Goal: Task Accomplishment & Management: Use online tool/utility

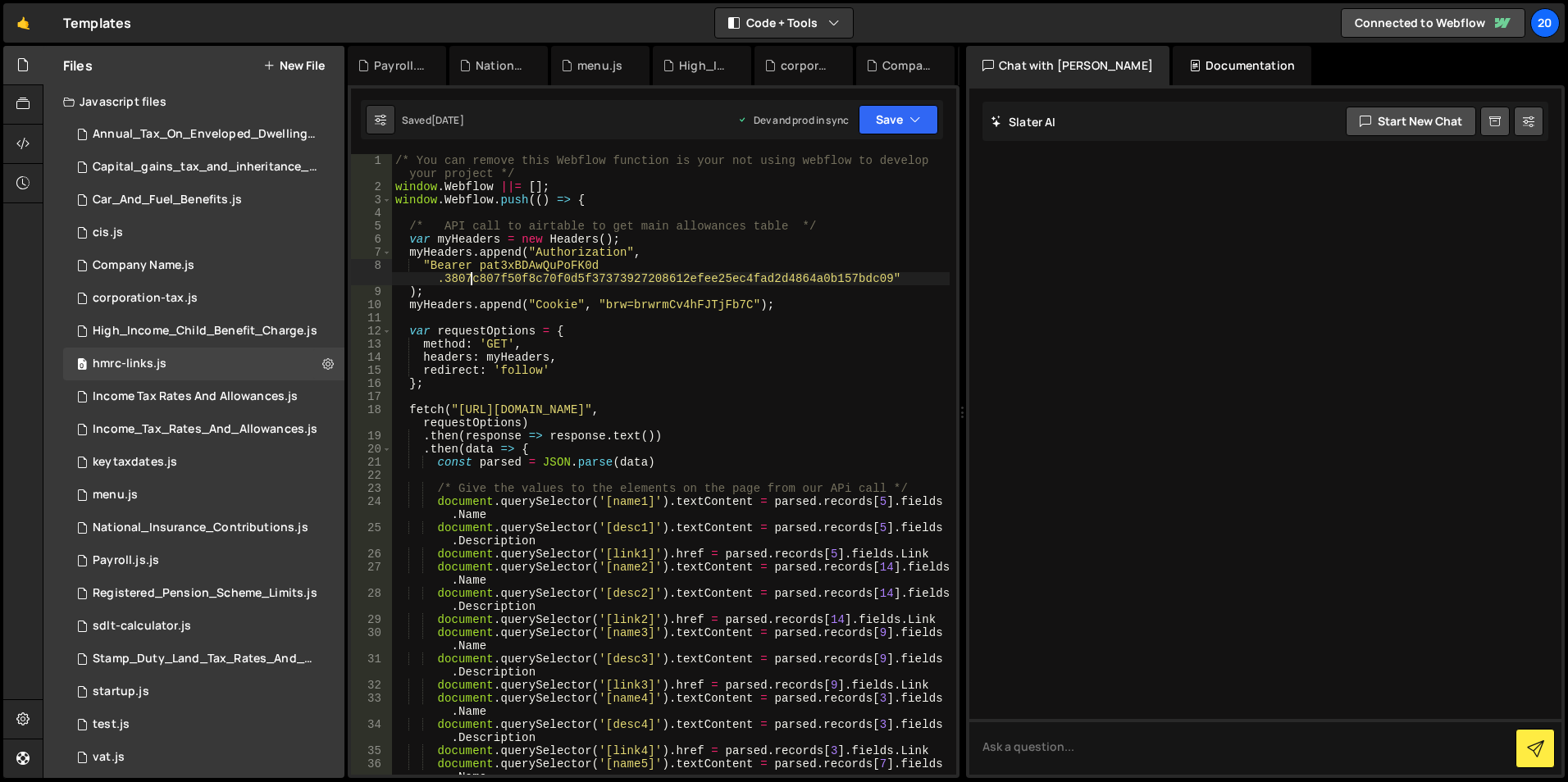
click at [469, 275] on div "/* You can remove this Webflow function is your not using webflow to develop yo…" at bounding box center [671, 491] width 558 height 673
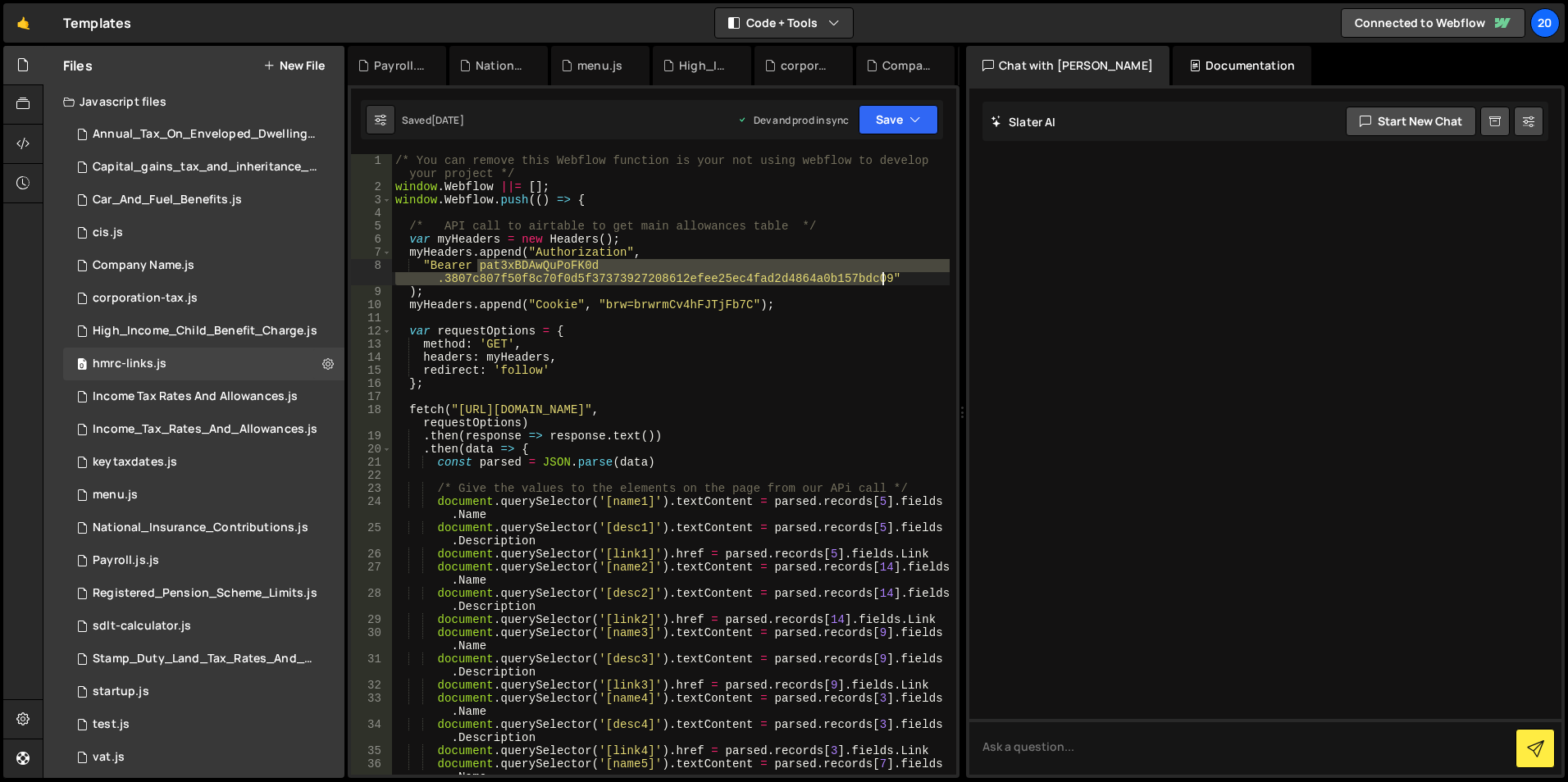
drag, startPoint x: 480, startPoint y: 266, endPoint x: 881, endPoint y: 278, distance: 401.2
click at [881, 278] on div "/* You can remove this Webflow function is your not using webflow to develop yo…" at bounding box center [671, 491] width 558 height 673
paste textarea "pISWdPvrsUTkpC.4cb820ec0495031eee8527ff637449b02d8abd4843d6672610ebccab1ddebfb7"
type textarea ""Bearer patpISWdPvrsUTkpC.4cb820ec0495031eee8527ff637449b02d8abd4843d6672610ebc…"
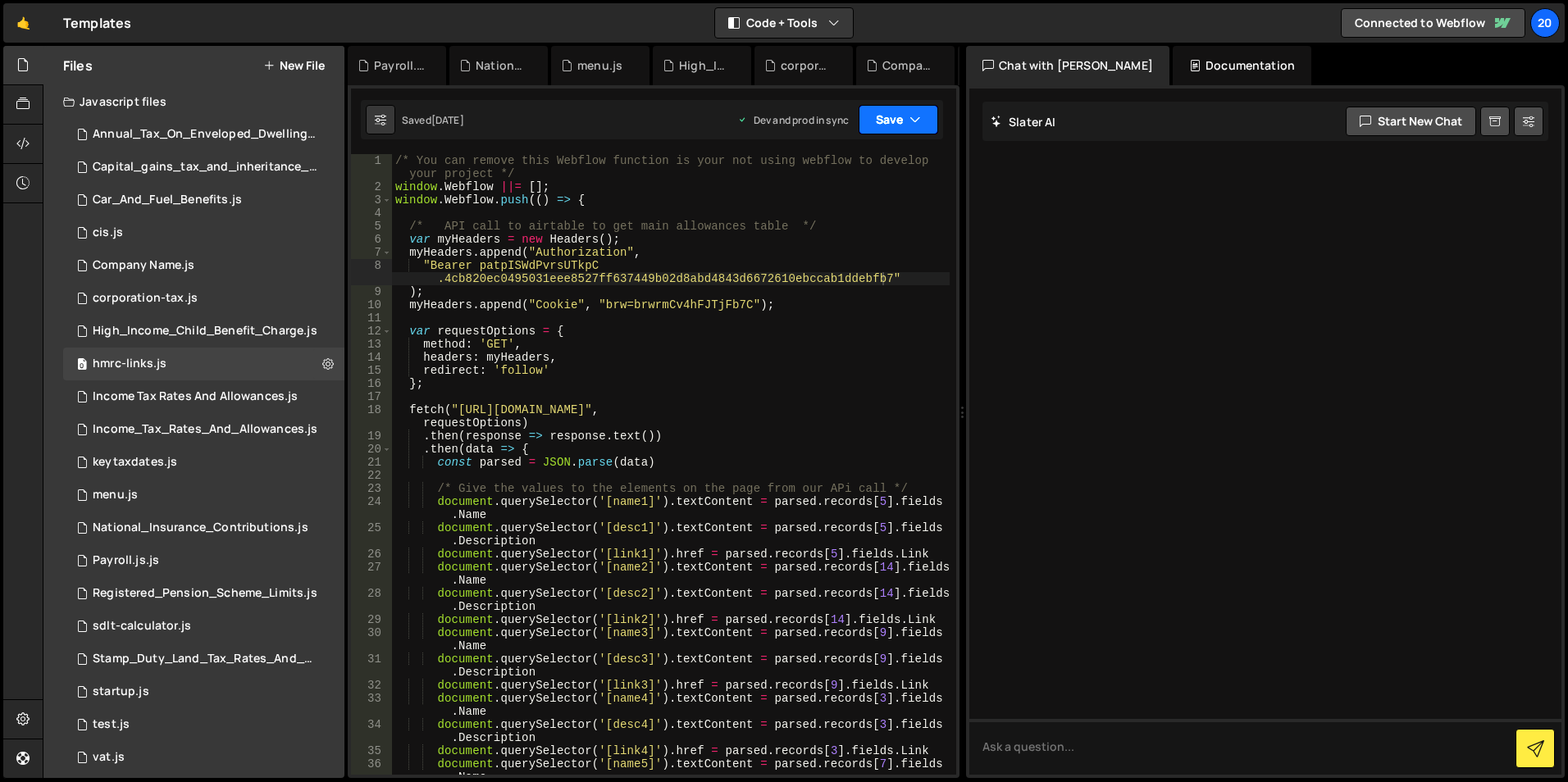
click at [907, 122] on button "Save" at bounding box center [898, 119] width 79 height 29
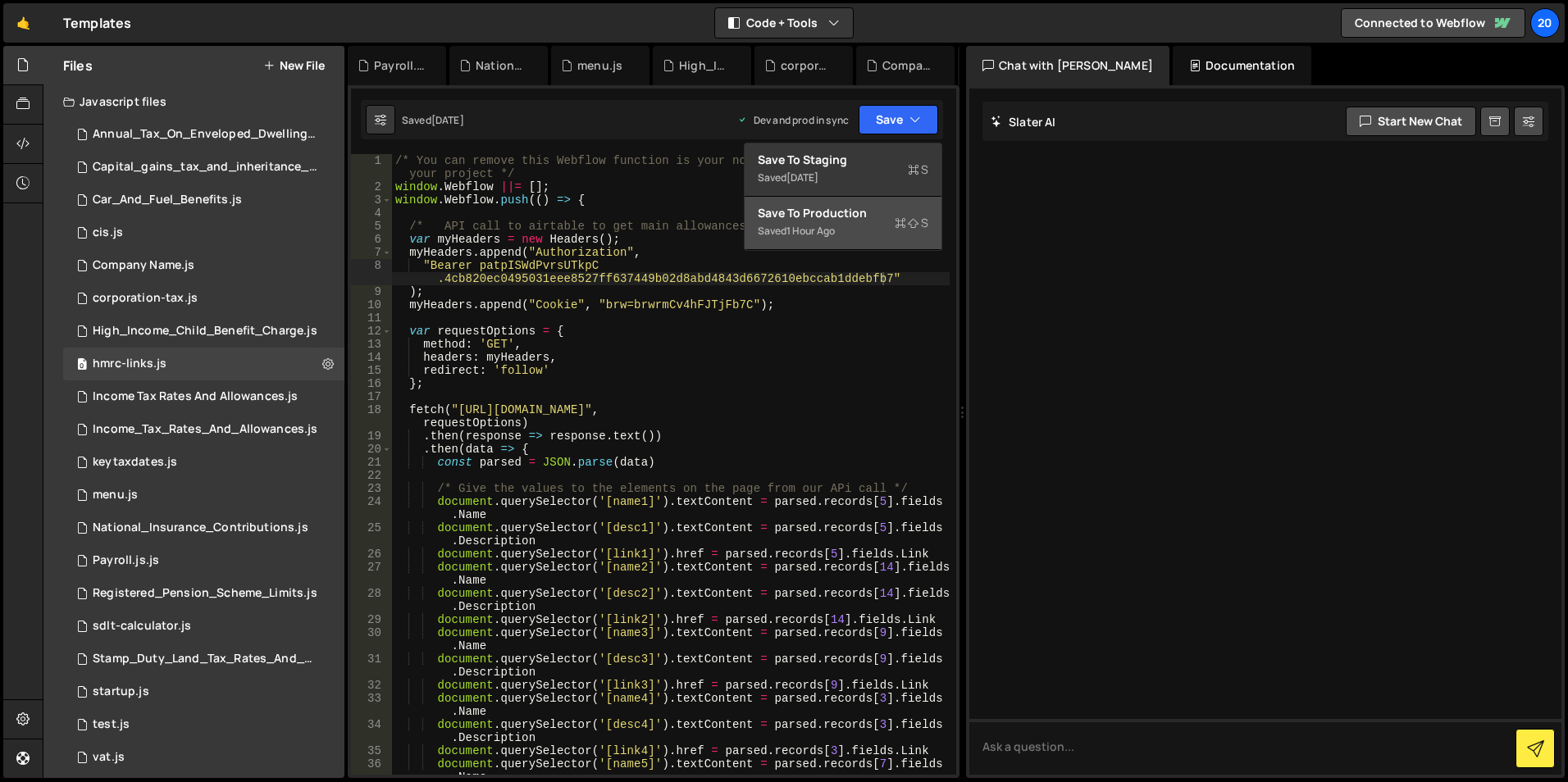
click at [804, 230] on div "1 hour ago" at bounding box center [811, 231] width 48 height 14
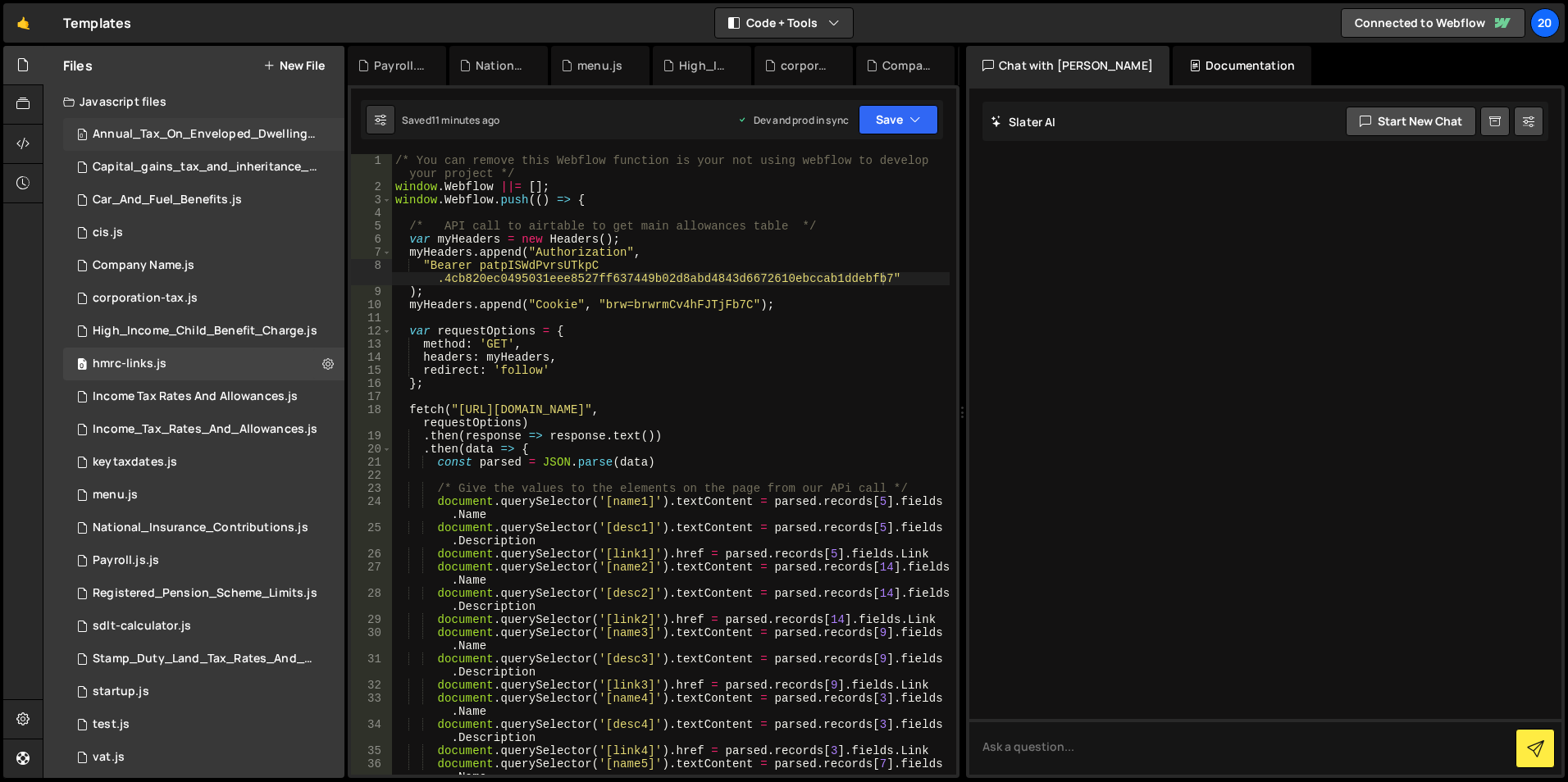
click at [139, 140] on div "Annual_Tax_On_Enveloped_Dwellings_Rates.js" at bounding box center [206, 134] width 226 height 15
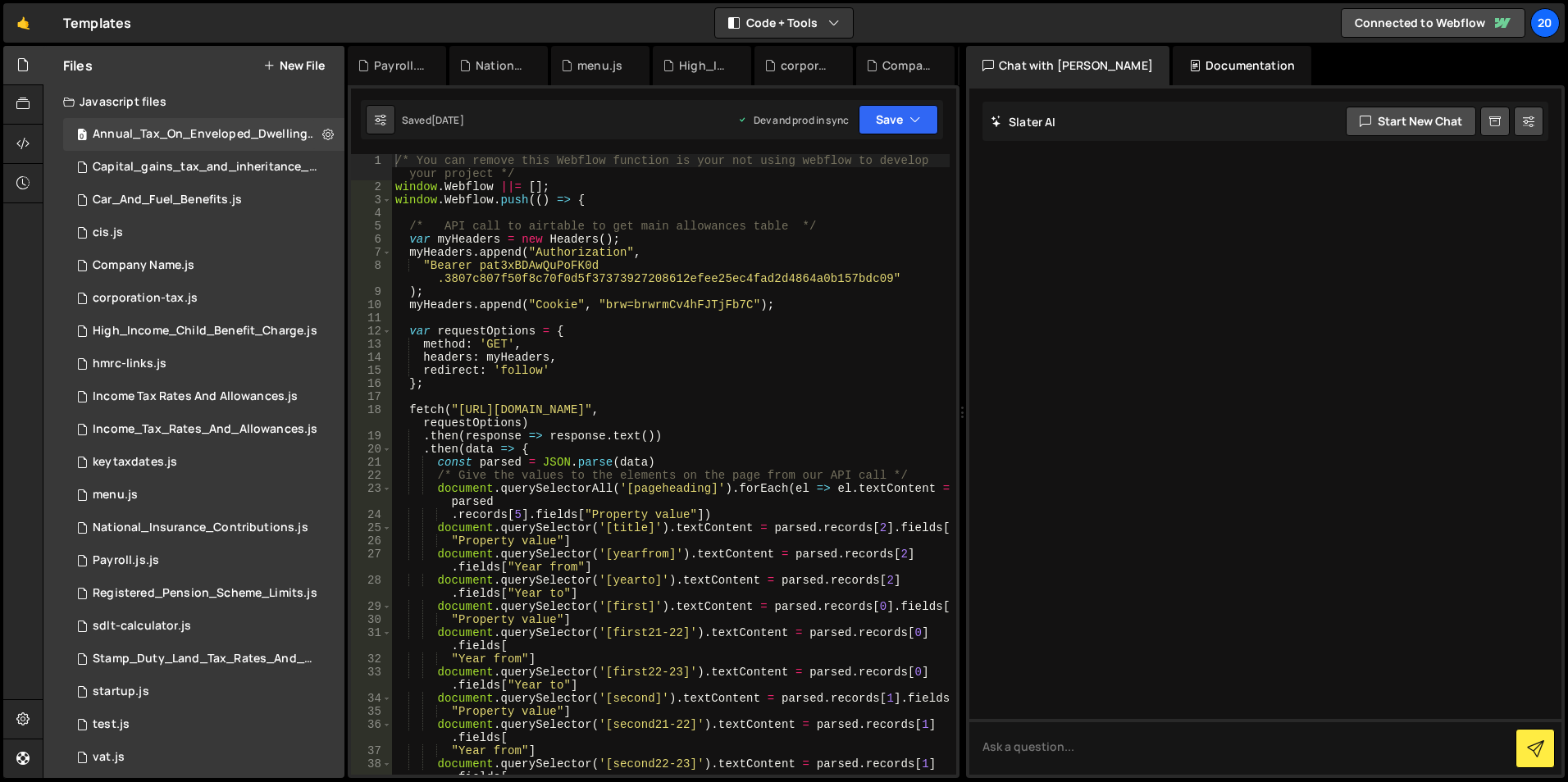
click at [552, 273] on div "/* You can remove this Webflow function is your not using webflow to develop yo…" at bounding box center [671, 484] width 558 height 660
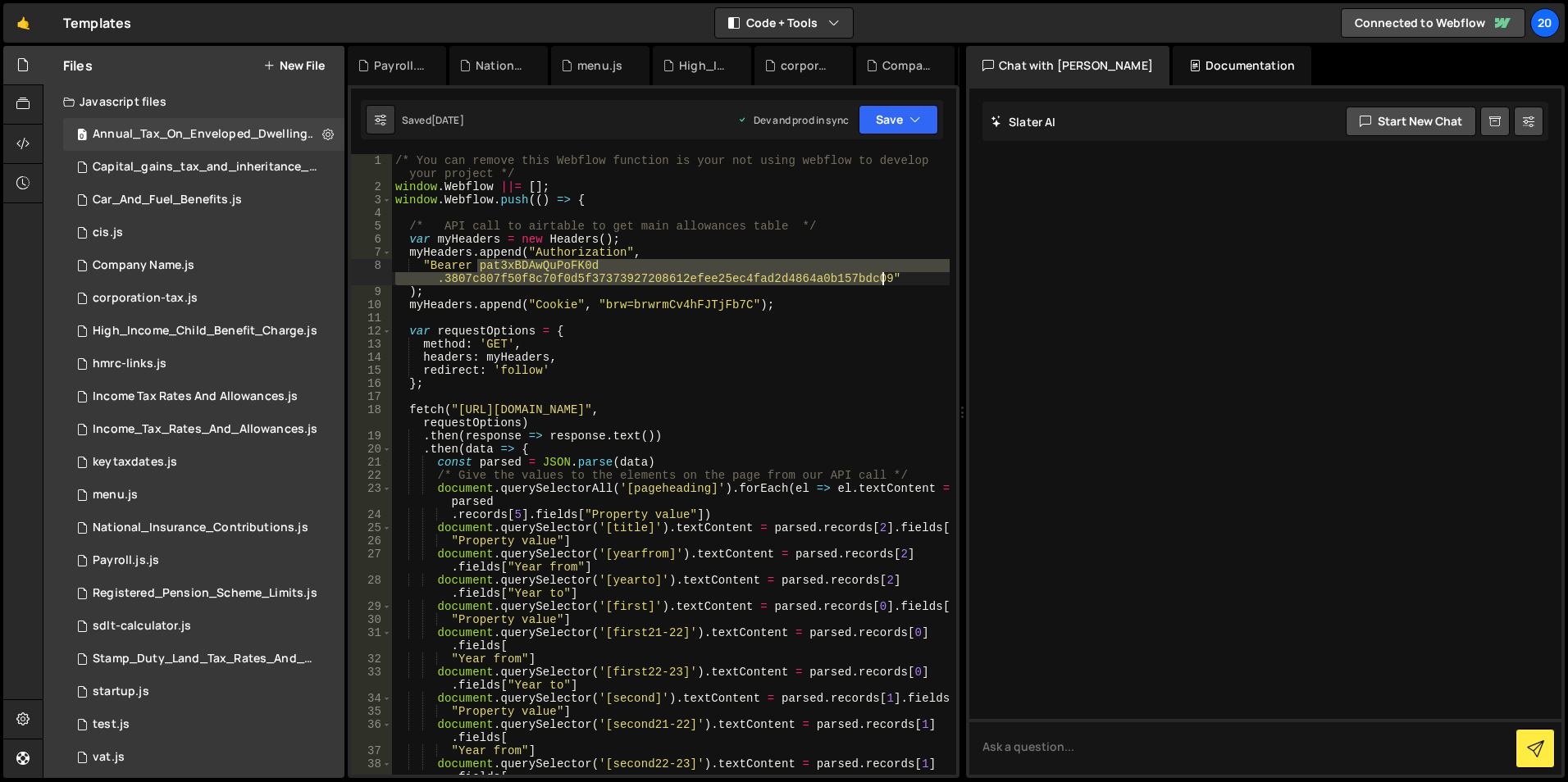
drag, startPoint x: 478, startPoint y: 268, endPoint x: 879, endPoint y: 276, distance: 401.1
click at [879, 276] on div "/* You can remove this Webflow function is your not using webflow to develop yo…" at bounding box center [671, 484] width 558 height 660
click at [487, 271] on div "/* You can remove this Webflow function is your not using webflow to develop yo…" at bounding box center [671, 464] width 558 height 621
drag, startPoint x: 506, startPoint y: 278, endPoint x: 494, endPoint y: 273, distance: 13.0
click at [503, 278] on div "/* You can remove this Webflow function is your not using webflow to develop yo…" at bounding box center [671, 484] width 558 height 660
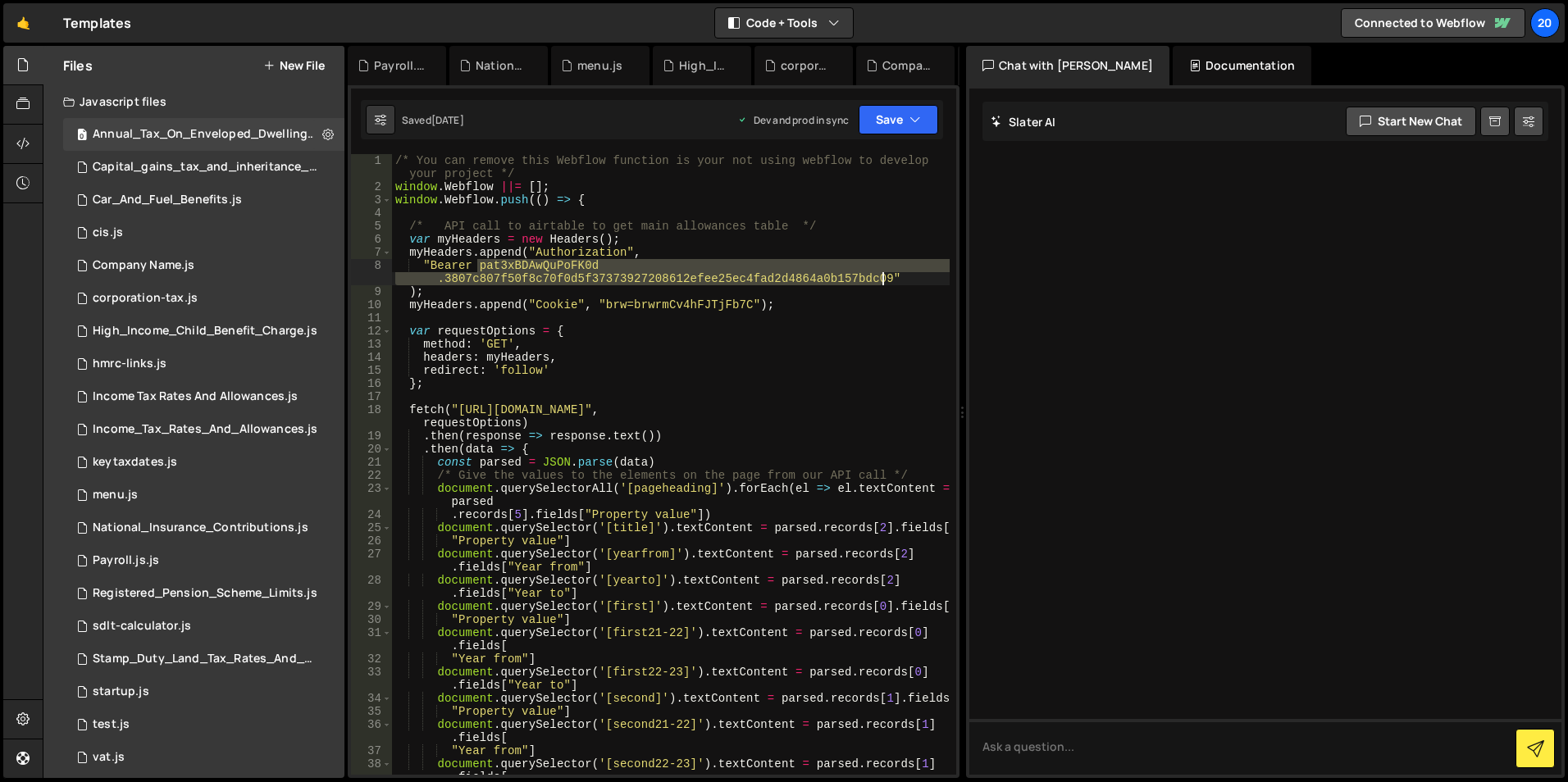
drag, startPoint x: 480, startPoint y: 269, endPoint x: 878, endPoint y: 280, distance: 398.2
click at [878, 280] on div "/* You can remove this Webflow function is your not using webflow to develop yo…" at bounding box center [671, 484] width 558 height 660
click at [625, 275] on div "/* You can remove this Webflow function is your not using webflow to develop yo…" at bounding box center [671, 464] width 558 height 621
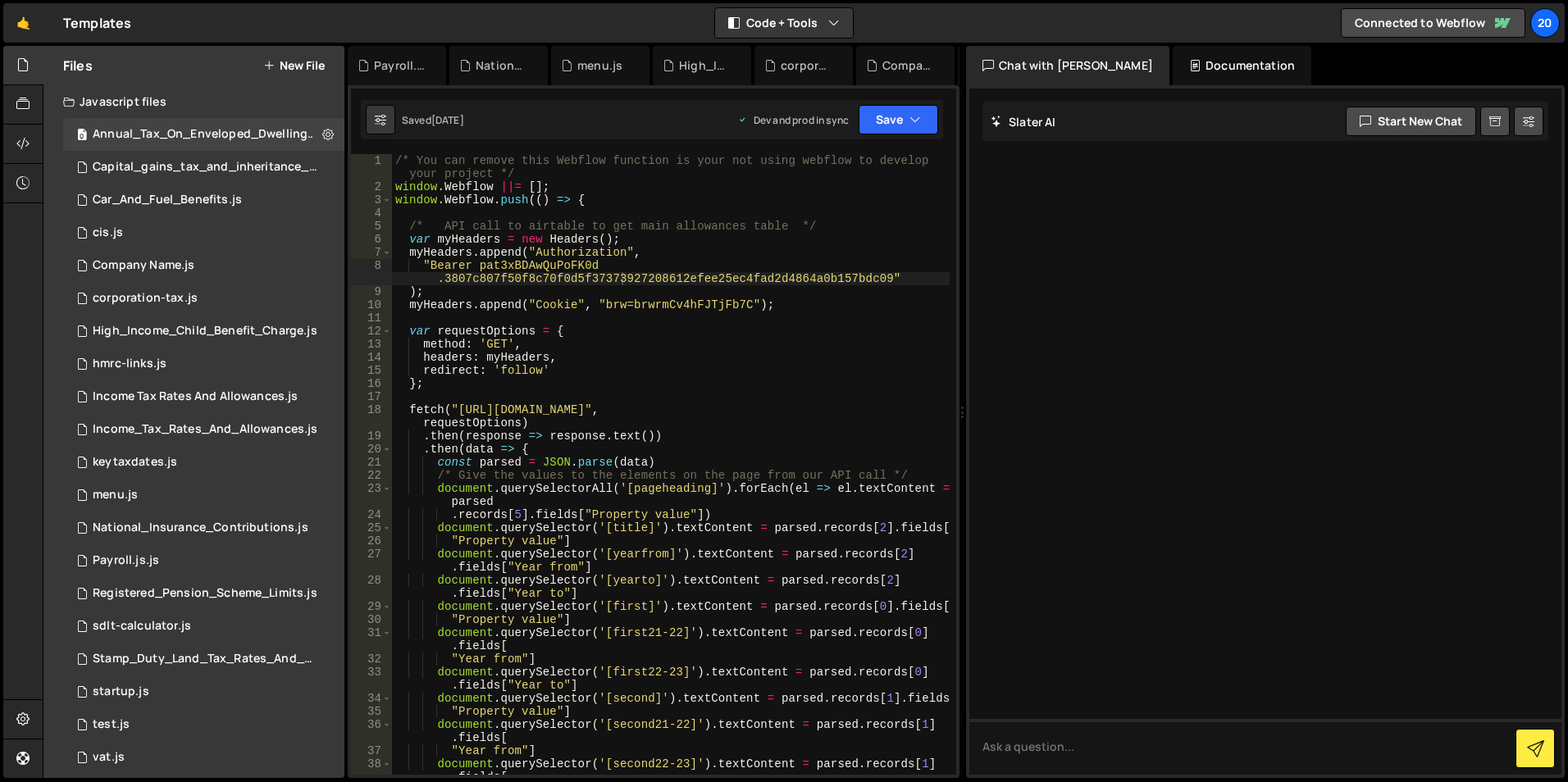
drag, startPoint x: 567, startPoint y: 297, endPoint x: 532, endPoint y: 289, distance: 35.9
click at [567, 297] on div "/* You can remove this Webflow function is your not using webflow to develop yo…" at bounding box center [671, 484] width 558 height 660
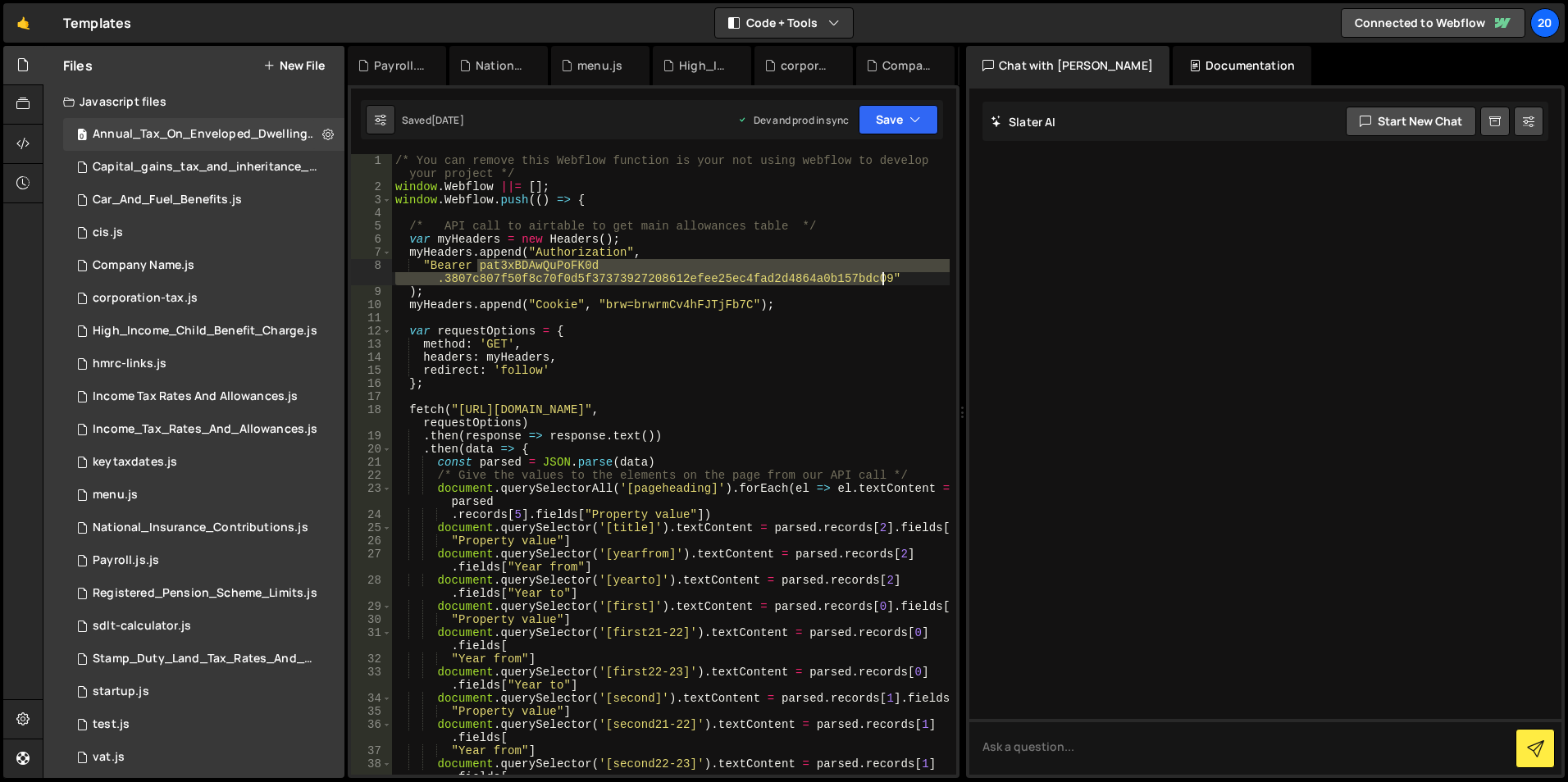
drag, startPoint x: 479, startPoint y: 268, endPoint x: 881, endPoint y: 278, distance: 402.1
click at [881, 278] on div "/* You can remove this Webflow function is your not using webflow to develop yo…" at bounding box center [671, 484] width 558 height 660
paste textarea "pISWdPvrsUTkpC.4cb820ec0495031eee8527ff637449b02d8abd4843d6672610ebccab1ddebfb7"
type textarea ""Bearer patpISWdPvrsUTkpC.4cb820ec0495031eee8527ff637449b02d8abd4843d6672610ebc…"
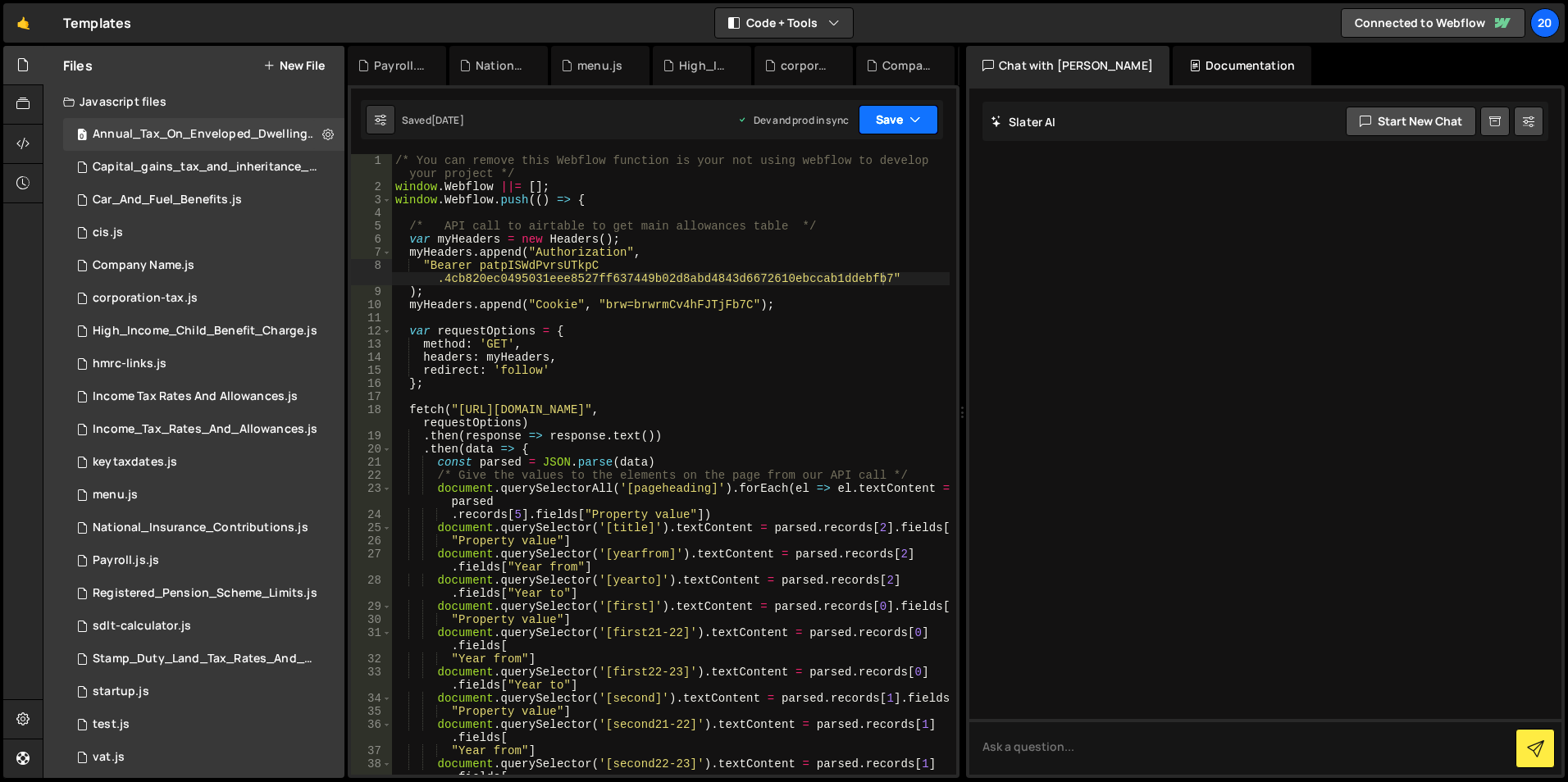
click at [894, 124] on button "Save" at bounding box center [898, 119] width 79 height 29
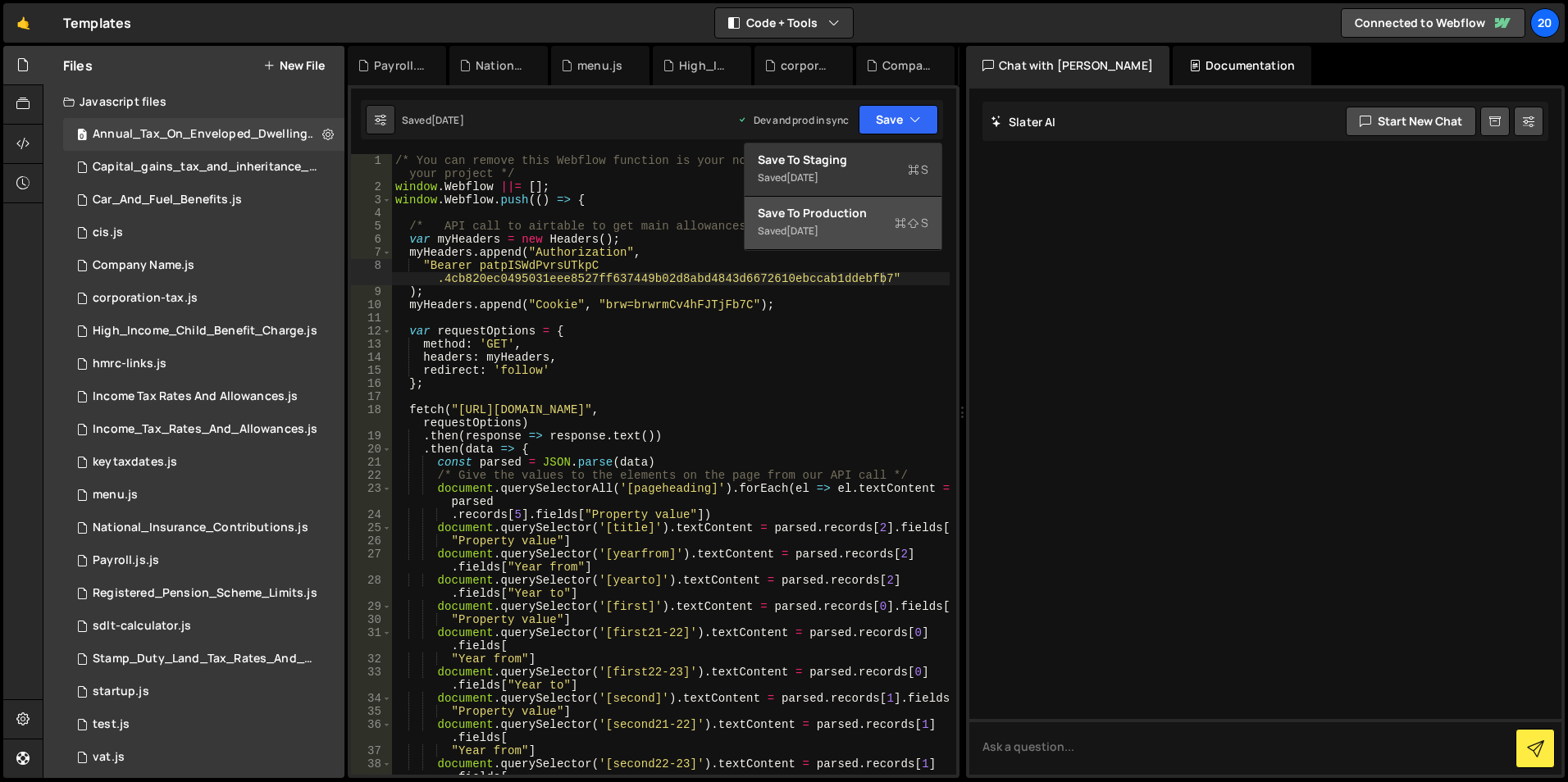
click at [816, 230] on div "[DATE]" at bounding box center [803, 231] width 32 height 14
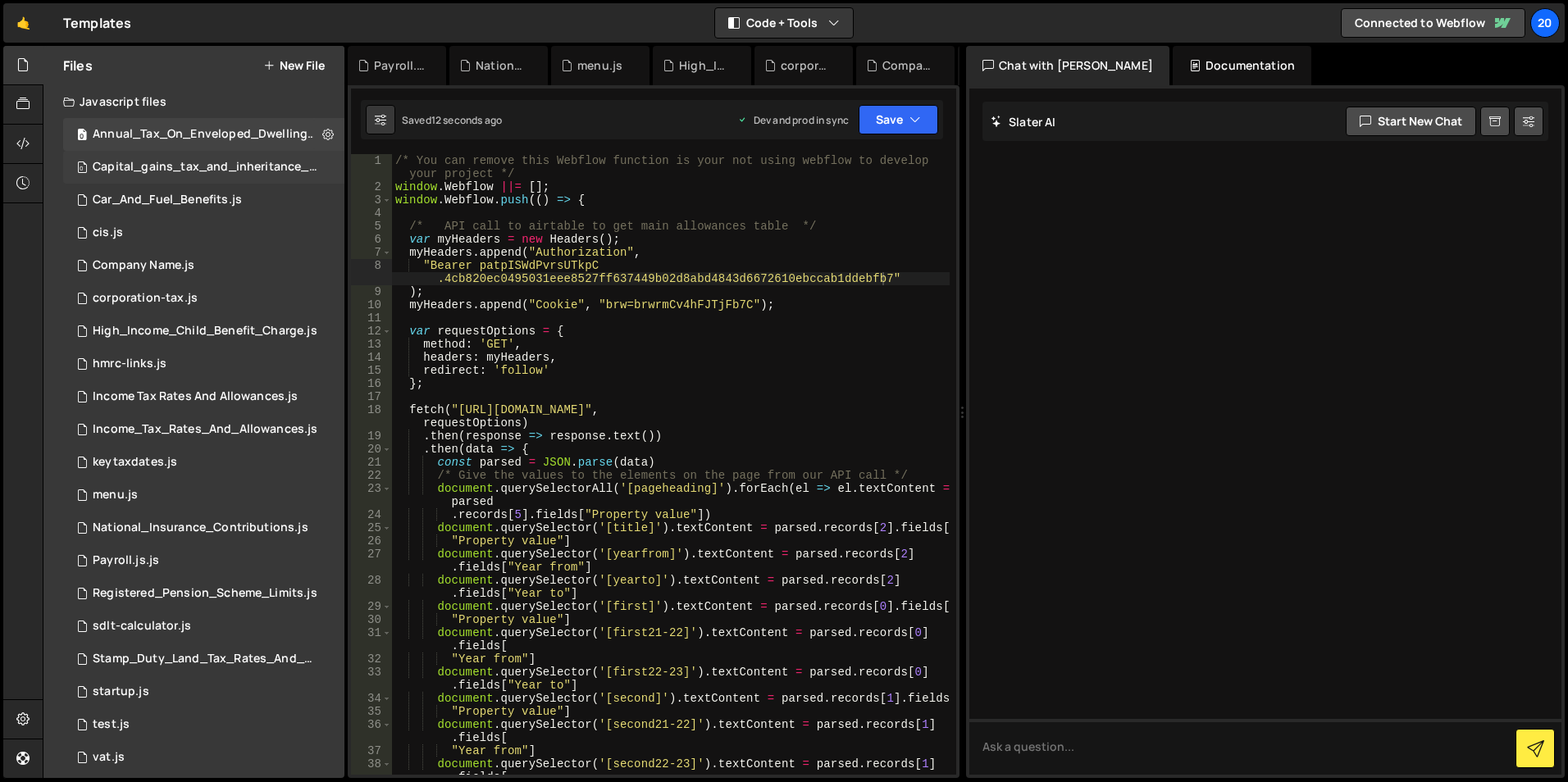
click at [176, 159] on div "0 Capital_gains_tax_and_inheritance_tax_rates.js 0" at bounding box center [207, 167] width 287 height 33
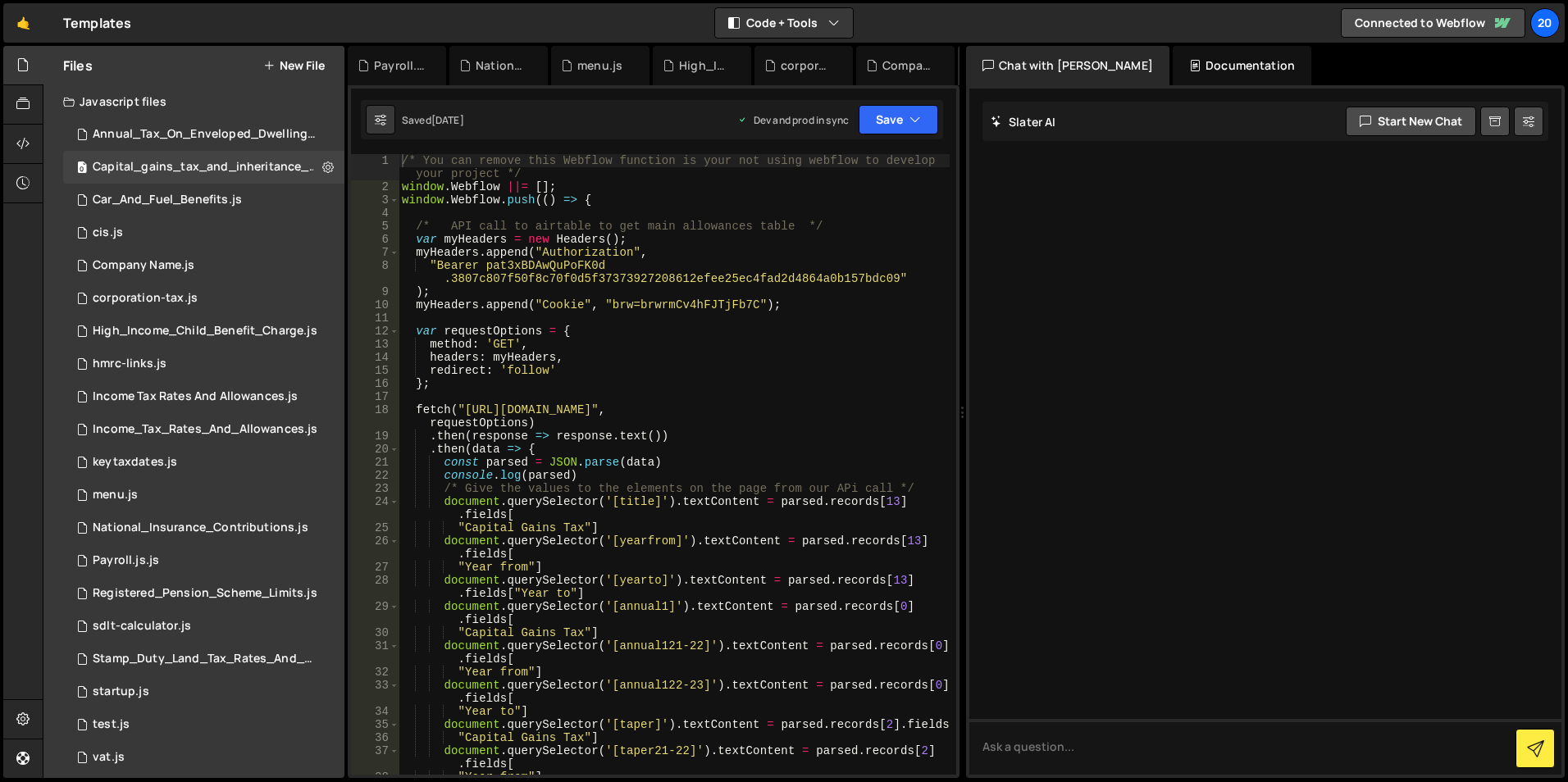
click at [540, 276] on div "/* You can remove this Webflow function is your not using webflow to develop yo…" at bounding box center [674, 491] width 551 height 673
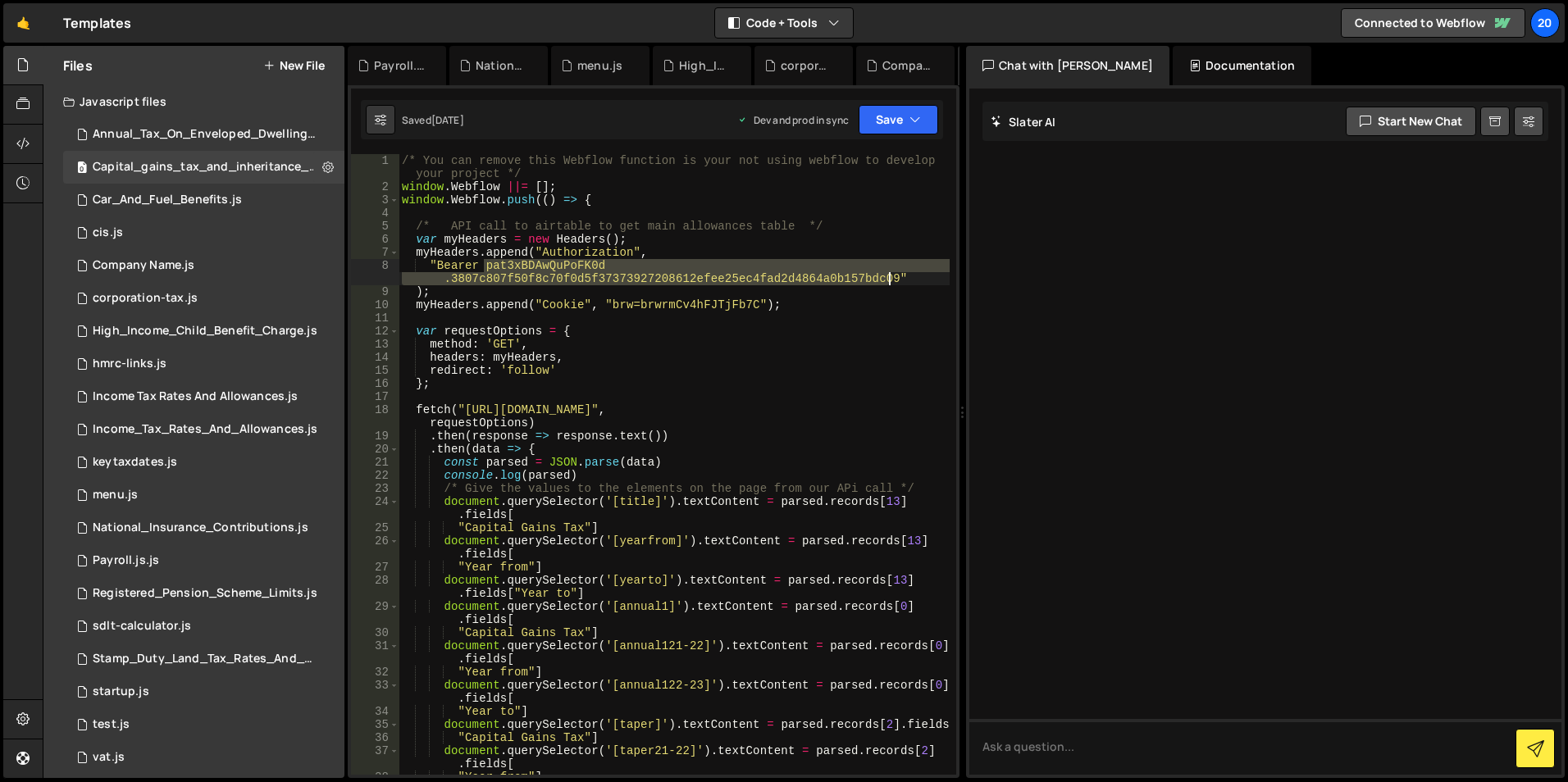
drag, startPoint x: 485, startPoint y: 269, endPoint x: 887, endPoint y: 275, distance: 402.0
click at [887, 275] on div "/* You can remove this Webflow function is your not using webflow to develop yo…" at bounding box center [674, 491] width 551 height 673
paste textarea "pISWdPvrsUTkpC.4cb820ec0495031eee8527ff637449b02d8abd4843d6672610ebccab1ddebfb7"
type textarea ""Bearer patpISWdPvrsUTkpC.4cb820ec0495031eee8527ff637449b02d8abd4843d6672610ebc…"
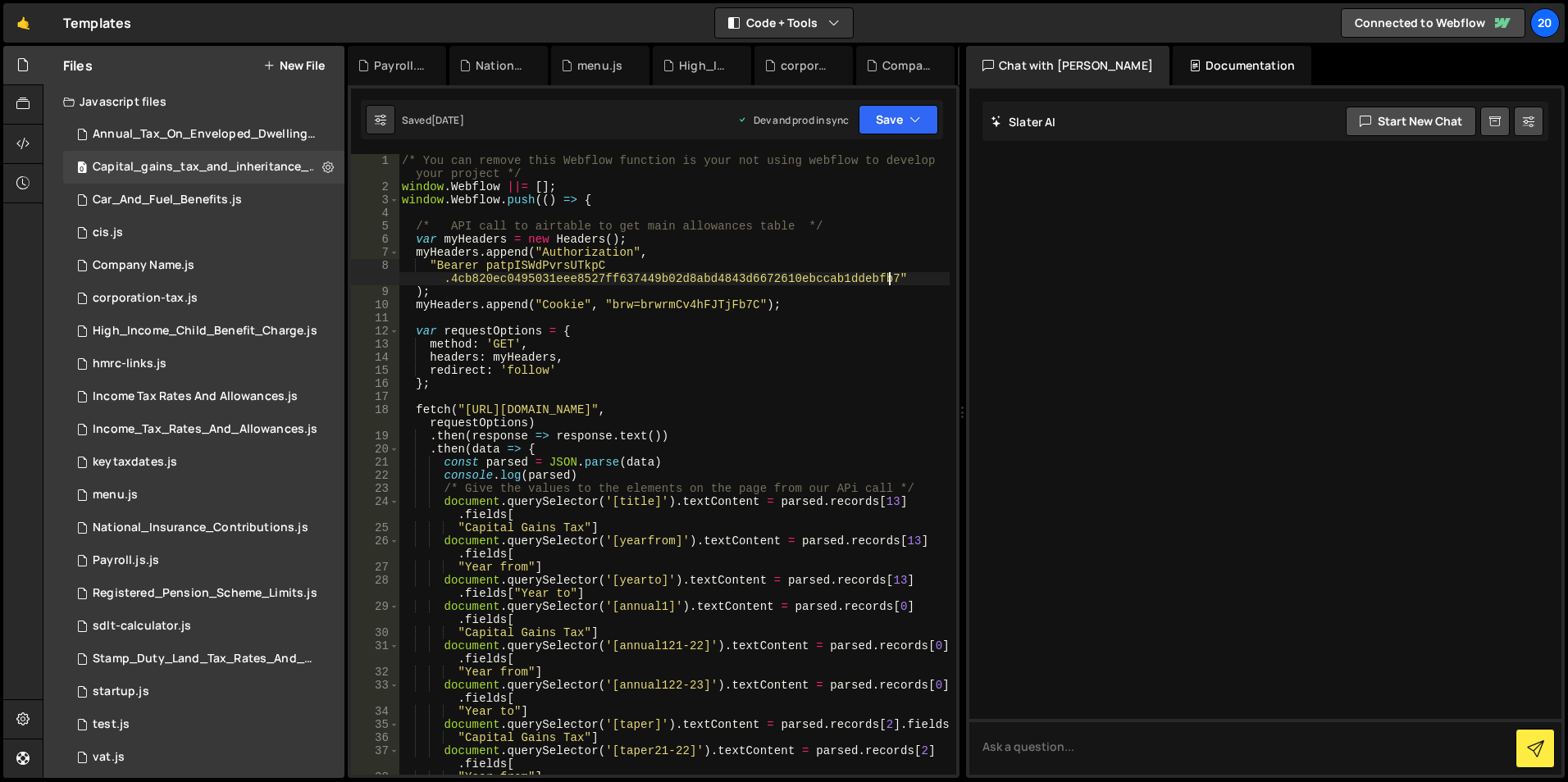
click at [887, 135] on div "Saved [DATE] Dev and prod in sync Upgrade to Edit Save Save to Staging S Saved …" at bounding box center [652, 119] width 583 height 39
click at [886, 126] on button "Save" at bounding box center [898, 119] width 79 height 29
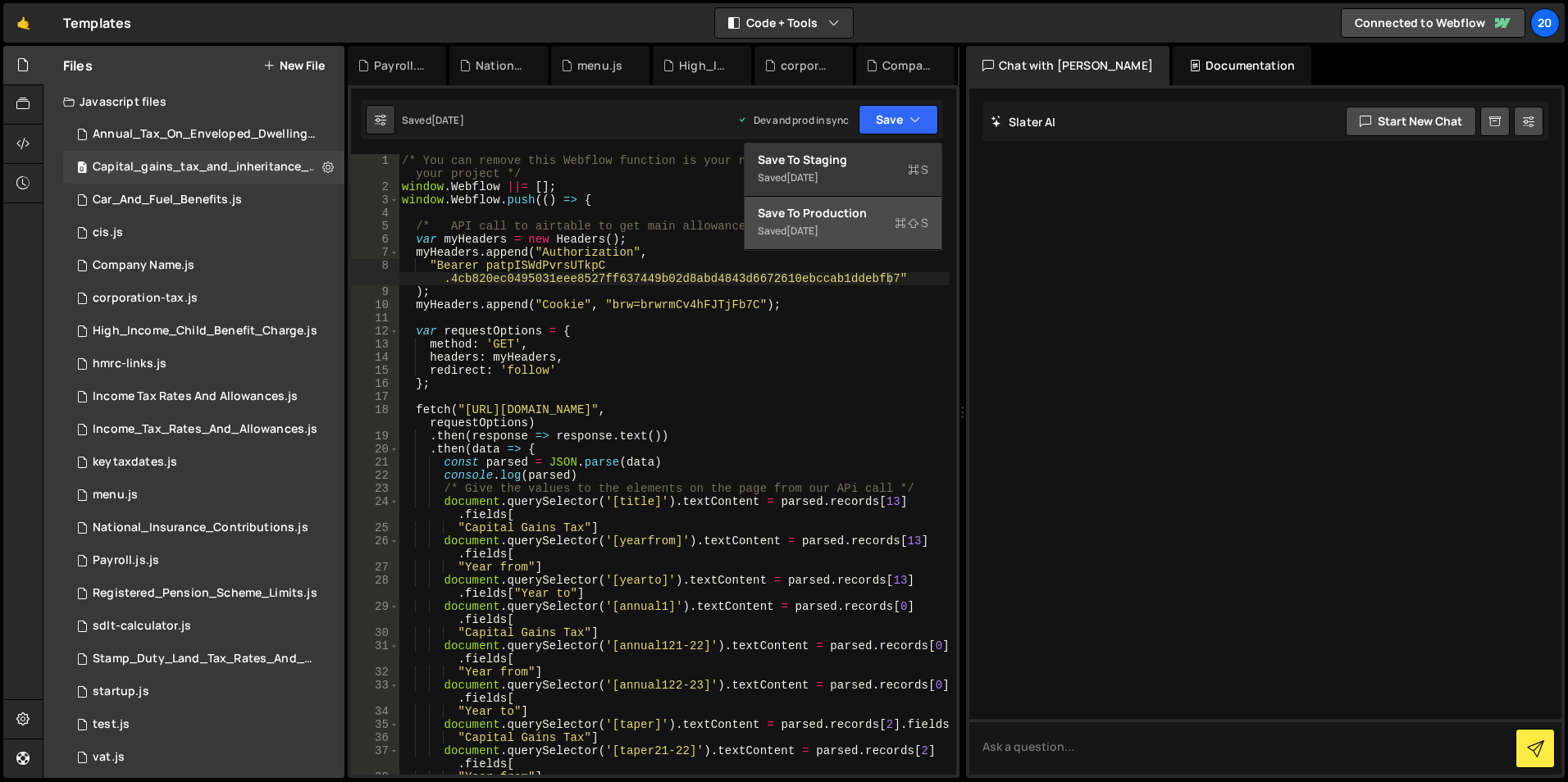
click at [813, 228] on div "[DATE]" at bounding box center [803, 231] width 32 height 14
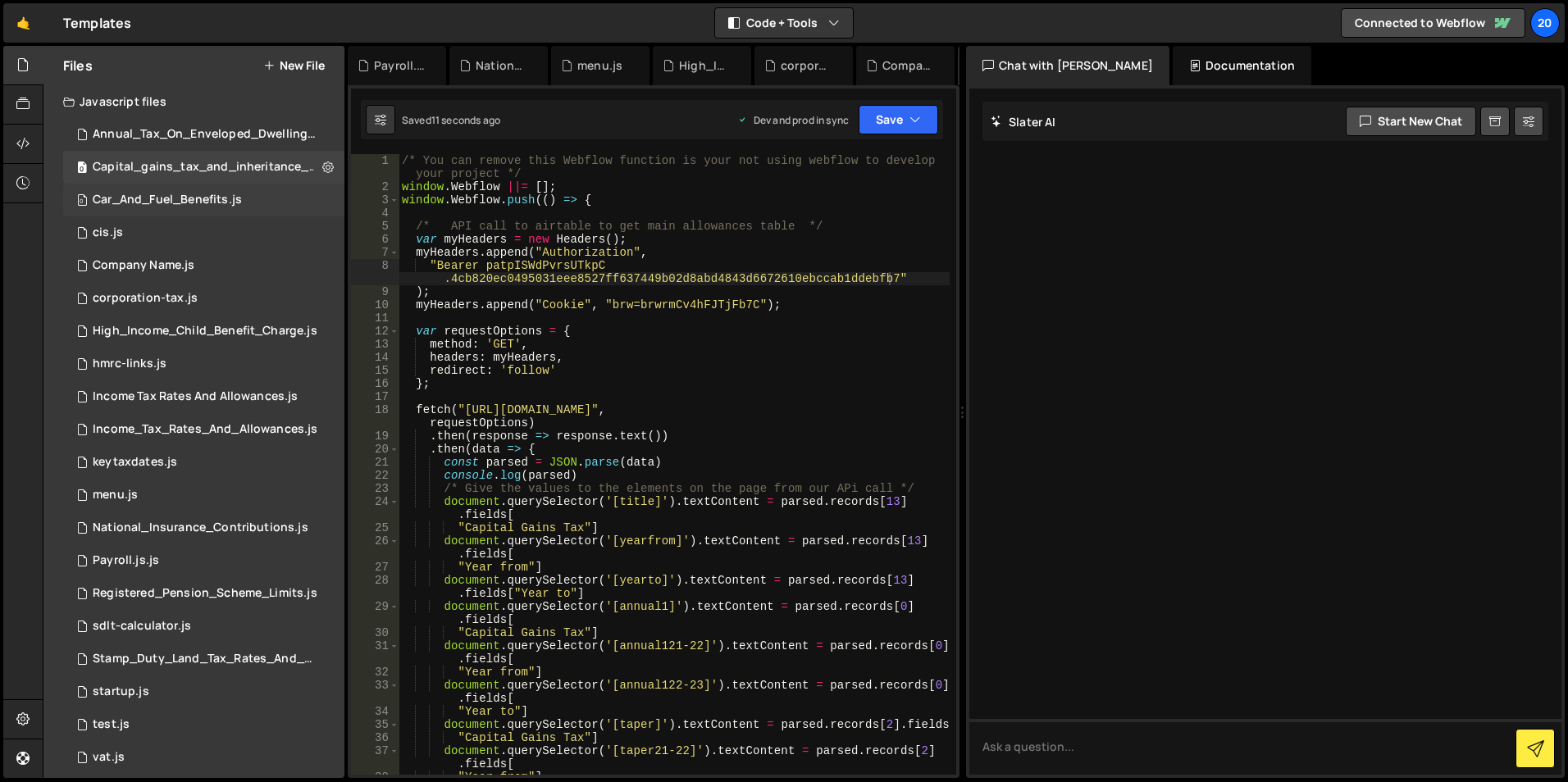
click at [109, 196] on div "Car_And_Fuel_Benefits.js" at bounding box center [167, 200] width 150 height 15
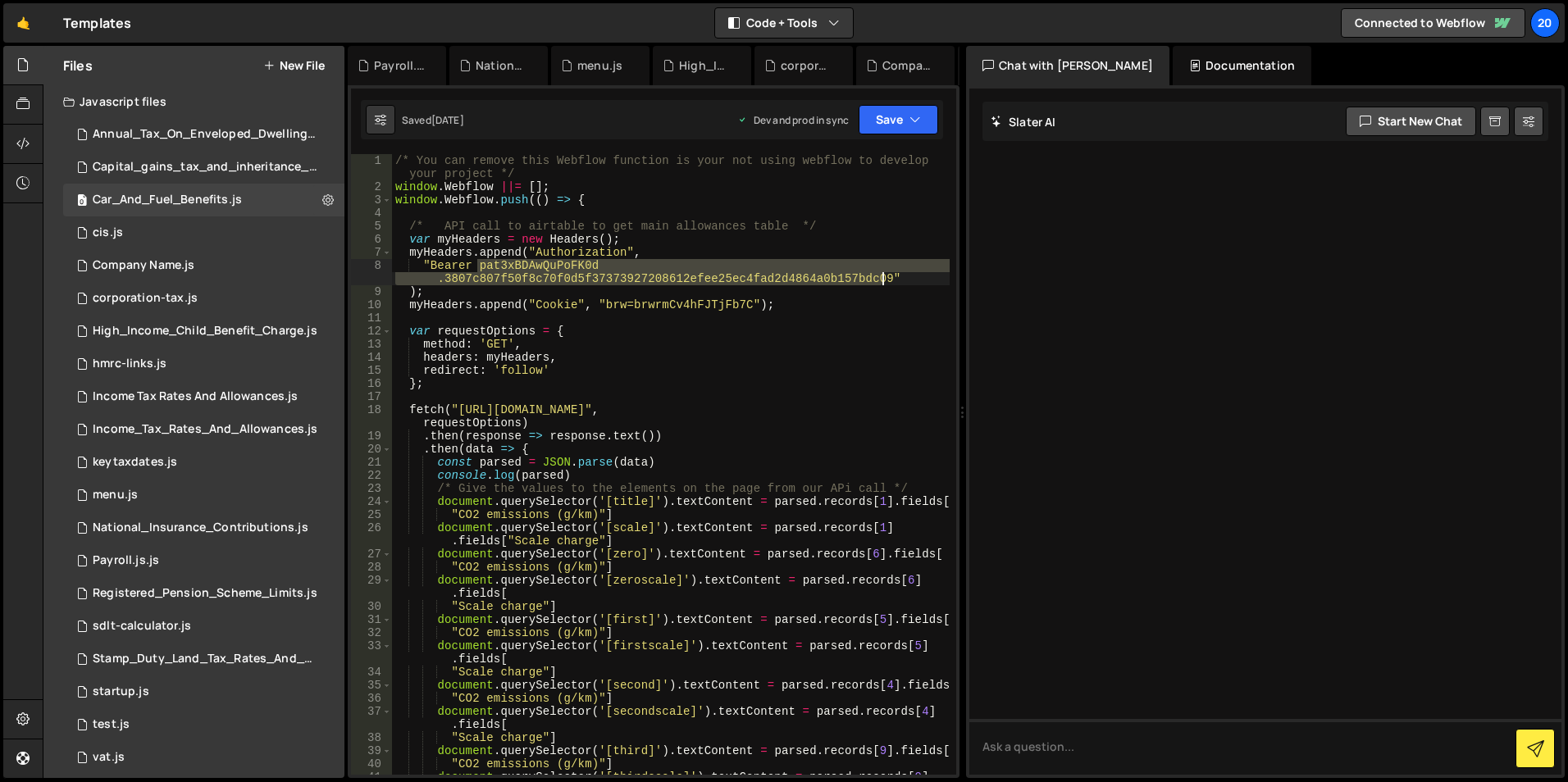
drag, startPoint x: 480, startPoint y: 264, endPoint x: 881, endPoint y: 273, distance: 401.1
click at [881, 273] on div "/* You can remove this Webflow function is your not using webflow to develop yo…" at bounding box center [671, 491] width 558 height 673
paste textarea "pISWdPvrsUTkpC.4cb820ec0495031eee8527ff637449b02d8abd4843d6672610ebccab1ddebfb7"
type textarea ""Bearer patpISWdPvrsUTkpC.4cb820ec0495031eee8527ff637449b02d8abd4843d6672610ebc…"
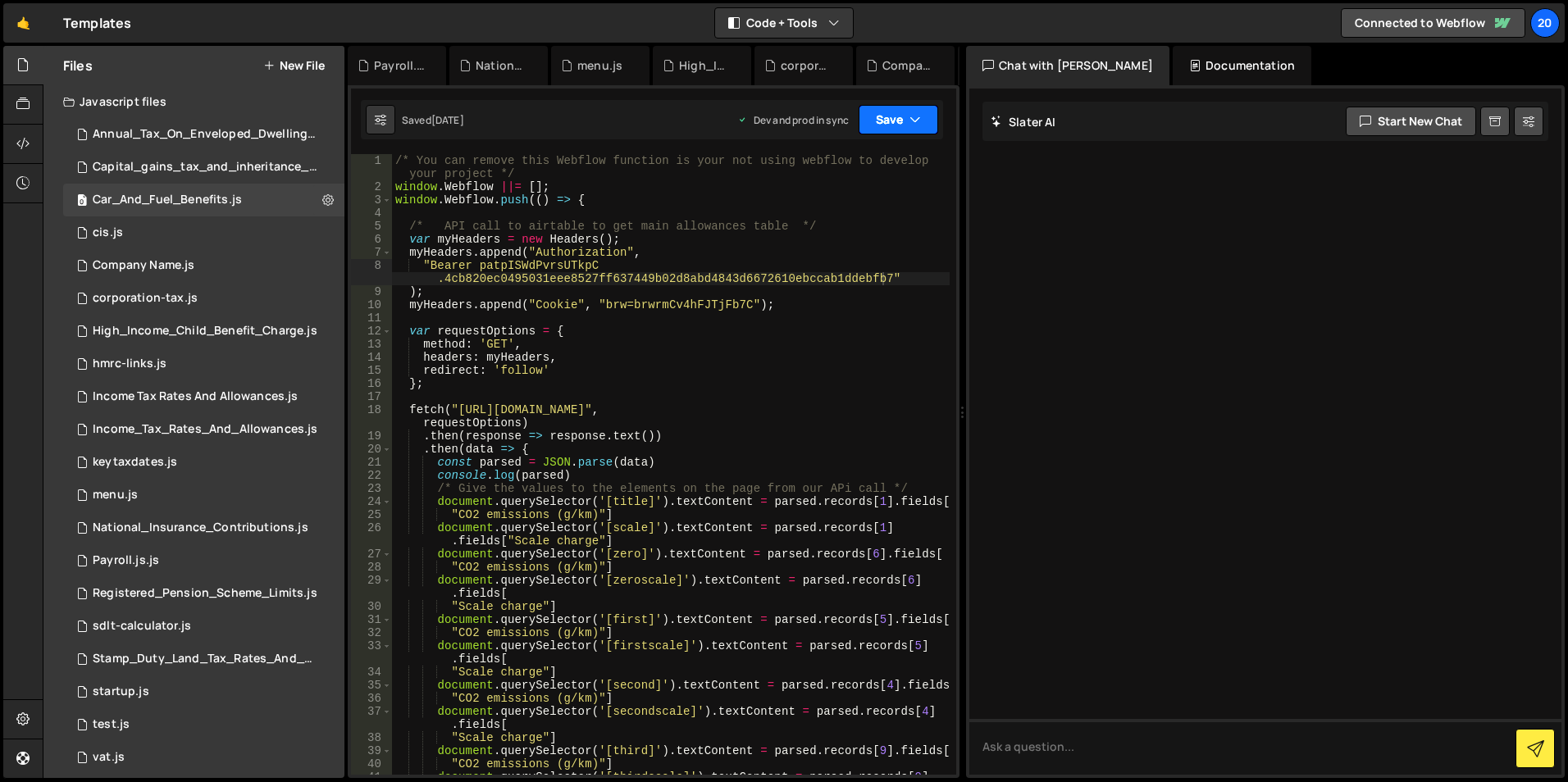
click at [892, 123] on button "Save" at bounding box center [898, 119] width 79 height 29
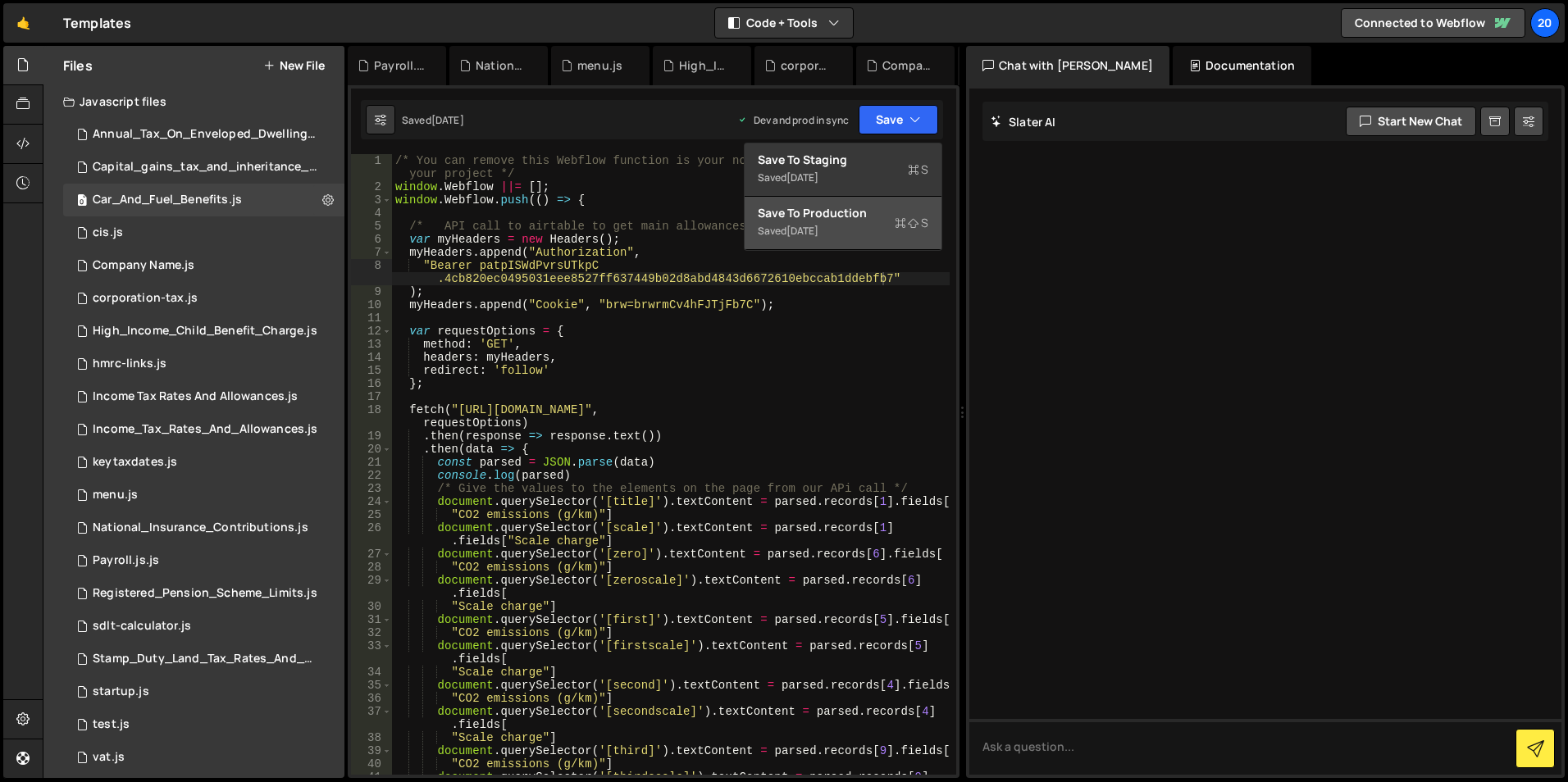
click at [808, 214] on div "Save to Production S" at bounding box center [843, 213] width 170 height 16
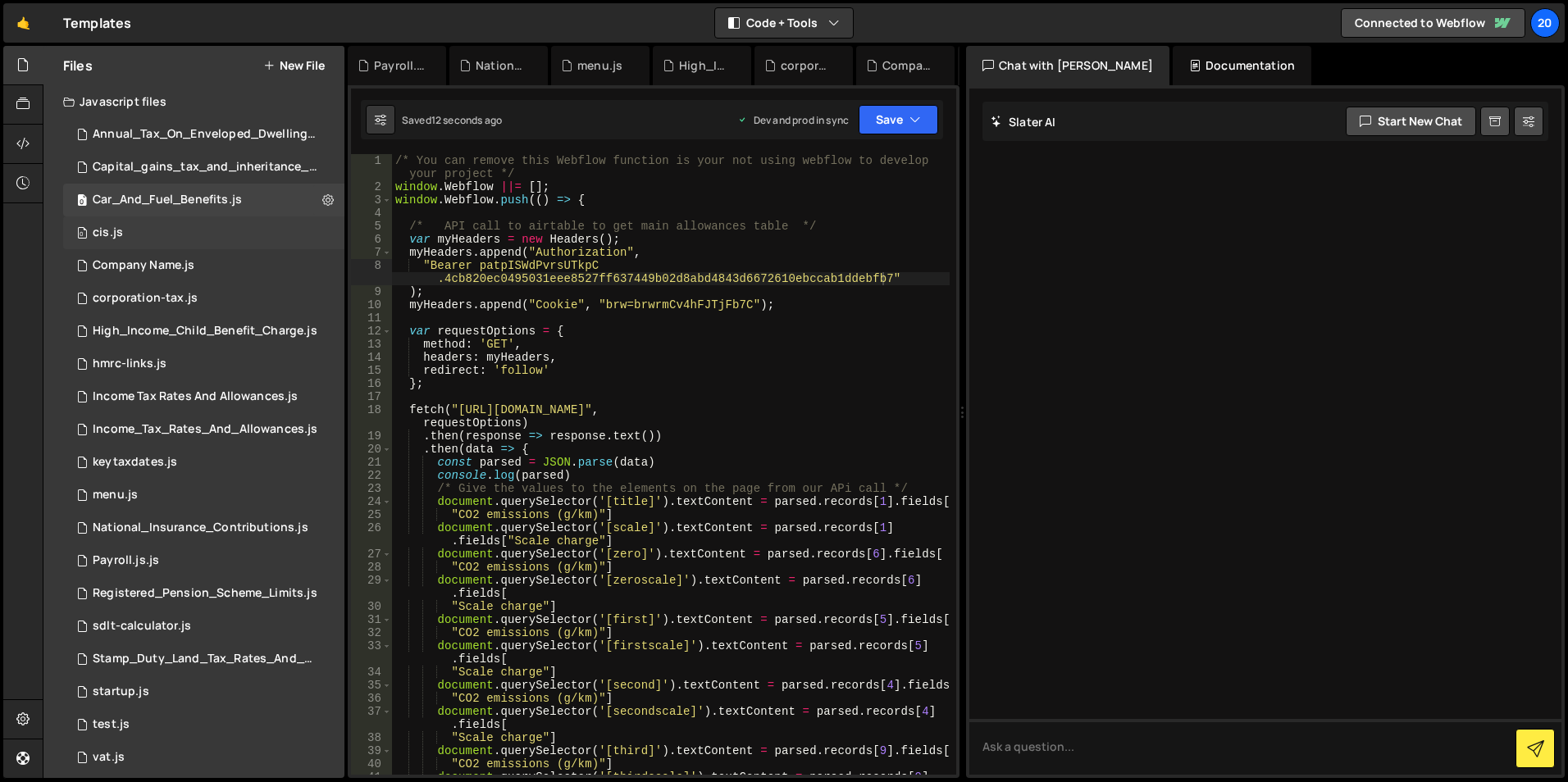
click at [118, 233] on div "cis.js" at bounding box center [108, 232] width 30 height 15
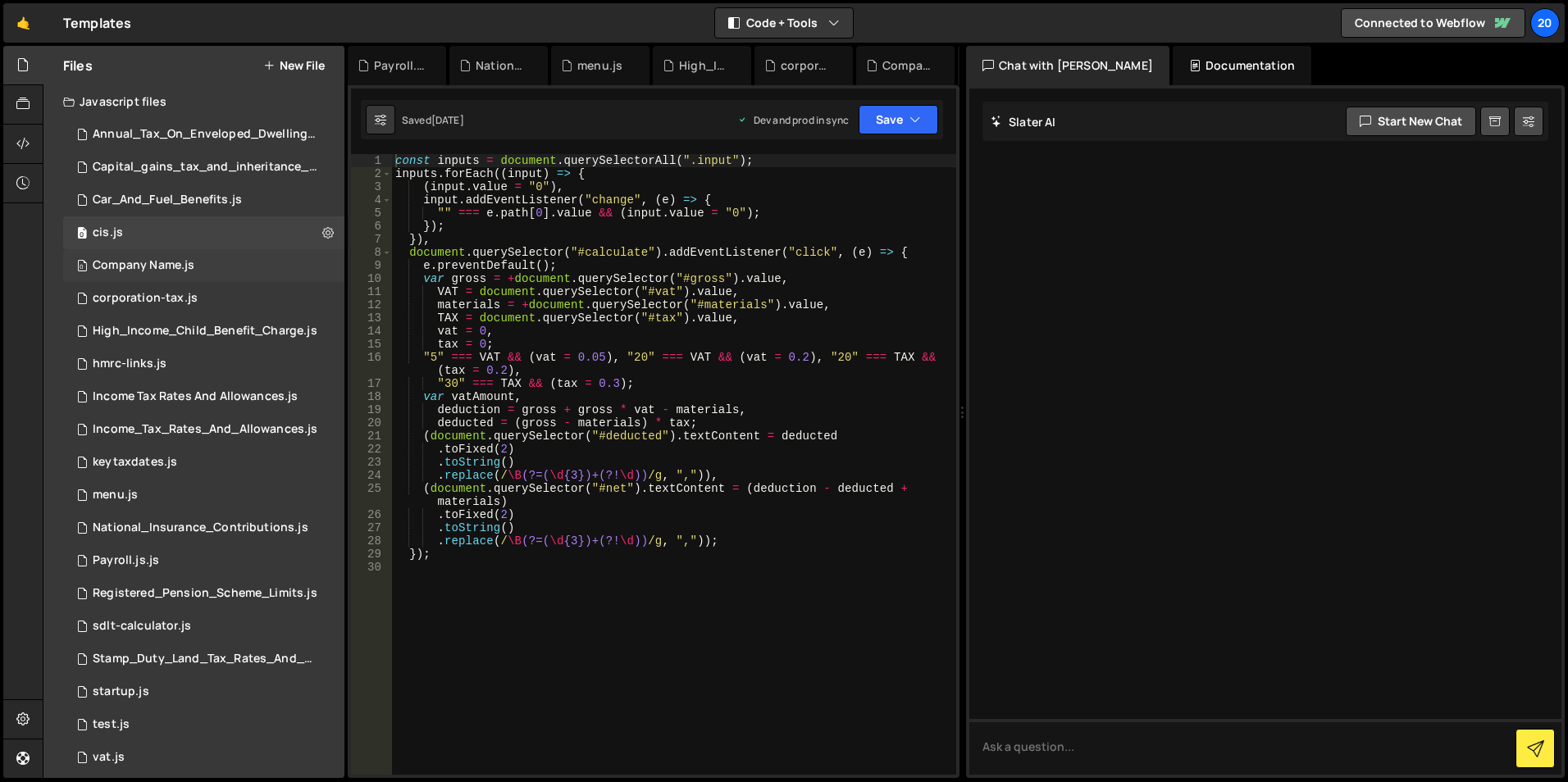
click at [133, 264] on div "Company Name.js" at bounding box center [143, 265] width 102 height 15
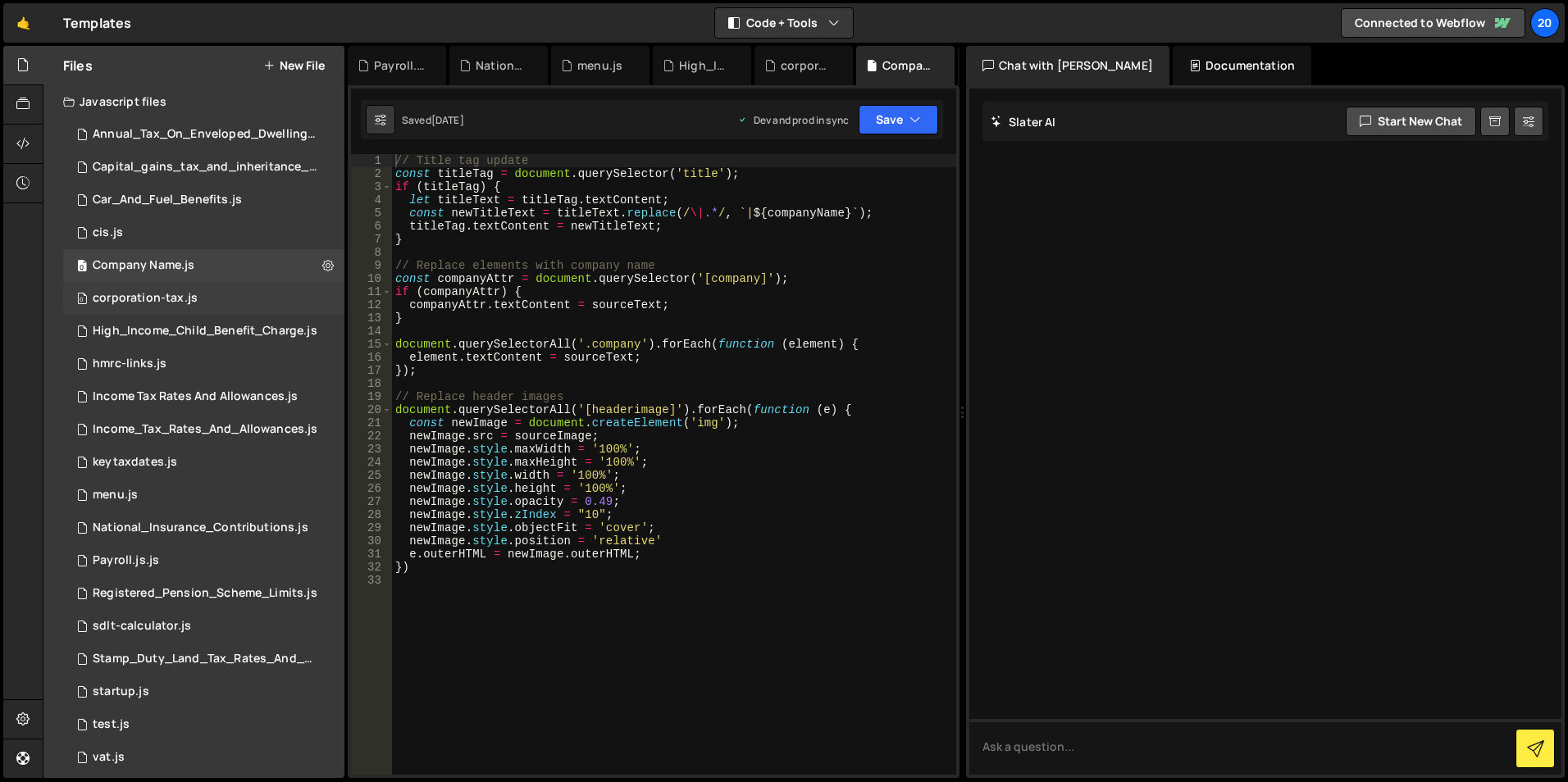
click at [131, 299] on div "corporation-tax.js" at bounding box center [145, 298] width 105 height 15
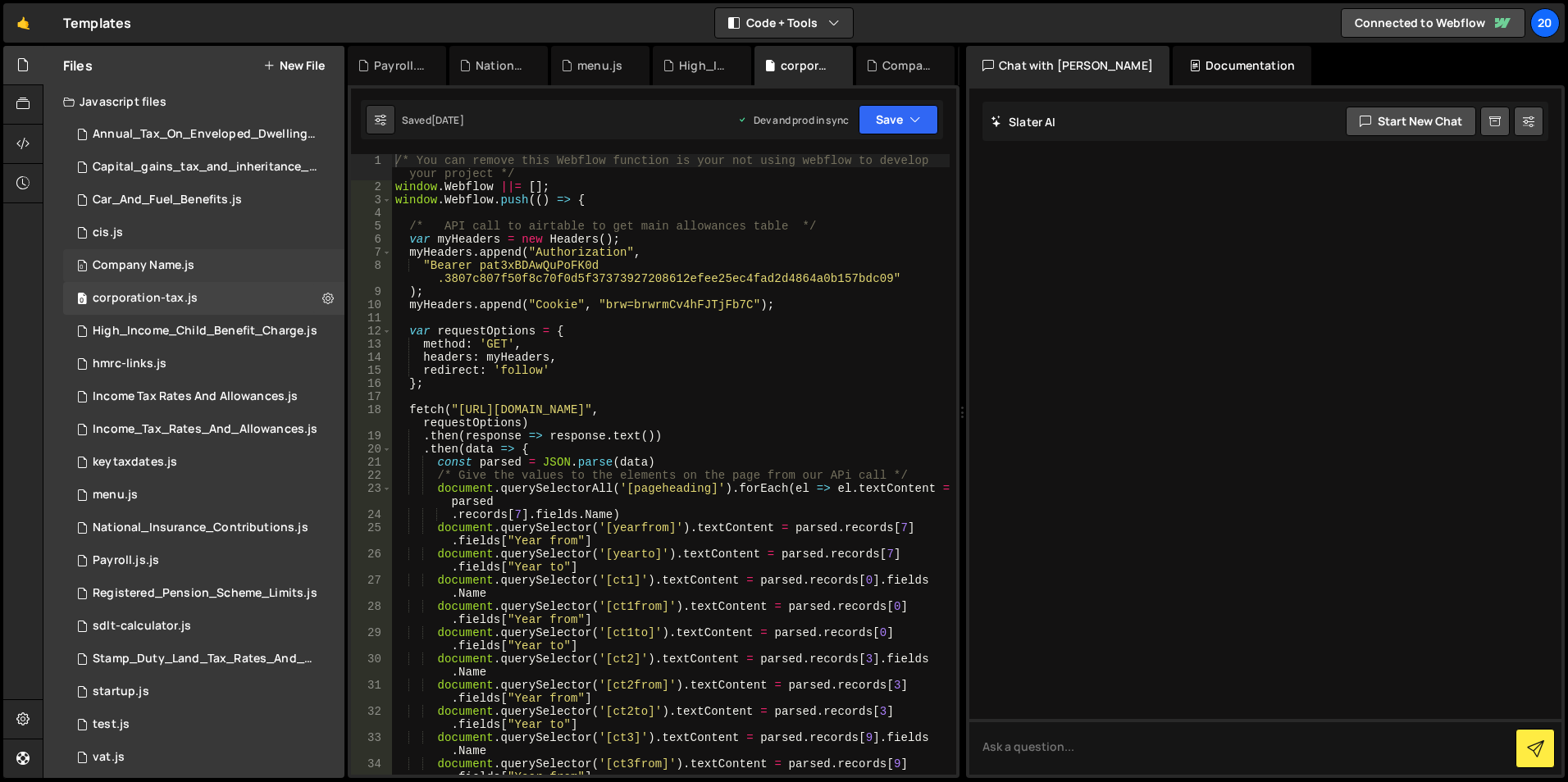
click at [135, 256] on div "0 Company Name.js 0" at bounding box center [204, 265] width 282 height 33
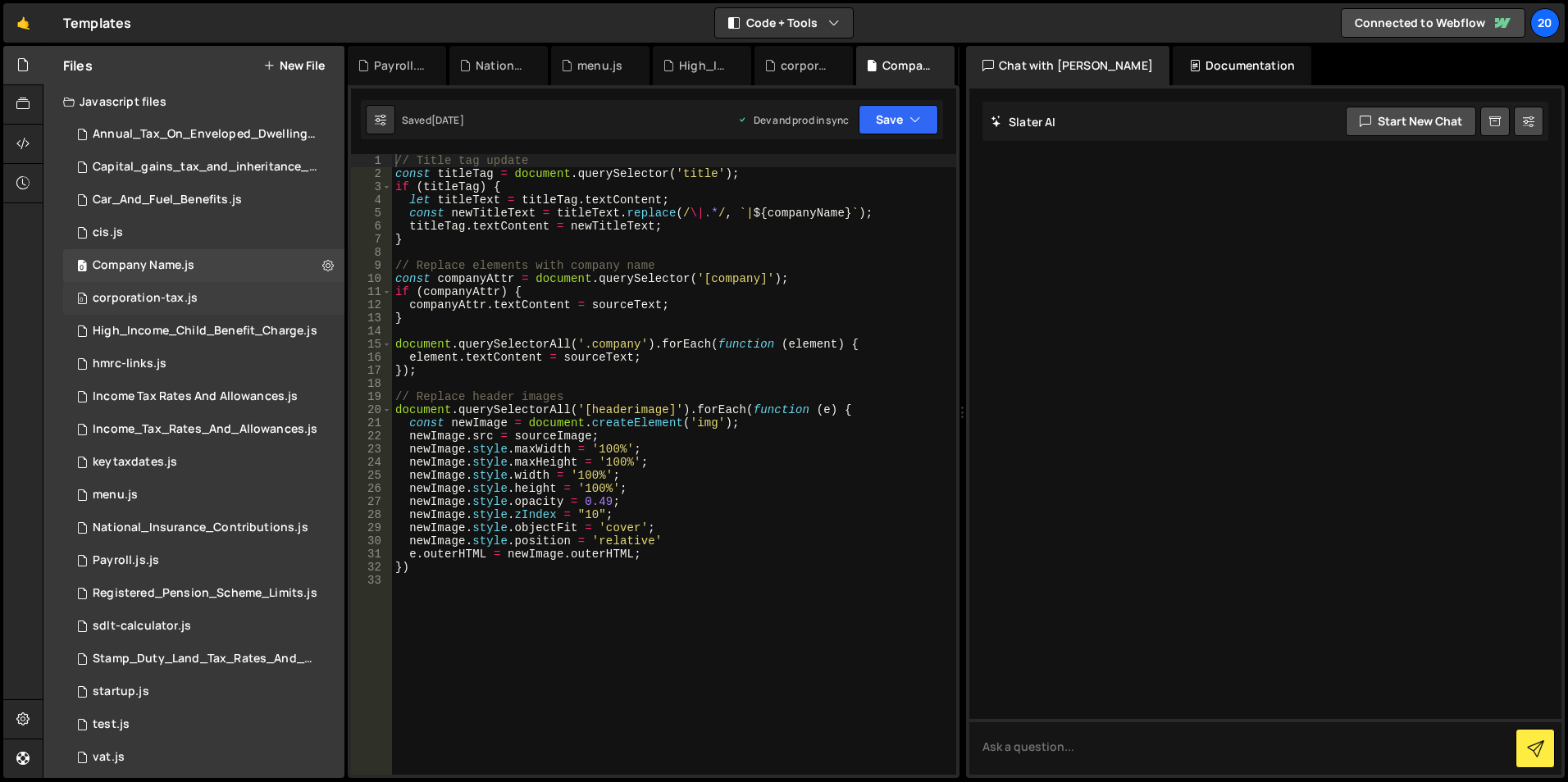
click at [181, 299] on div "corporation-tax.js" at bounding box center [145, 298] width 105 height 15
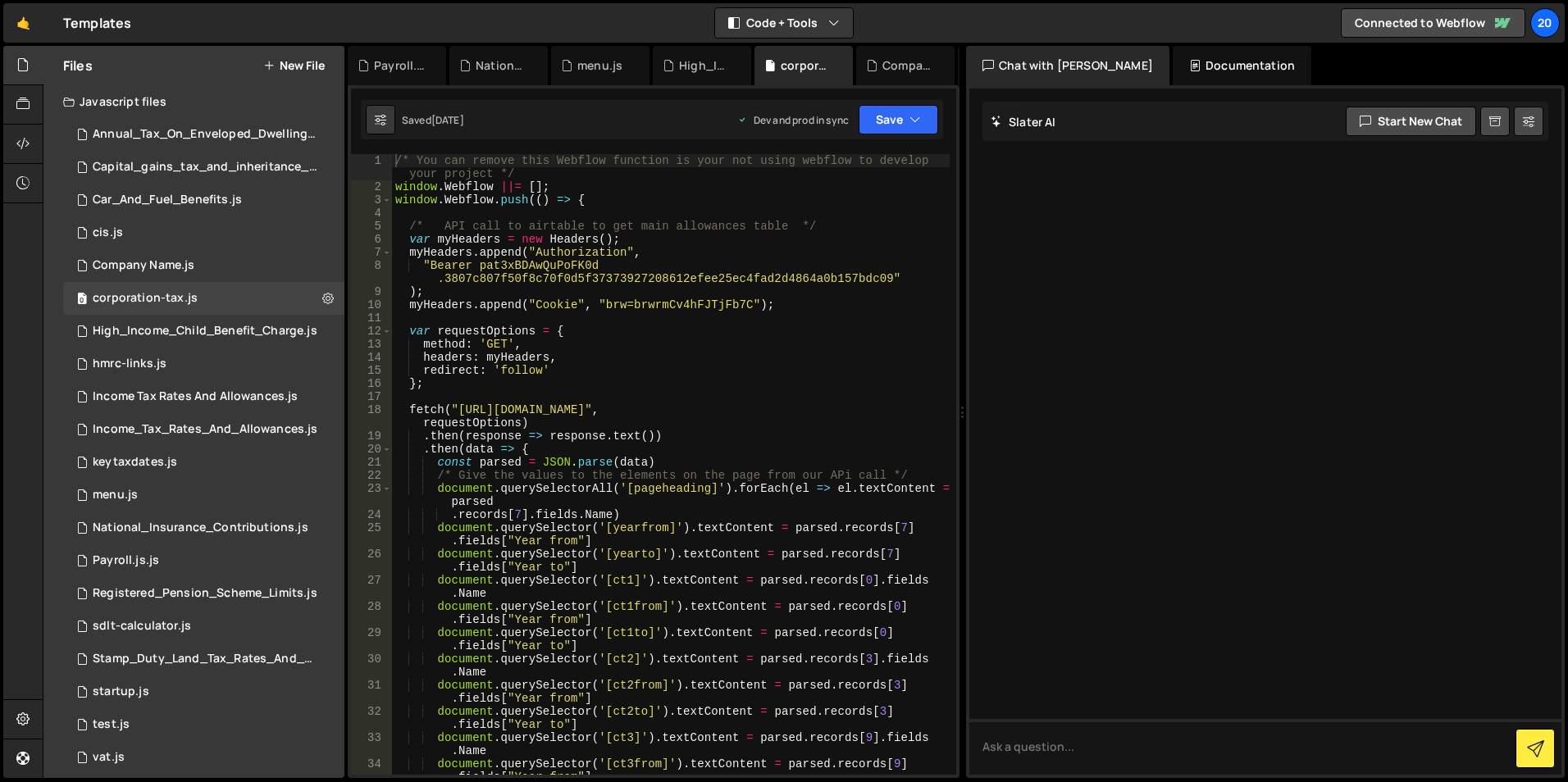
click at [511, 284] on div "/* You can remove this Webflow function is your not using webflow to develop yo…" at bounding box center [671, 491] width 558 height 673
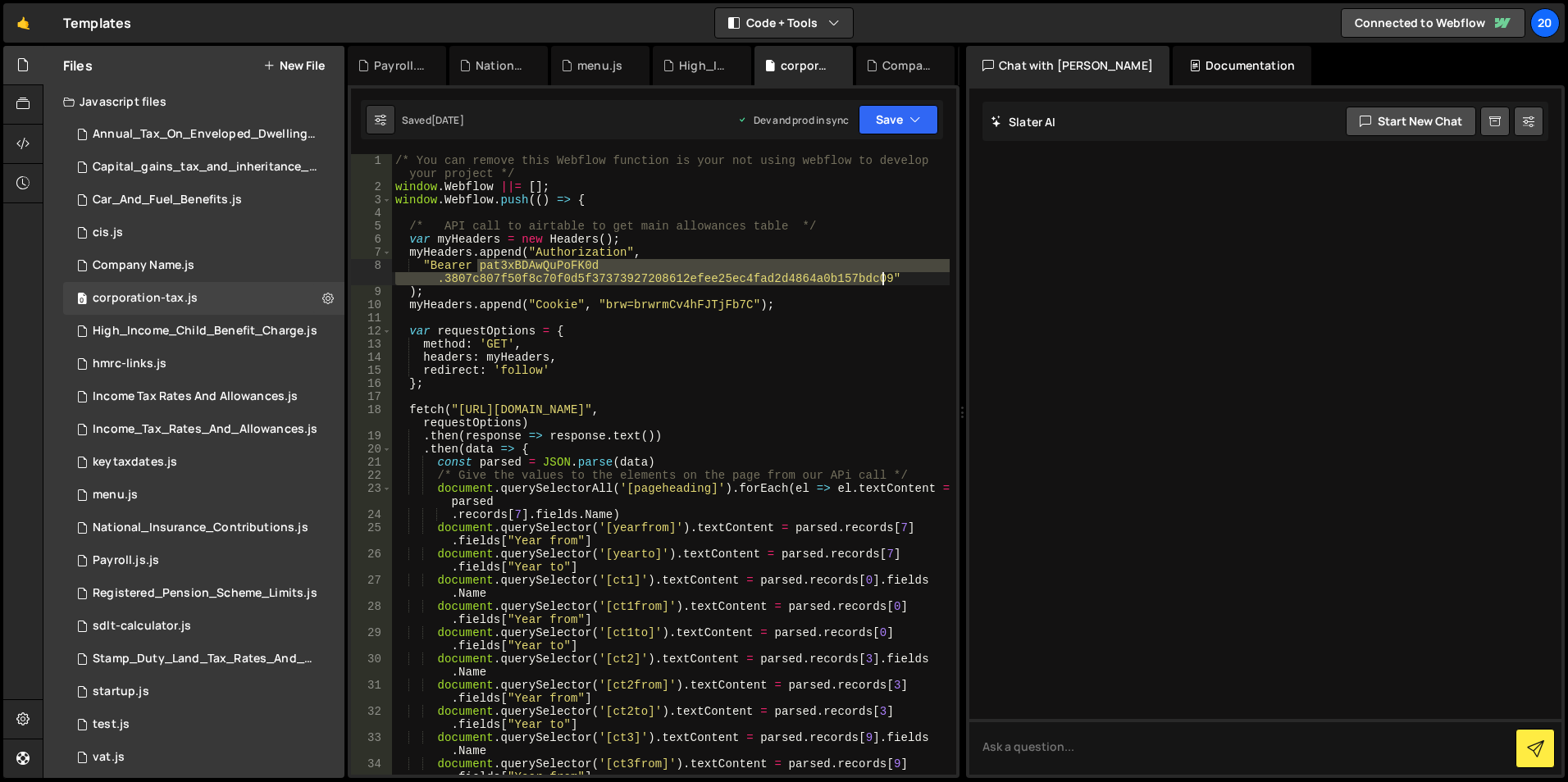
drag, startPoint x: 479, startPoint y: 268, endPoint x: 882, endPoint y: 278, distance: 403.1
click at [882, 278] on div "/* You can remove this Webflow function is your not using webflow to develop yo…" at bounding box center [671, 491] width 558 height 673
paste textarea "pISWdPvrsUTkpC.4cb820ec0495031eee8527ff637449b02d8abd4843d6672610ebccab1ddebfb7"
type textarea ""Bearer patpISWdPvrsUTkpC.4cb820ec0495031eee8527ff637449b02d8abd4843d6672610ebc…"
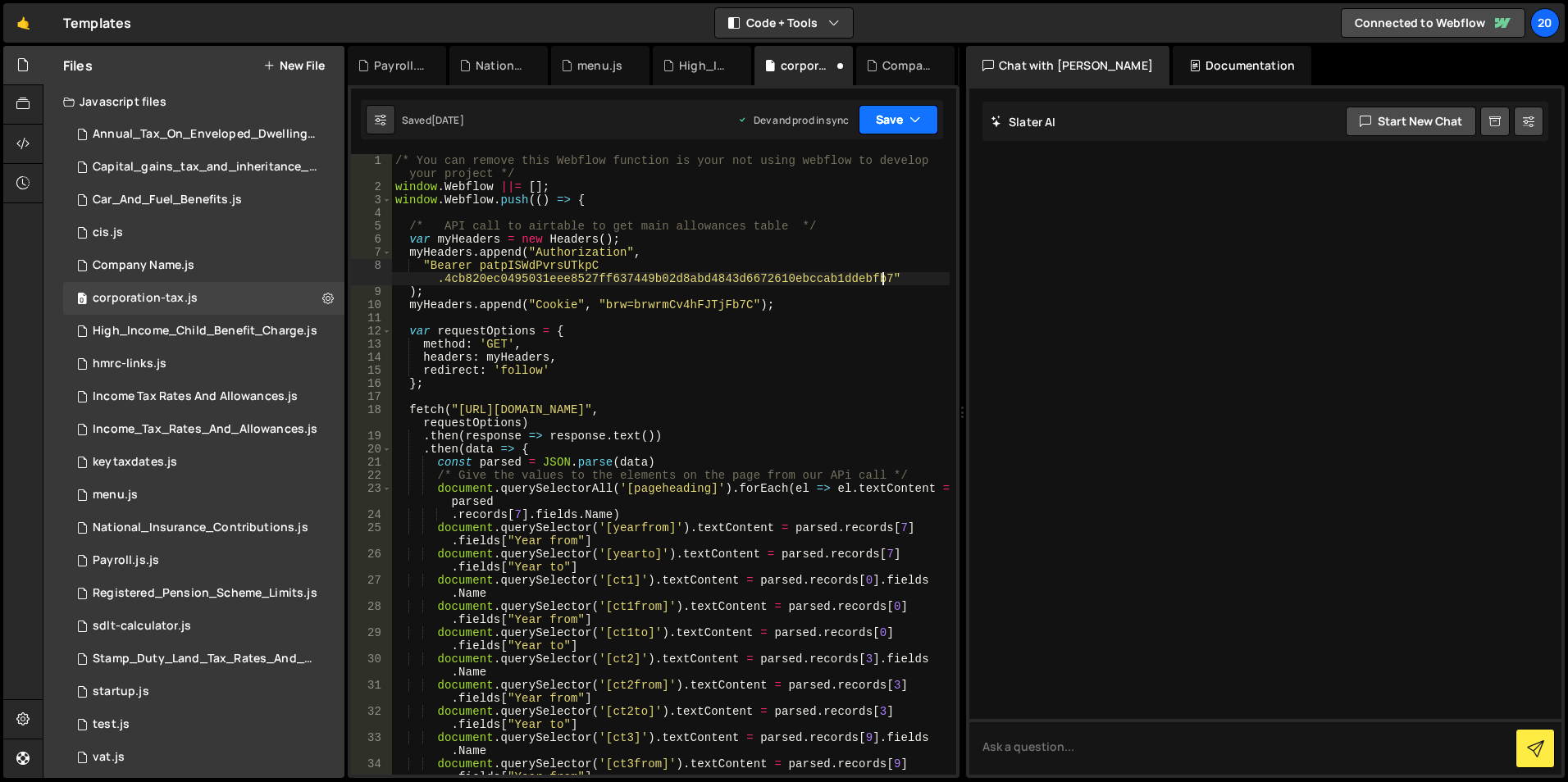
click at [886, 124] on button "Save" at bounding box center [898, 119] width 79 height 29
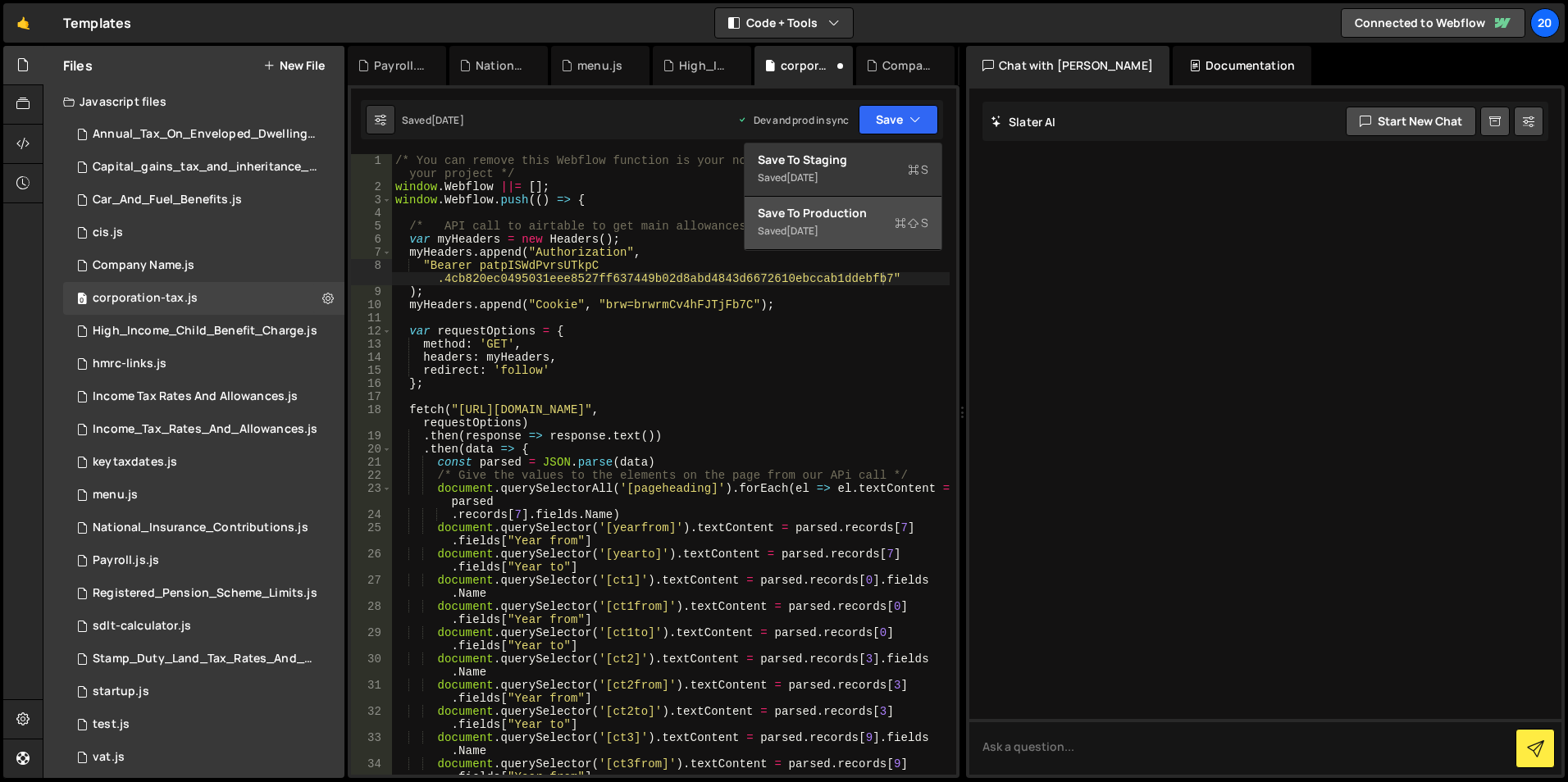
click at [816, 220] on div "Save to Production S" at bounding box center [843, 213] width 170 height 16
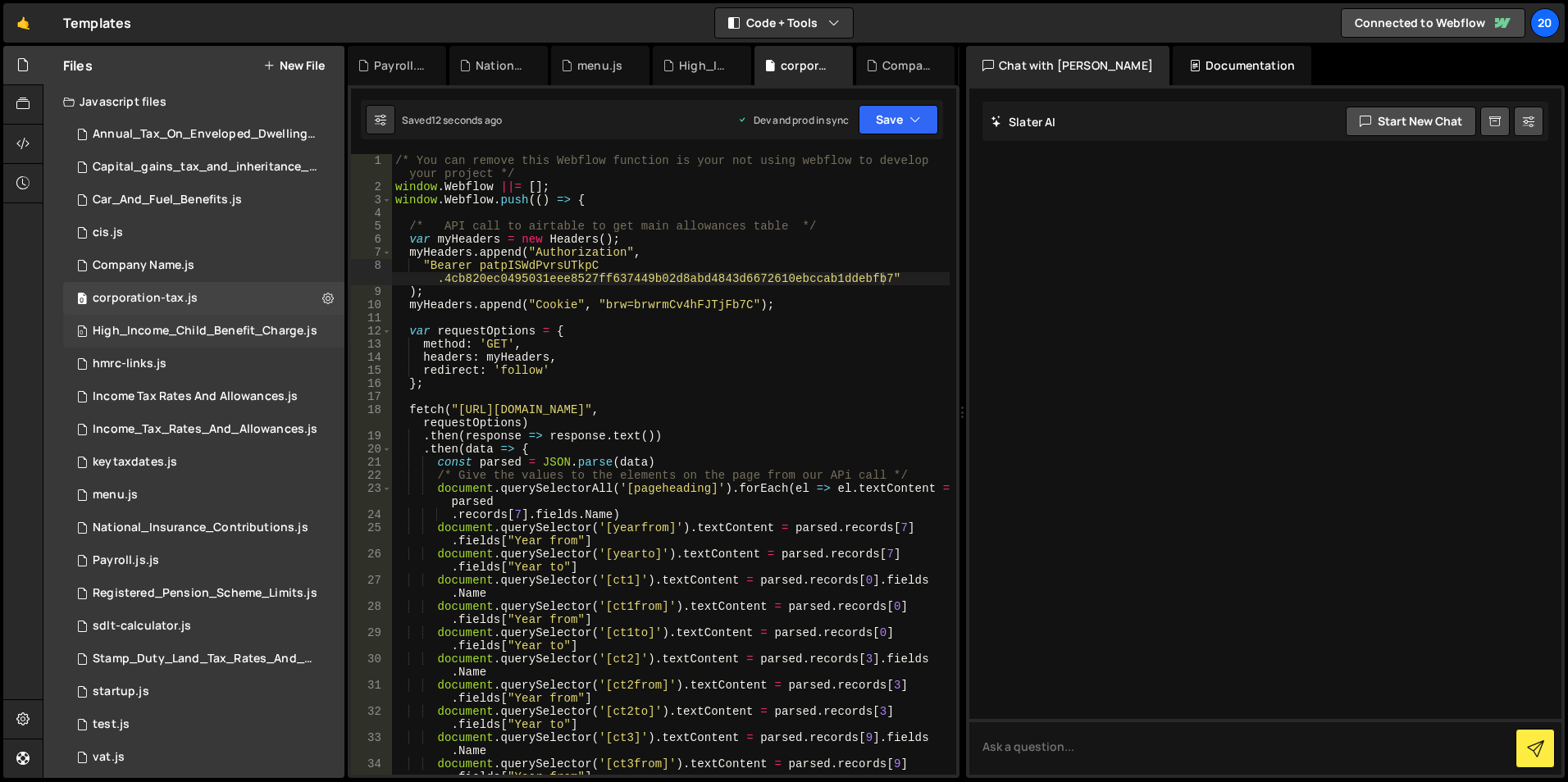
click at [120, 333] on div "High_Income_Child_Benefit_Charge.js" at bounding box center [205, 331] width 225 height 15
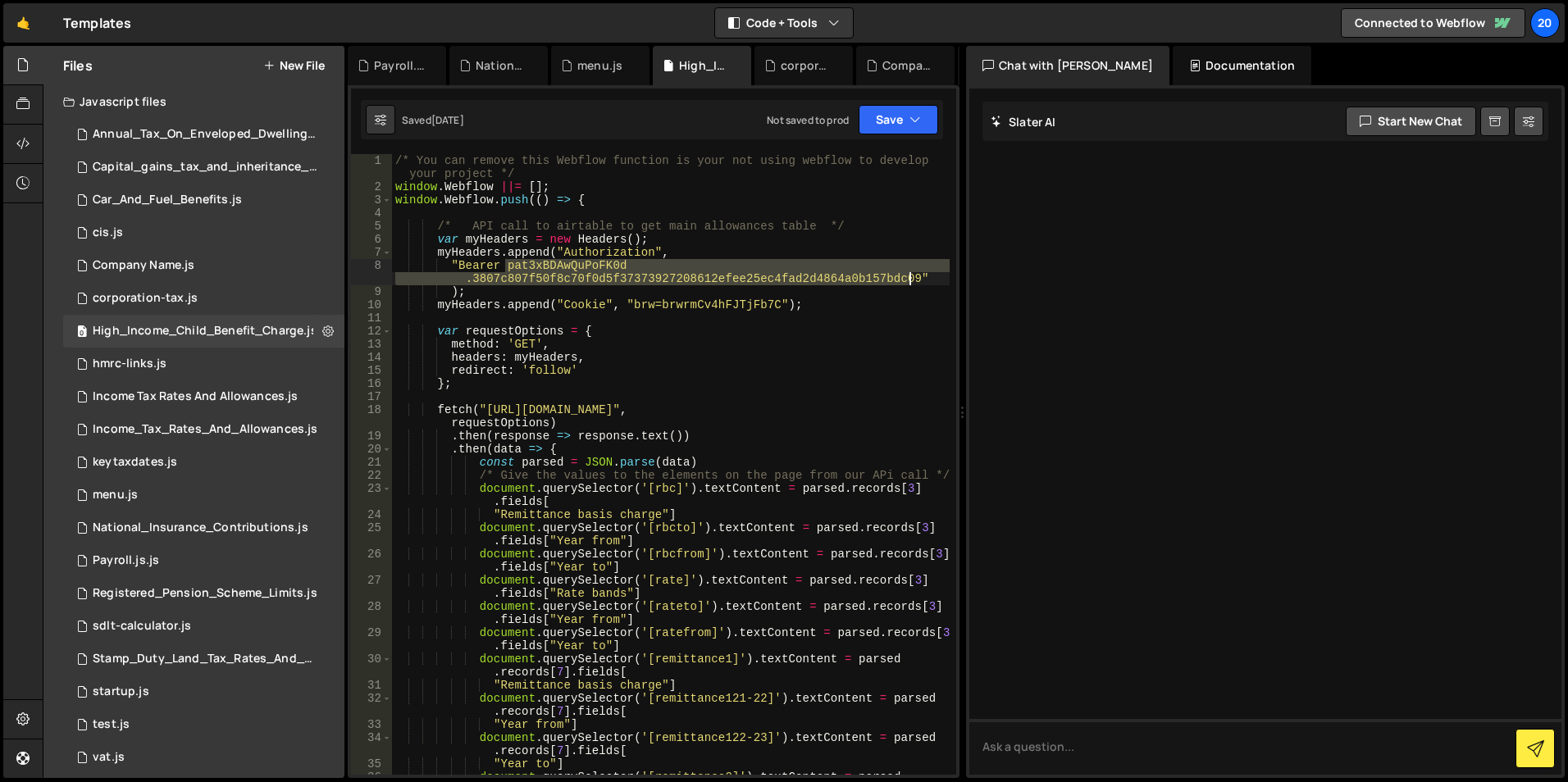
drag, startPoint x: 506, startPoint y: 265, endPoint x: 906, endPoint y: 277, distance: 400.2
click at [906, 277] on div "/* You can remove this Webflow function is your not using webflow to develop yo…" at bounding box center [671, 491] width 558 height 673
paste textarea "pISWdPvrsUTkpC.4cb820ec0495031eee8527ff637449b02d8abd4843d6672610ebccab1ddebfb7"
type textarea ""Bearer patpISWdPvrsUTkpC.4cb820ec0495031eee8527ff637449b02d8abd4843d6672610ebc…"
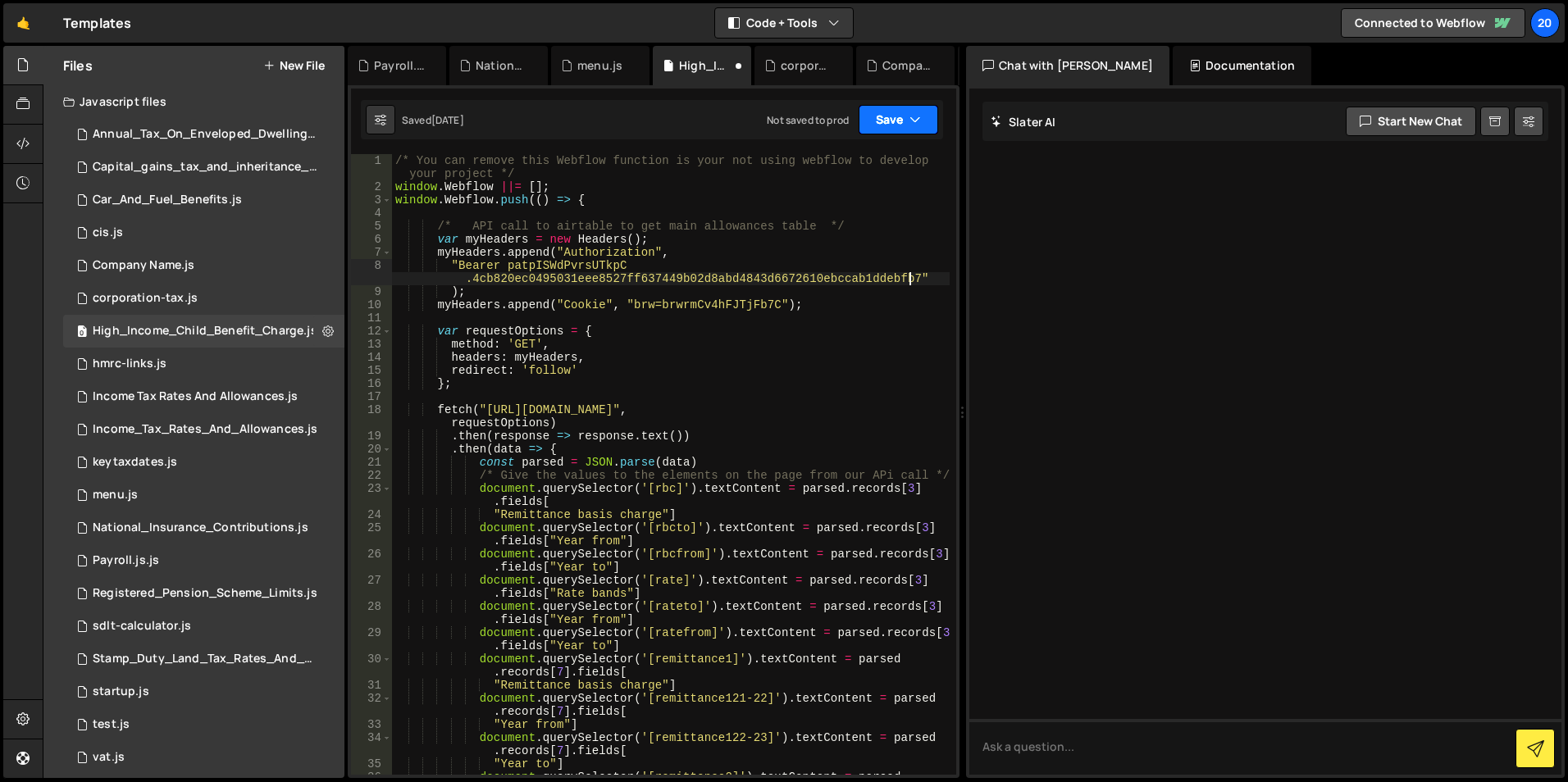
drag, startPoint x: 893, startPoint y: 114, endPoint x: 902, endPoint y: 114, distance: 9.0
click at [894, 114] on button "Save" at bounding box center [898, 119] width 79 height 29
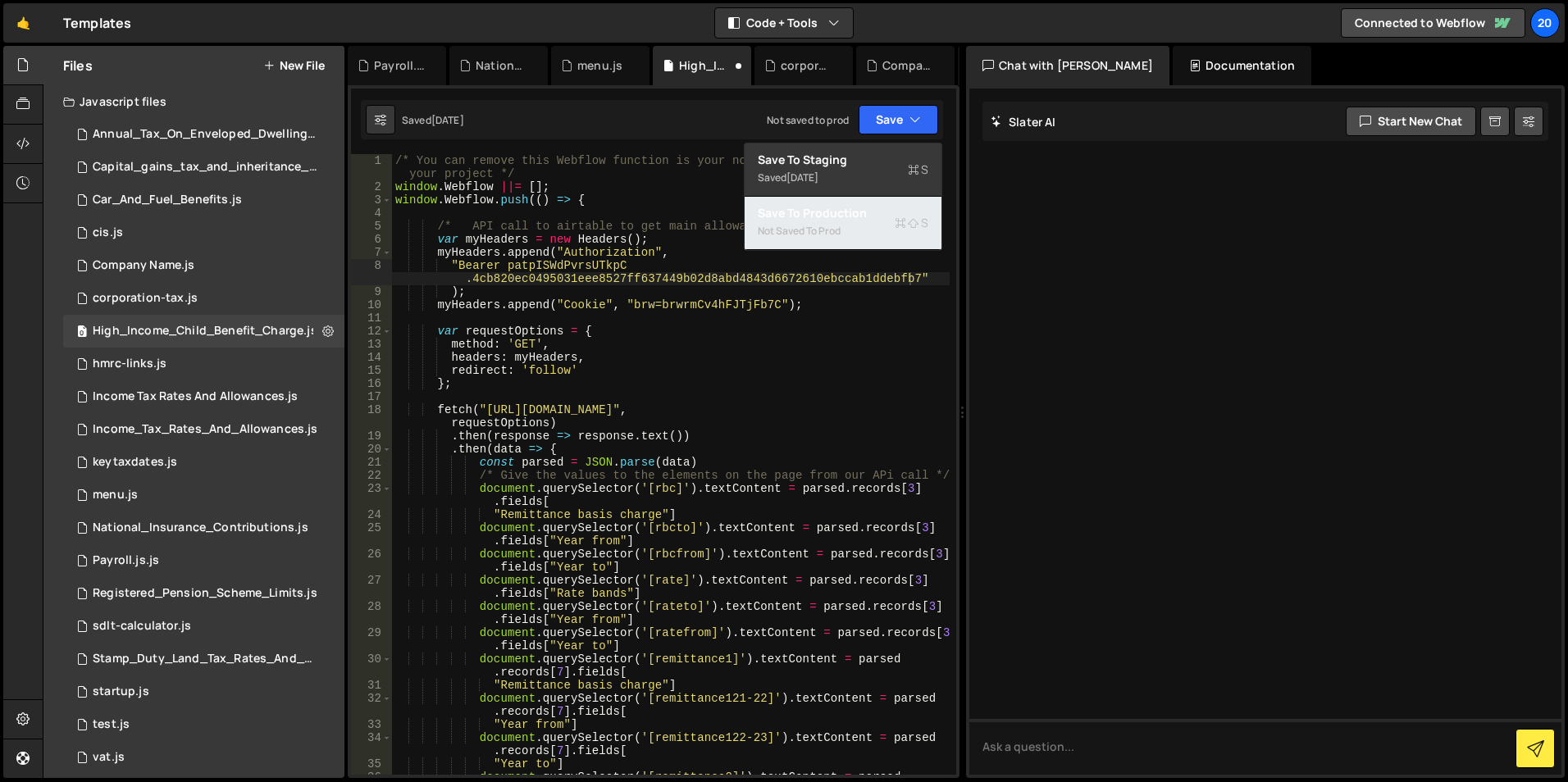
click at [821, 227] on div "Not saved to prod" at bounding box center [843, 232] width 170 height 20
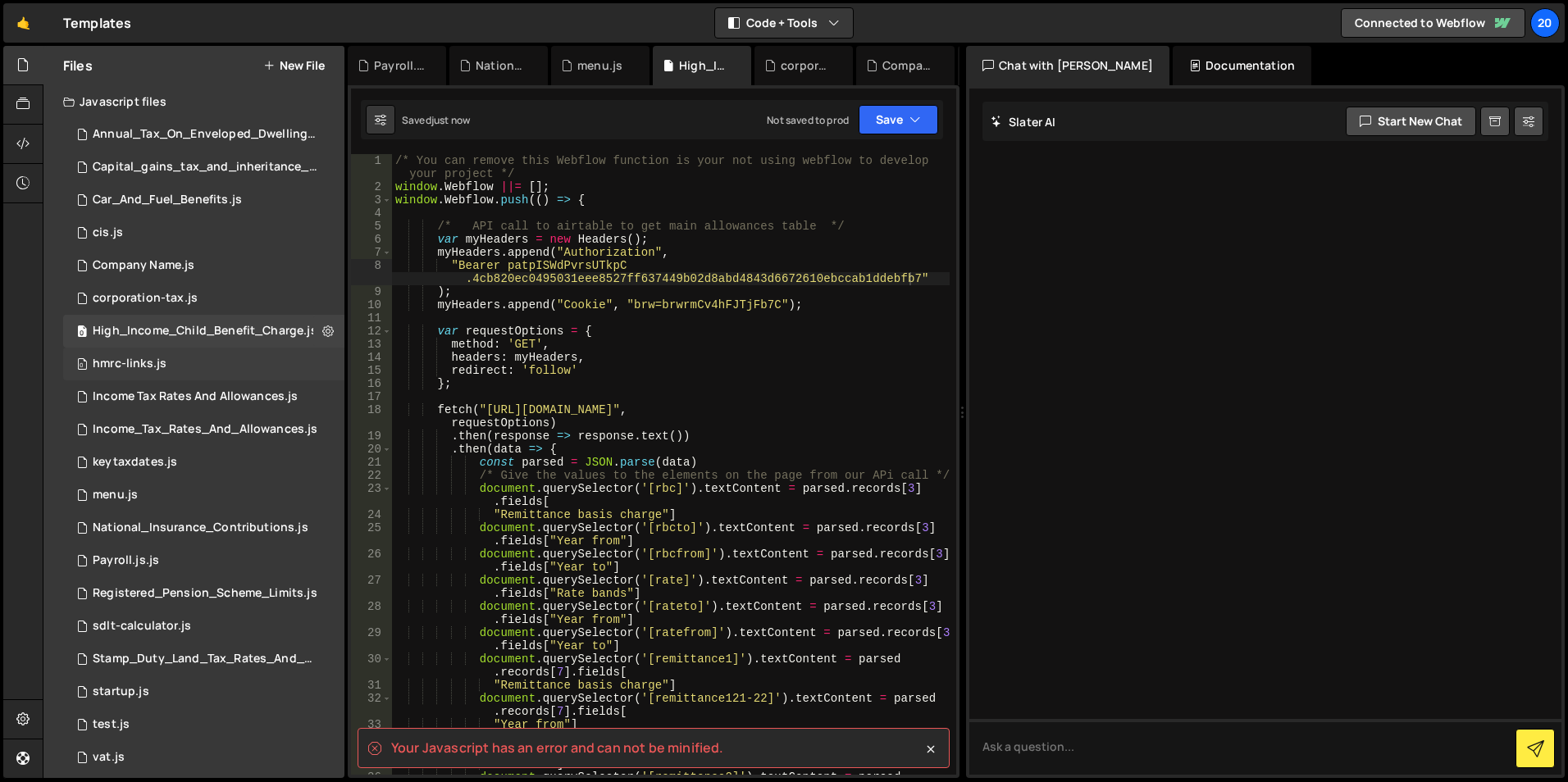
click at [135, 362] on div "hmrc-links.js" at bounding box center [129, 363] width 74 height 15
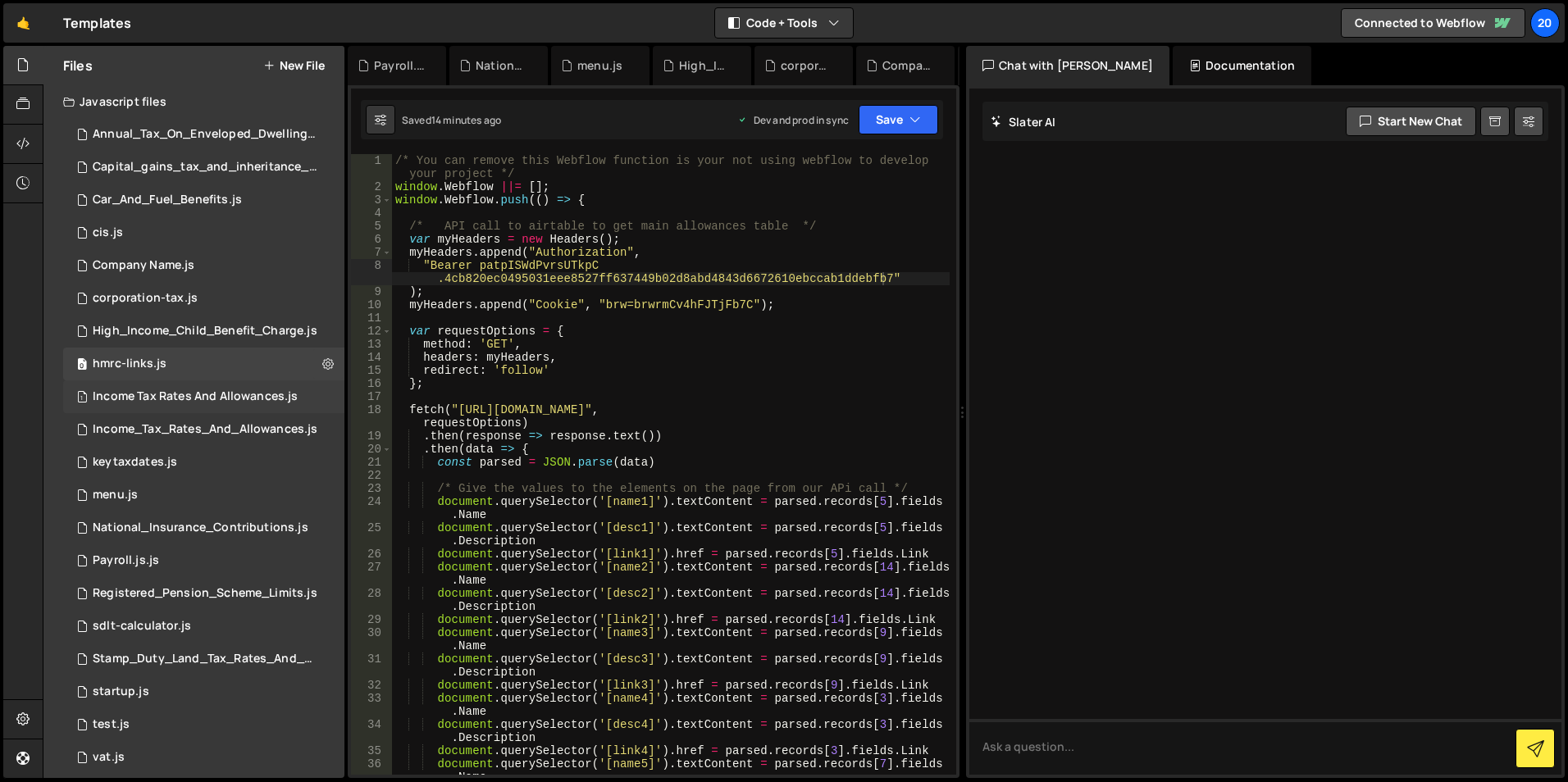
click at [166, 398] on div "Income Tax Rates And Allowances.js" at bounding box center [195, 396] width 205 height 15
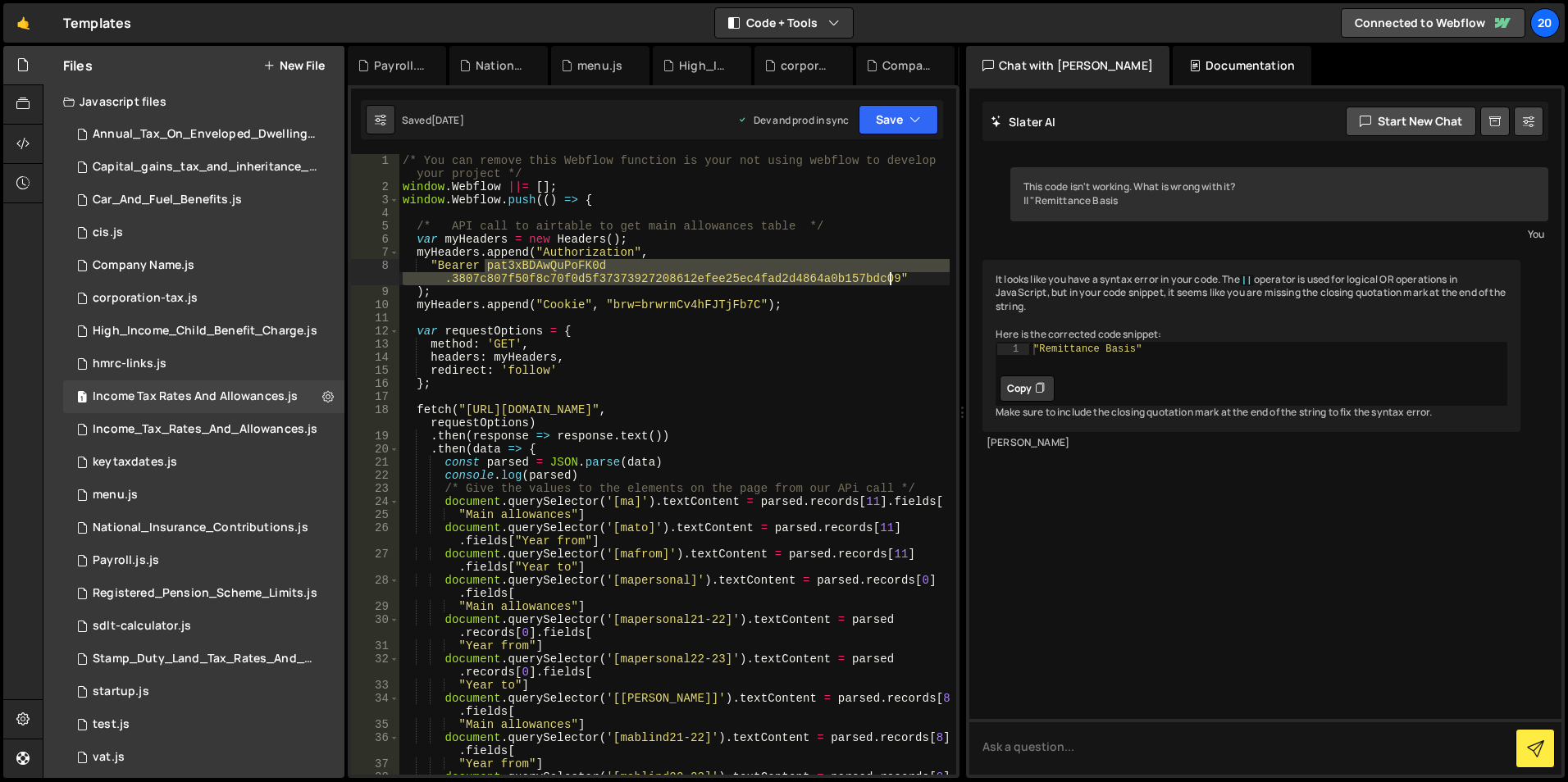
drag, startPoint x: 487, startPoint y: 266, endPoint x: 889, endPoint y: 278, distance: 402.2
click at [889, 278] on div "/* You can remove this Webflow function is your not using webflow to develop yo…" at bounding box center [674, 491] width 551 height 673
paste textarea "pISWdPvrsUTkpC.4cb820ec0495031eee8527ff637449b02d8abd4843d6672610ebccab1ddebfb7"
type textarea ""Bearer patpISWdPvrsUTkpC.4cb820ec0495031eee8527ff637449b02d8abd4843d6672610ebc…"
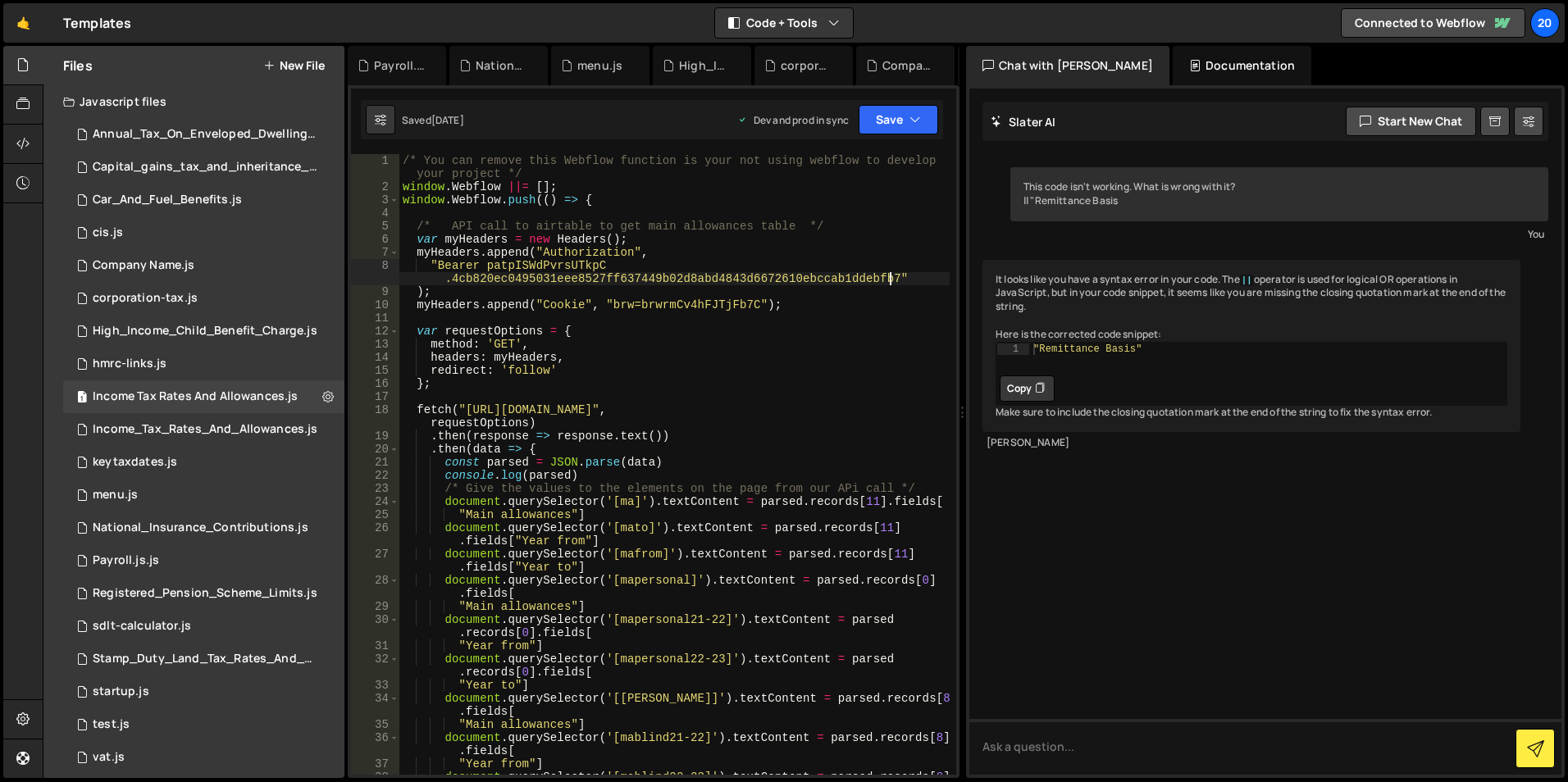
click at [898, 134] on div "Saved [DATE] Dev and prod in sync Upgrade to Edit Save Save to Staging S Saved …" at bounding box center [652, 119] width 583 height 39
click at [898, 127] on button "Save" at bounding box center [898, 119] width 79 height 29
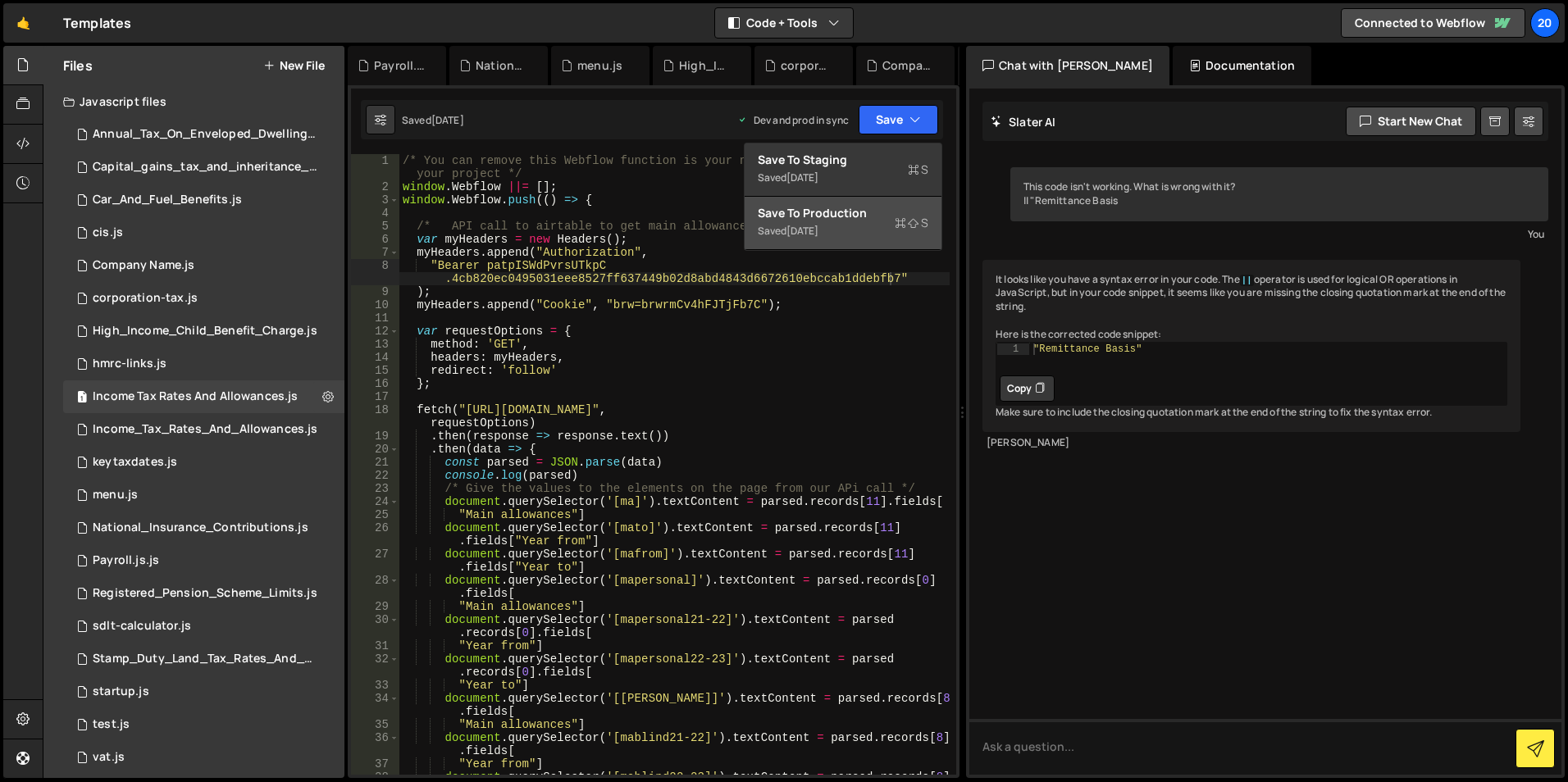
click at [809, 224] on div "[DATE]" at bounding box center [803, 231] width 32 height 14
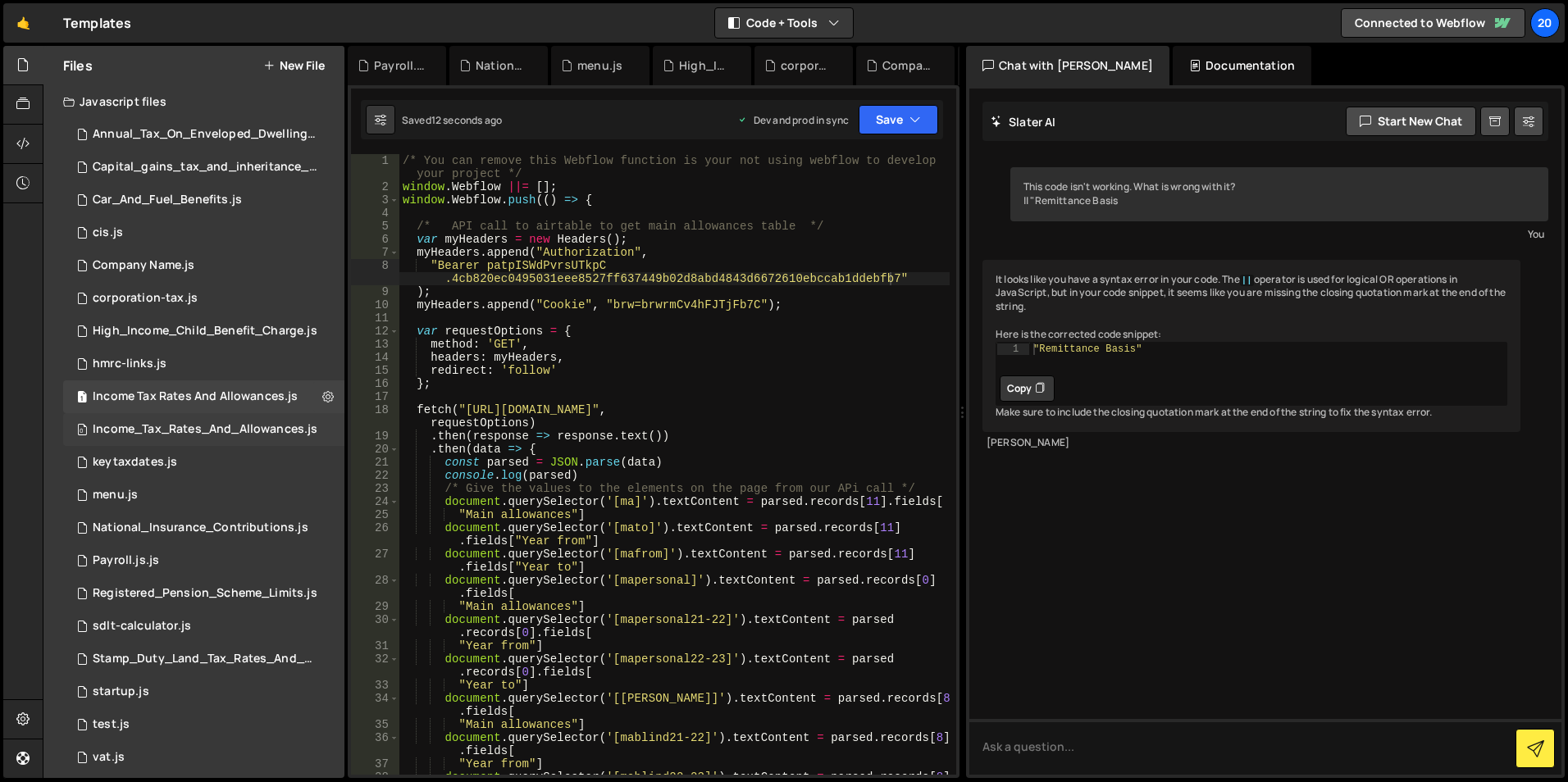
click at [171, 433] on div "Income_Tax_Rates_And_Allowances.js" at bounding box center [205, 429] width 225 height 15
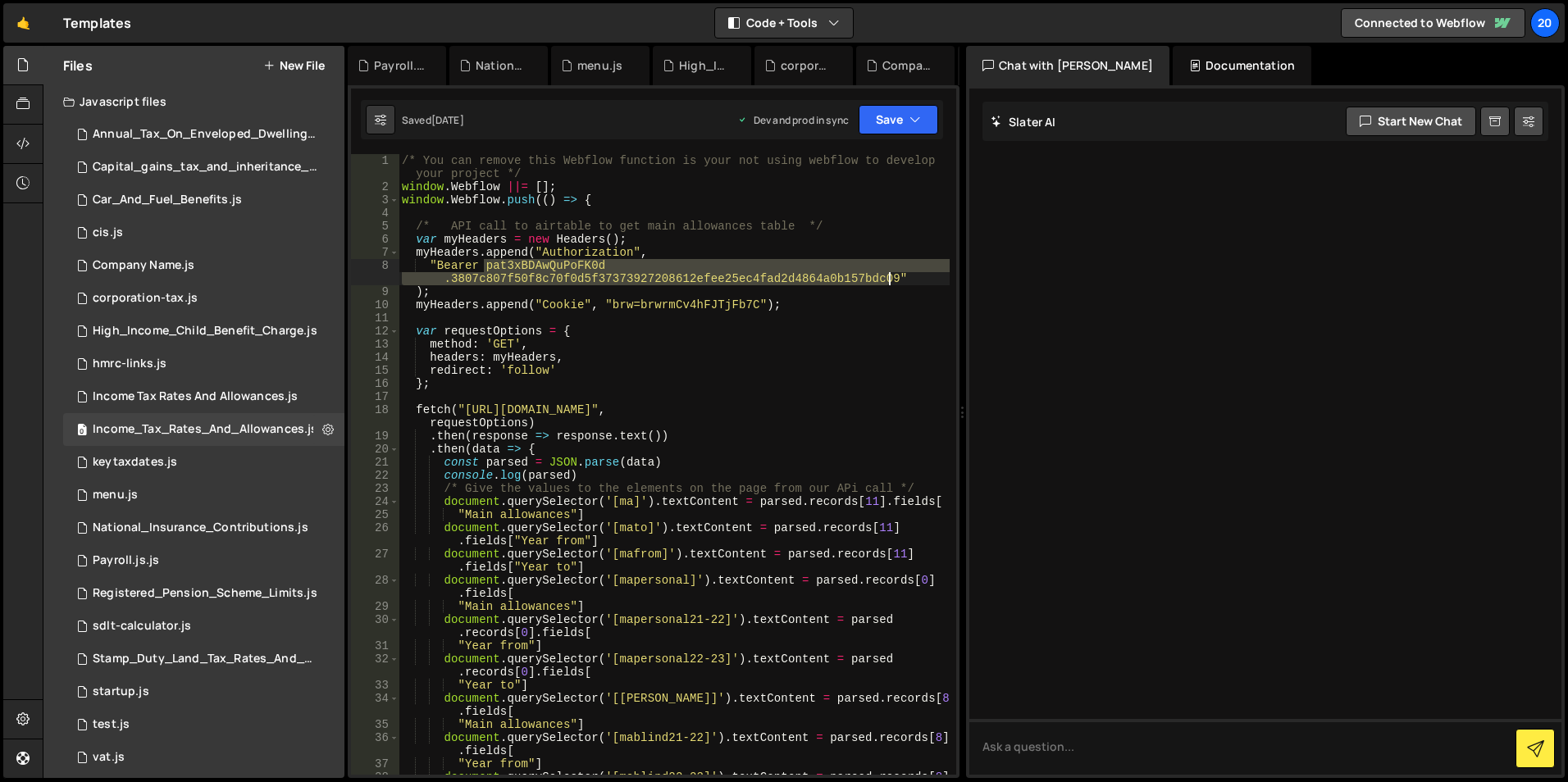
drag, startPoint x: 486, startPoint y: 269, endPoint x: 886, endPoint y: 278, distance: 400.1
click at [886, 278] on div "/* You can remove this Webflow function is your not using webflow to develop yo…" at bounding box center [674, 491] width 551 height 673
paste textarea "pISWdPvrsUTkpC.4cb820ec0495031eee8527ff637449b02d8abd4843d6672610ebccab1ddebfb7"
type textarea ""Bearer patpISWdPvrsUTkpC.4cb820ec0495031eee8527ff637449b02d8abd4843d6672610ebc…"
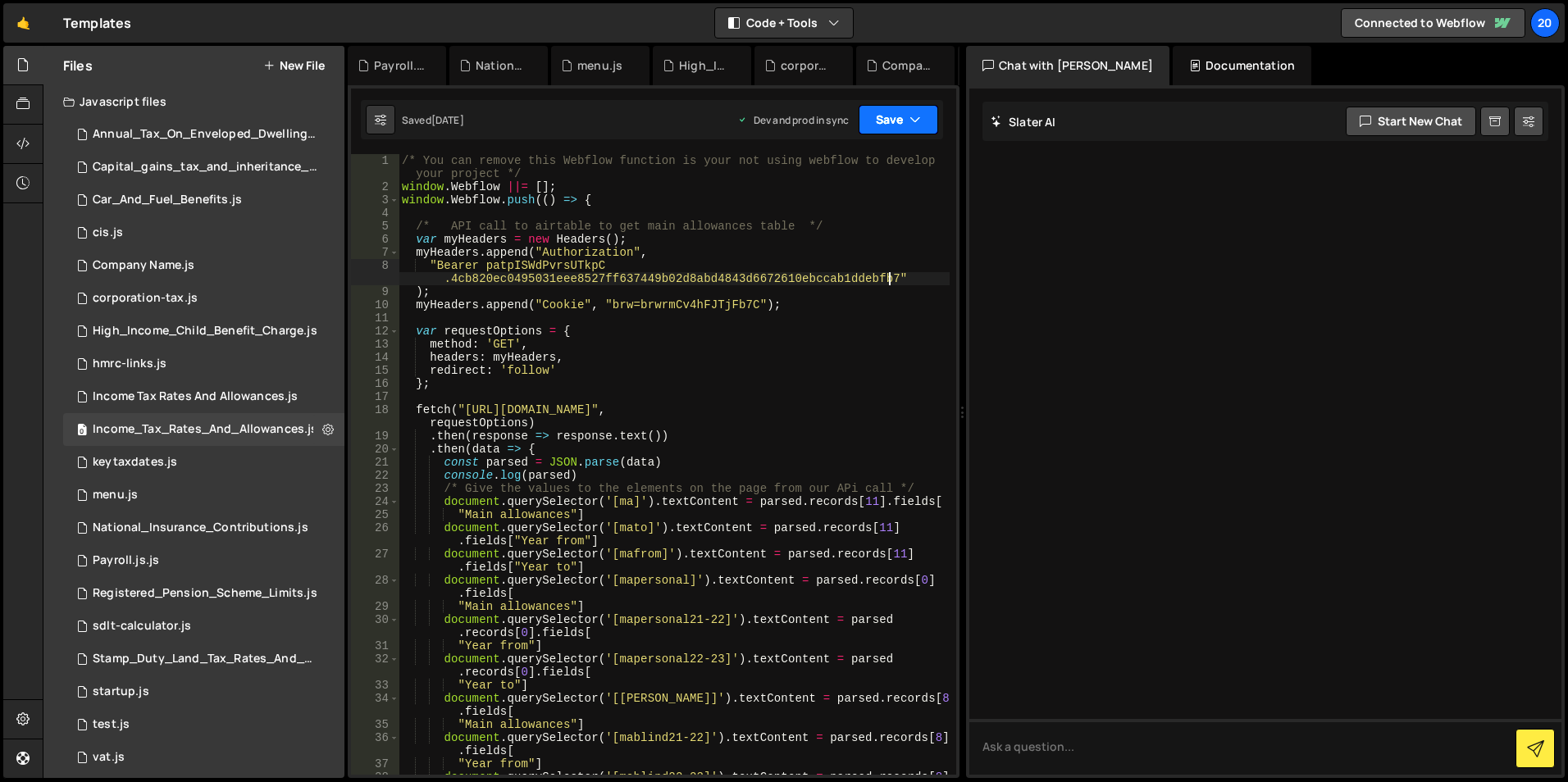
click at [893, 126] on button "Save" at bounding box center [898, 119] width 79 height 29
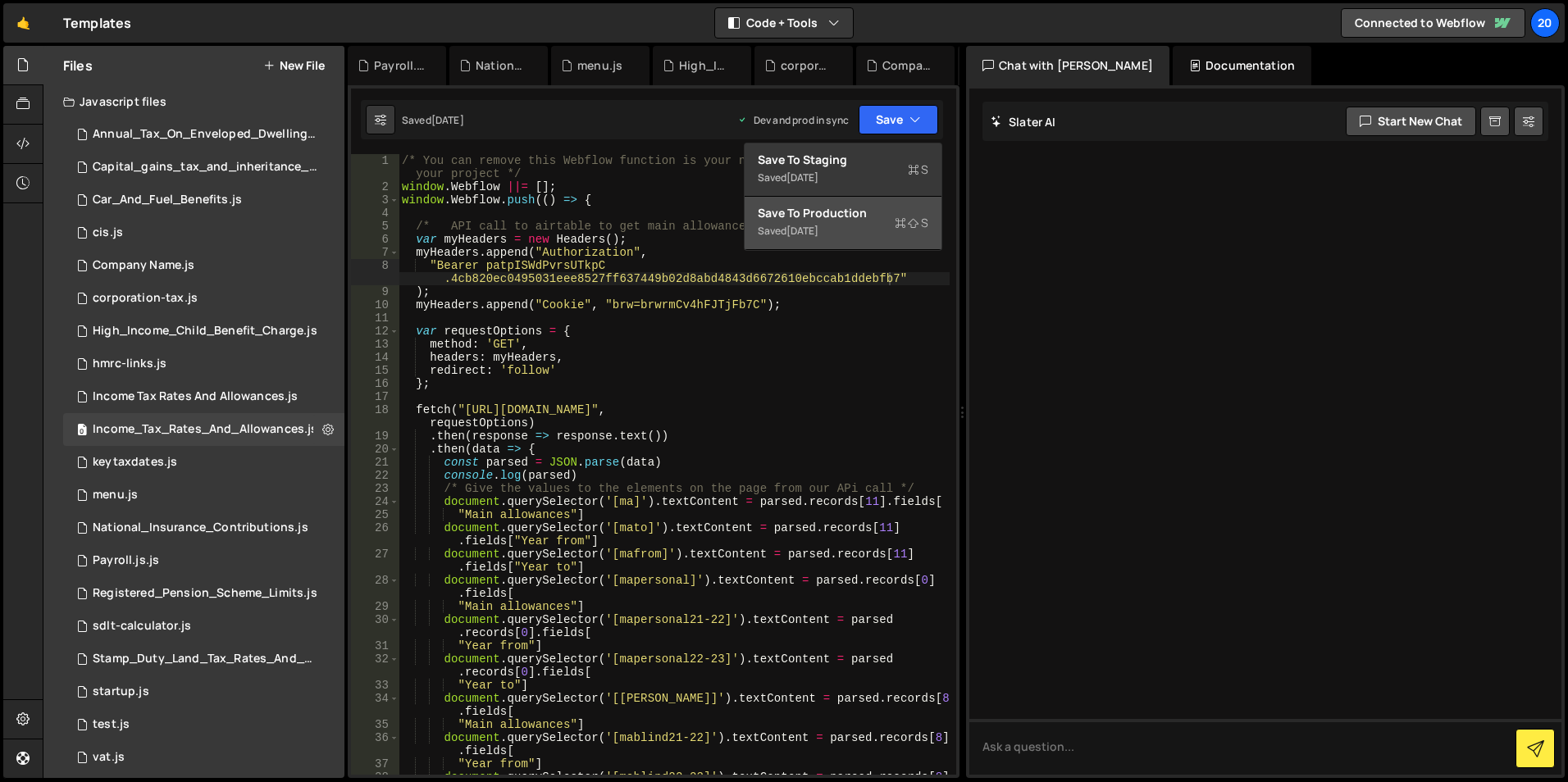
click at [803, 222] on div "Saved [DATE]" at bounding box center [843, 232] width 170 height 20
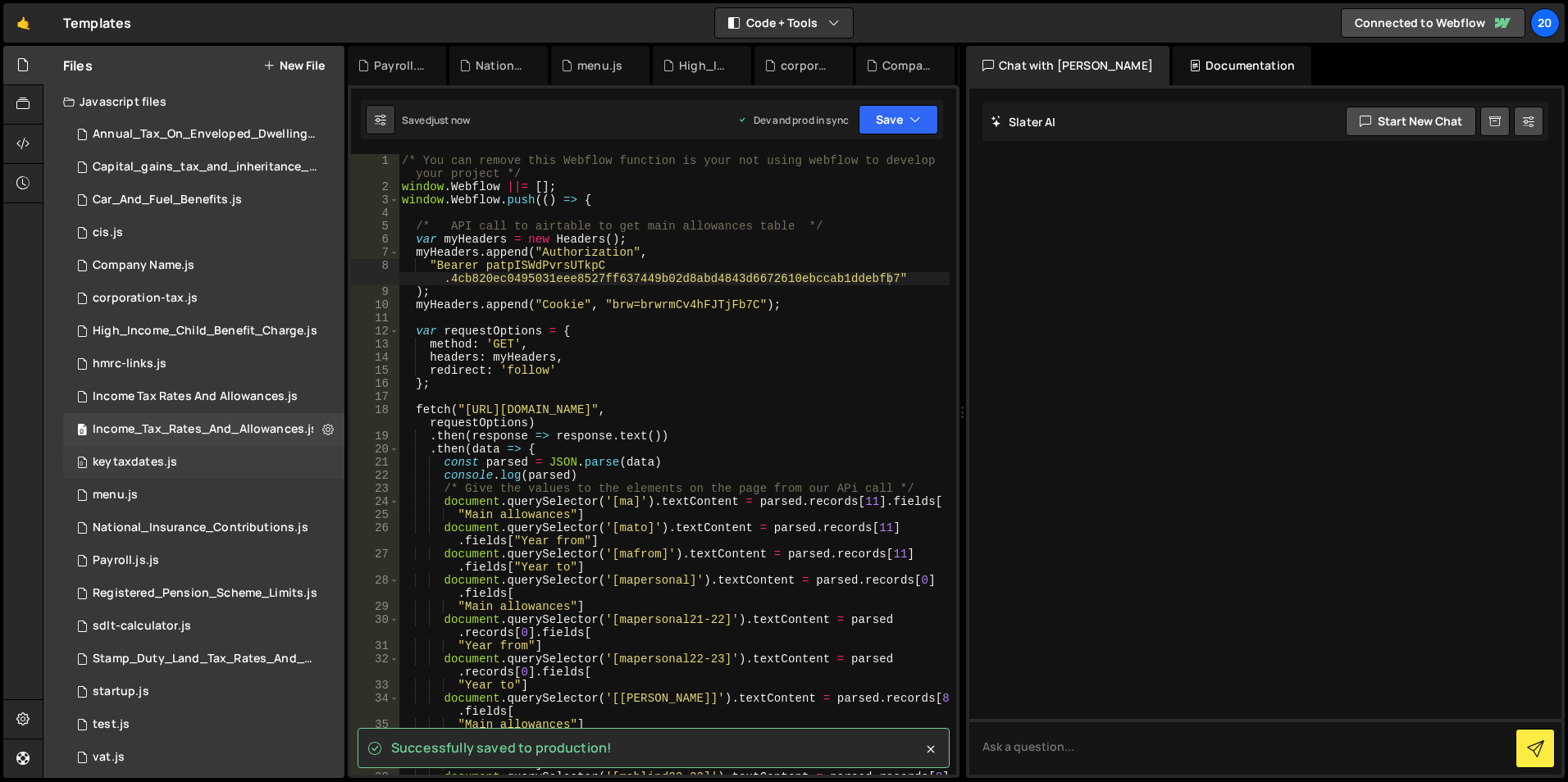
click at [149, 458] on div "keytaxdates.js" at bounding box center [135, 462] width 85 height 15
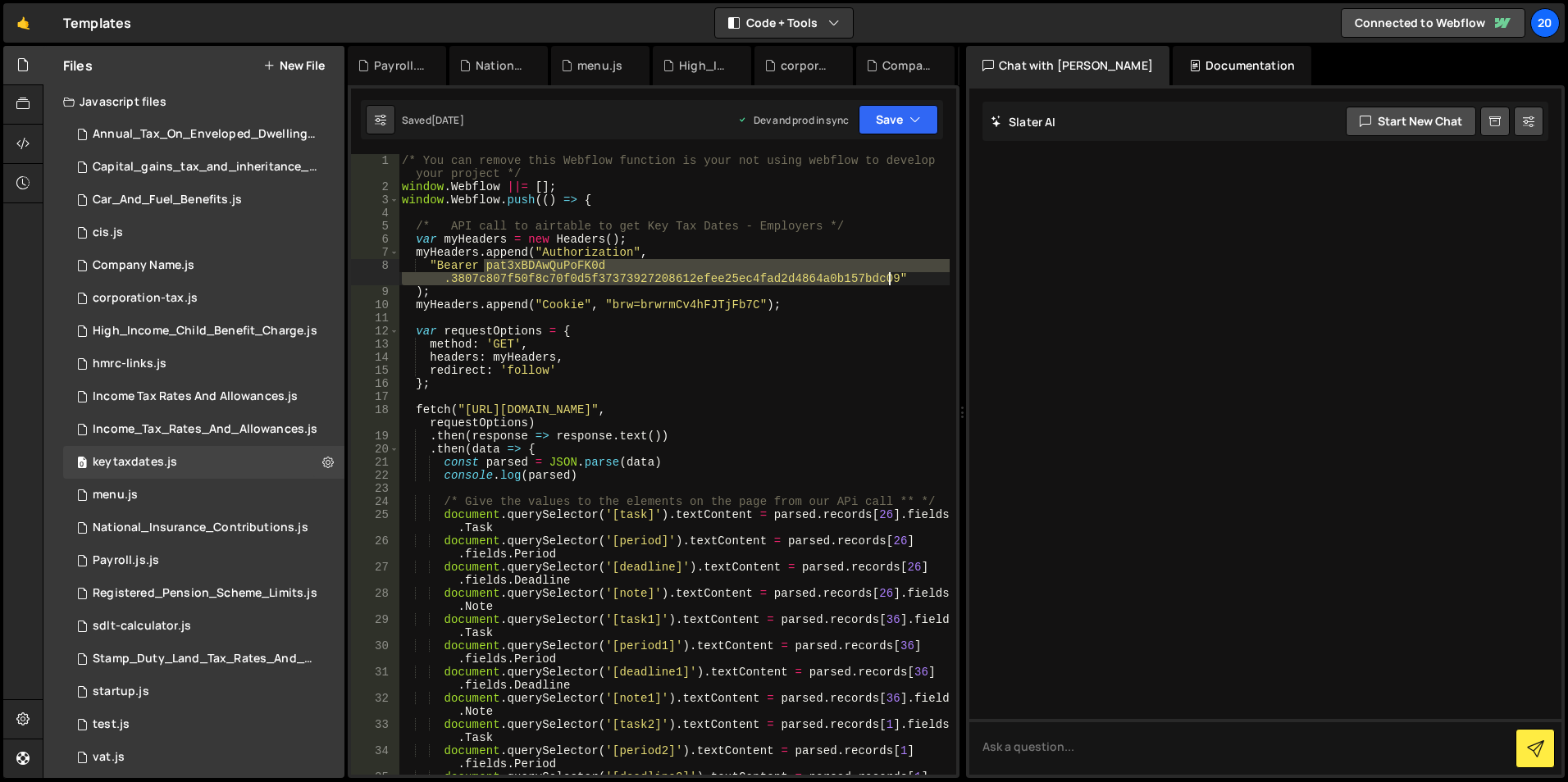
drag, startPoint x: 486, startPoint y: 265, endPoint x: 886, endPoint y: 276, distance: 400.2
click at [886, 276] on div "/* You can remove this Webflow function is your not using webflow to develop yo…" at bounding box center [674, 491] width 551 height 673
paste textarea "pISWdPvrsUTkpC.4cb820ec0495031eee8527ff637449b02d8abd4843d6672610ebccab1ddebfb7"
type textarea ""Bearer patpISWdPvrsUTkpC.4cb820ec0495031eee8527ff637449b02d8abd4843d6672610ebc…"
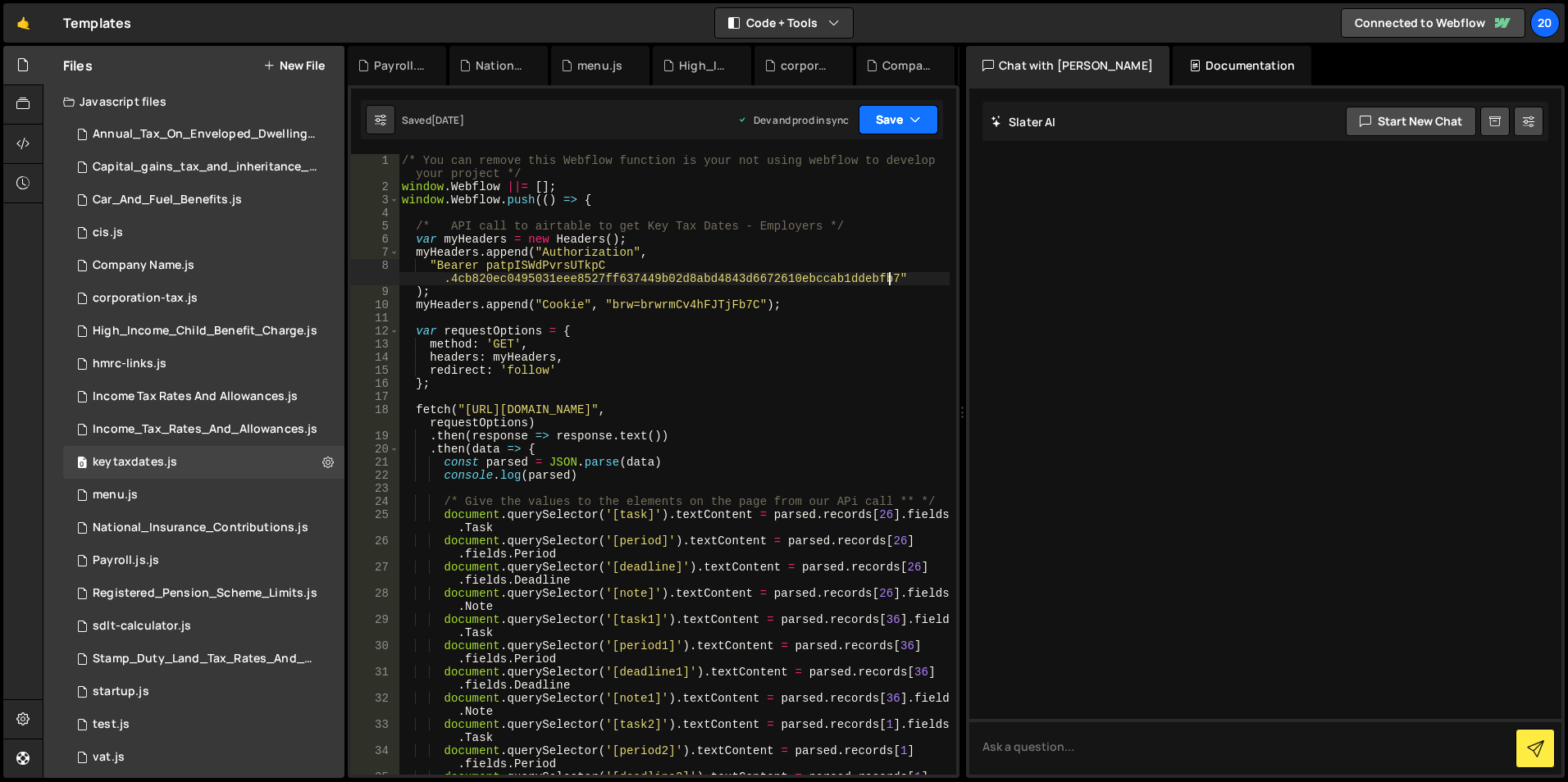
click at [912, 117] on icon "button" at bounding box center [915, 119] width 12 height 16
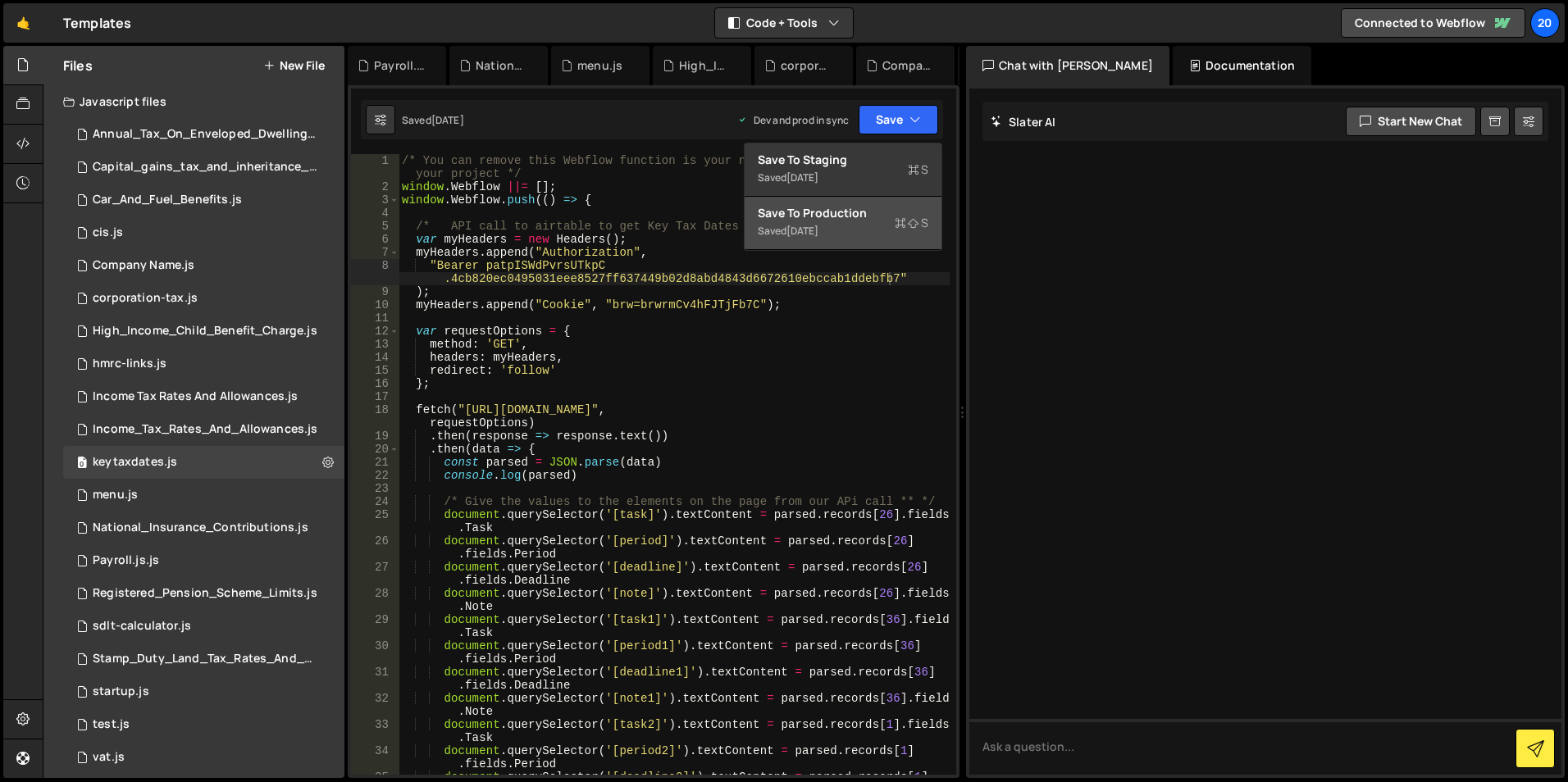
click at [831, 222] on div "Saved [DATE]" at bounding box center [843, 232] width 170 height 20
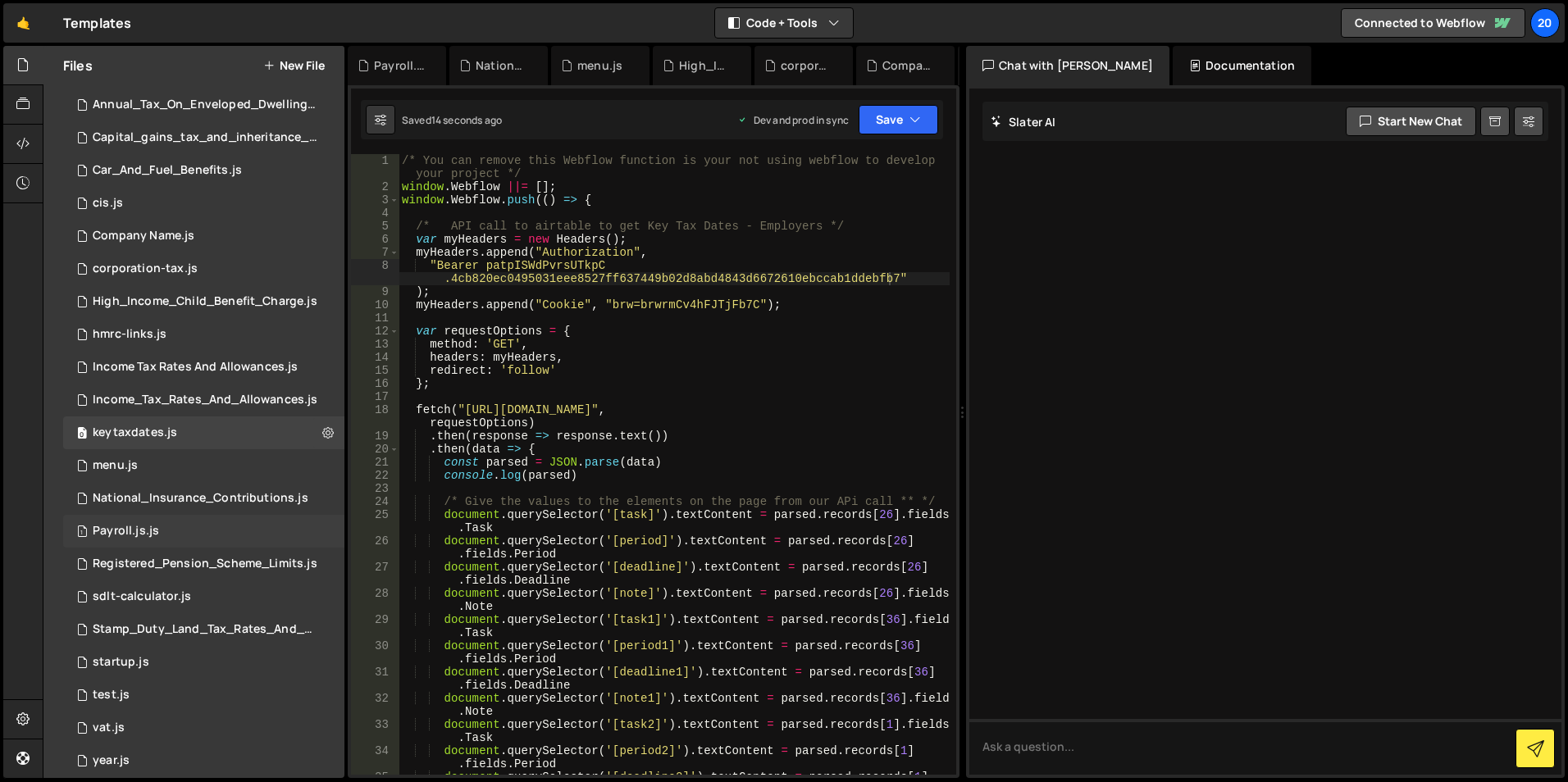
scroll to position [45, 0]
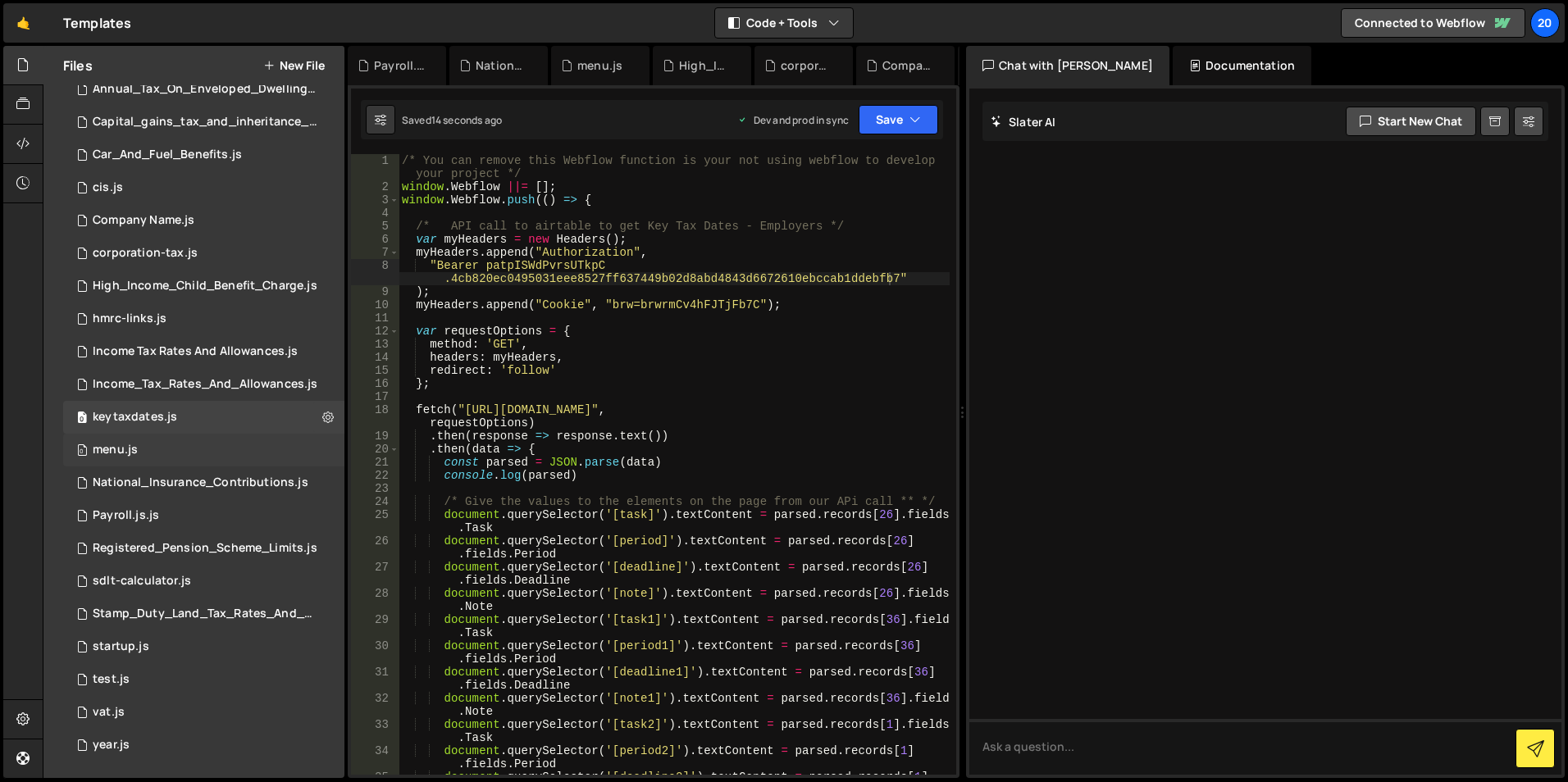
click at [192, 453] on div "0 menu.js 0" at bounding box center [204, 450] width 282 height 33
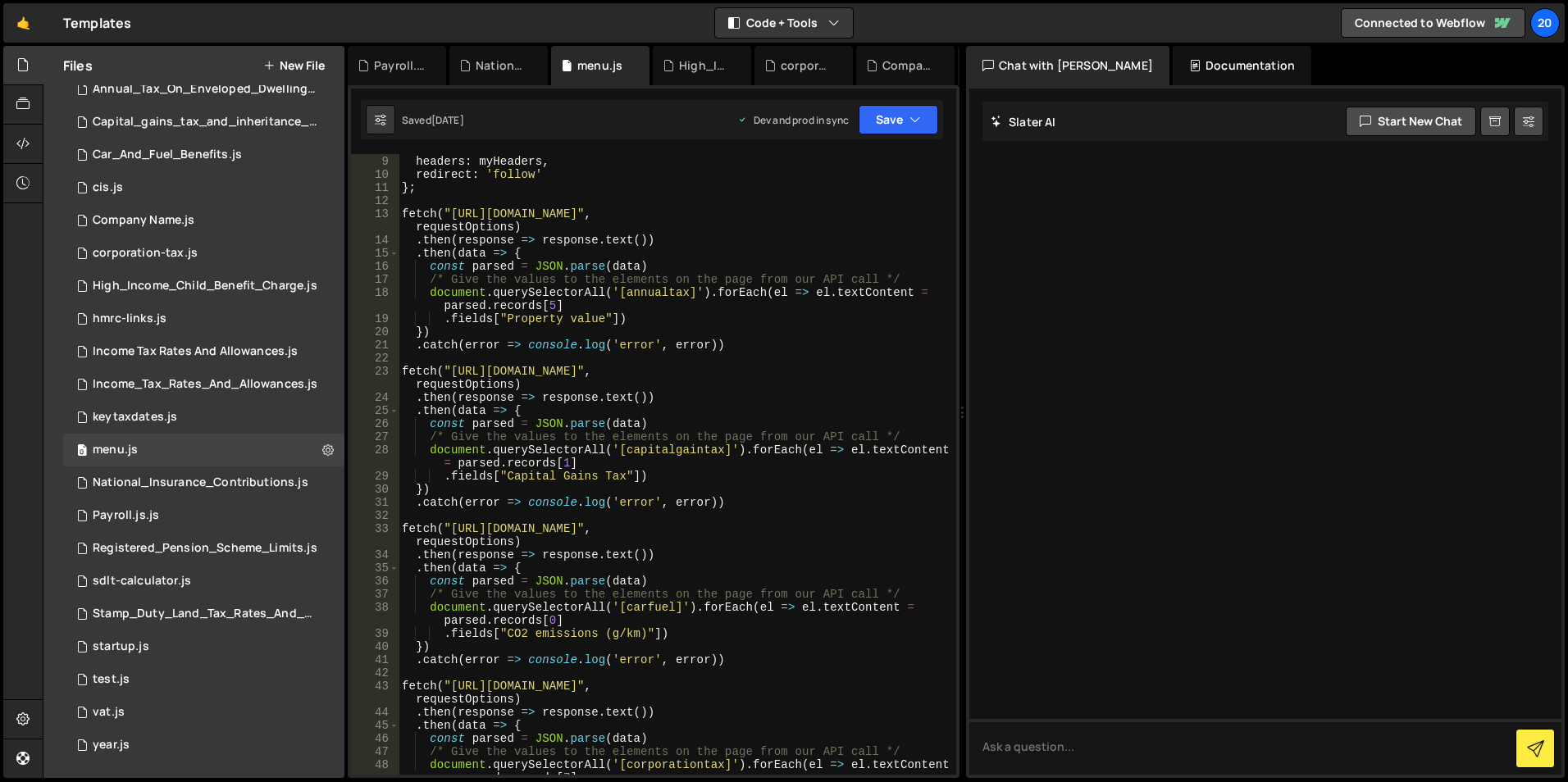
scroll to position [0, 0]
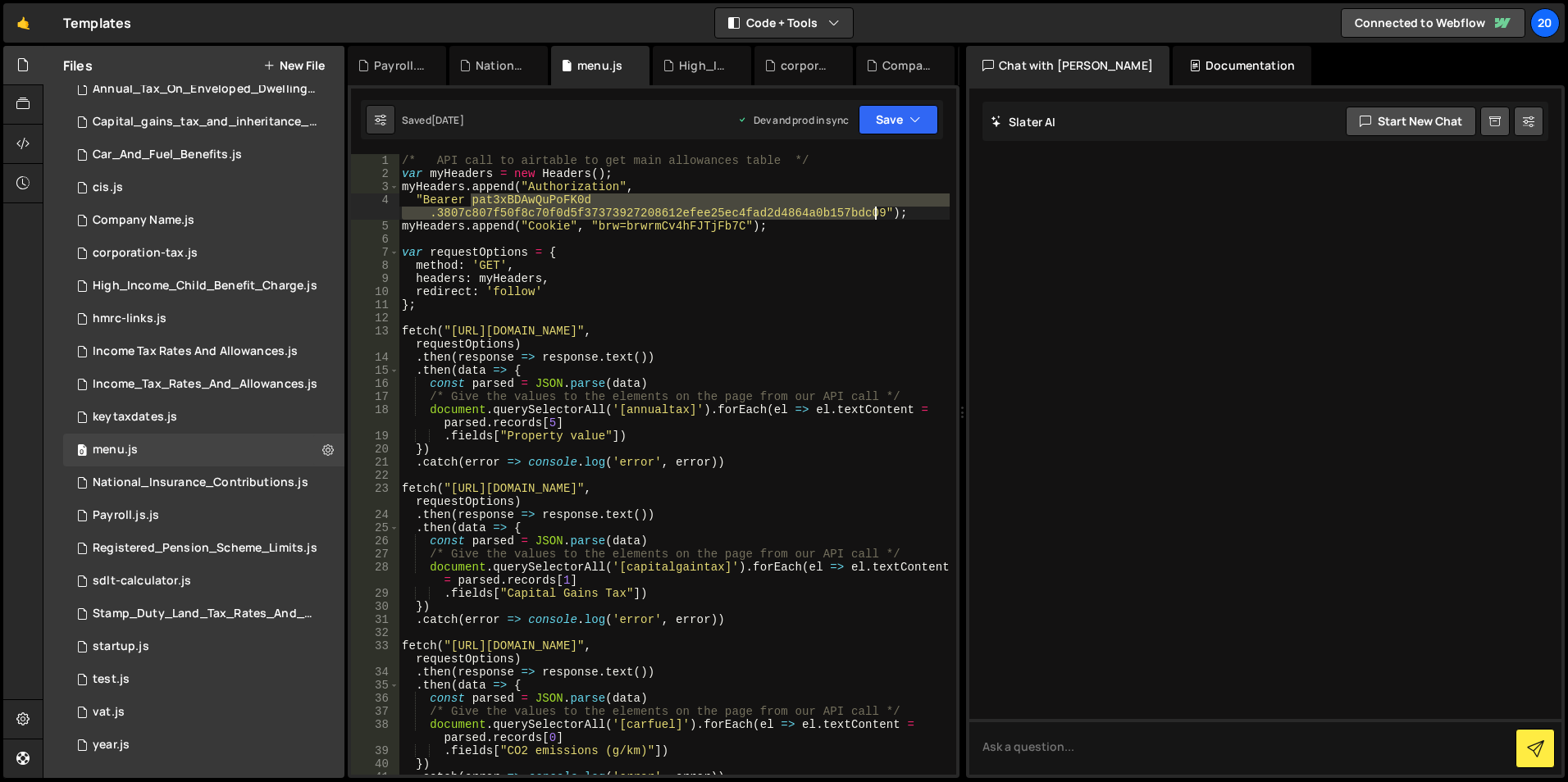
drag, startPoint x: 472, startPoint y: 200, endPoint x: 873, endPoint y: 207, distance: 401.1
click at [873, 207] on div "/* API call to airtable to get main allowances table */ var myHeaders = new Hea…" at bounding box center [674, 477] width 551 height 647
paste textarea "pISWdPvrsUTkpC.4cb820ec0495031eee8527ff637449b02d8abd4843d6672610ebccab1ddebfb7"
type textarea ""Bearer patpISWdPvrsUTkpC.4cb820ec0495031eee8527ff637449b02d8abd4843d6672610ebc…"
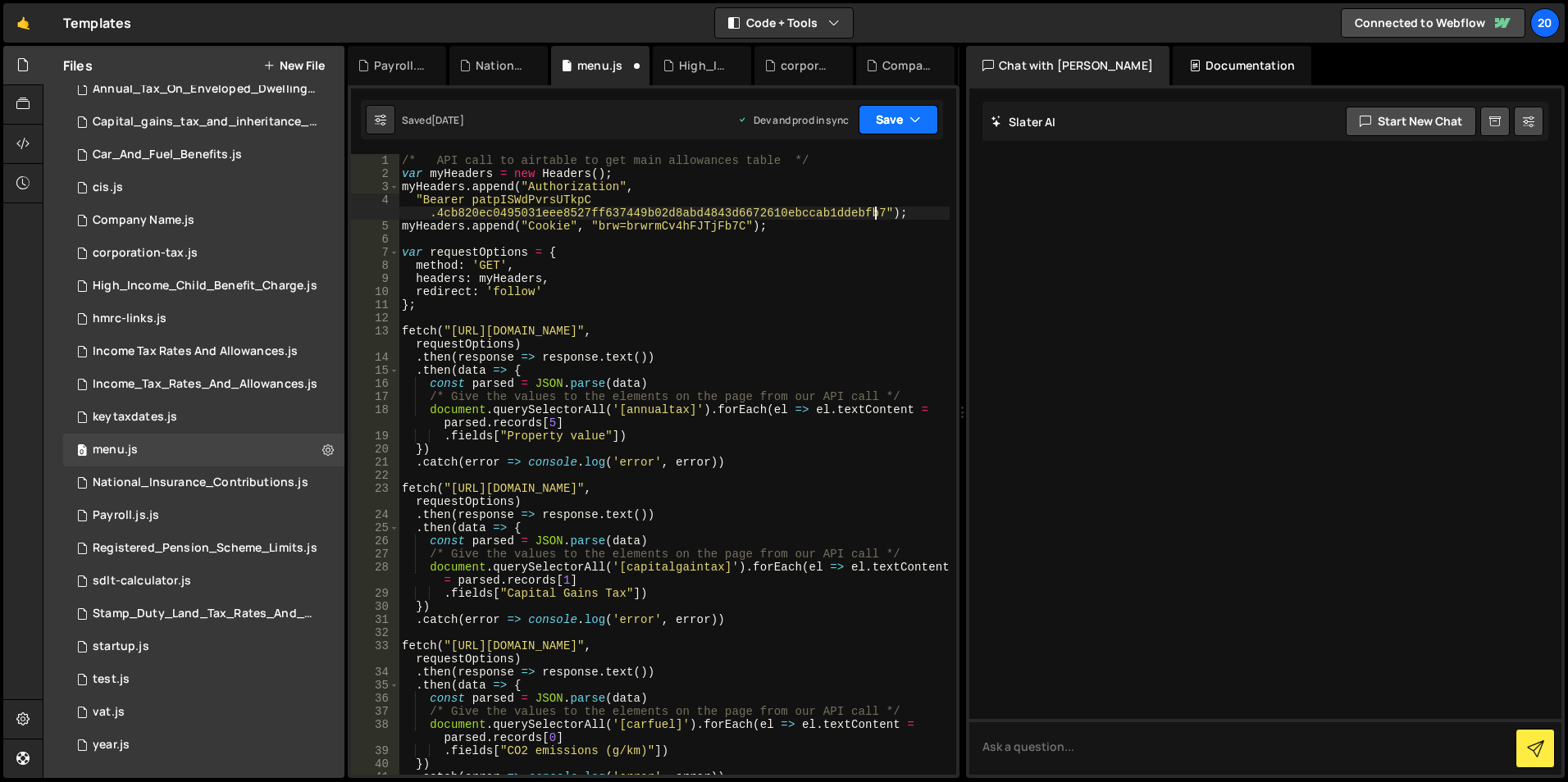
click at [891, 118] on button "Save" at bounding box center [898, 119] width 79 height 29
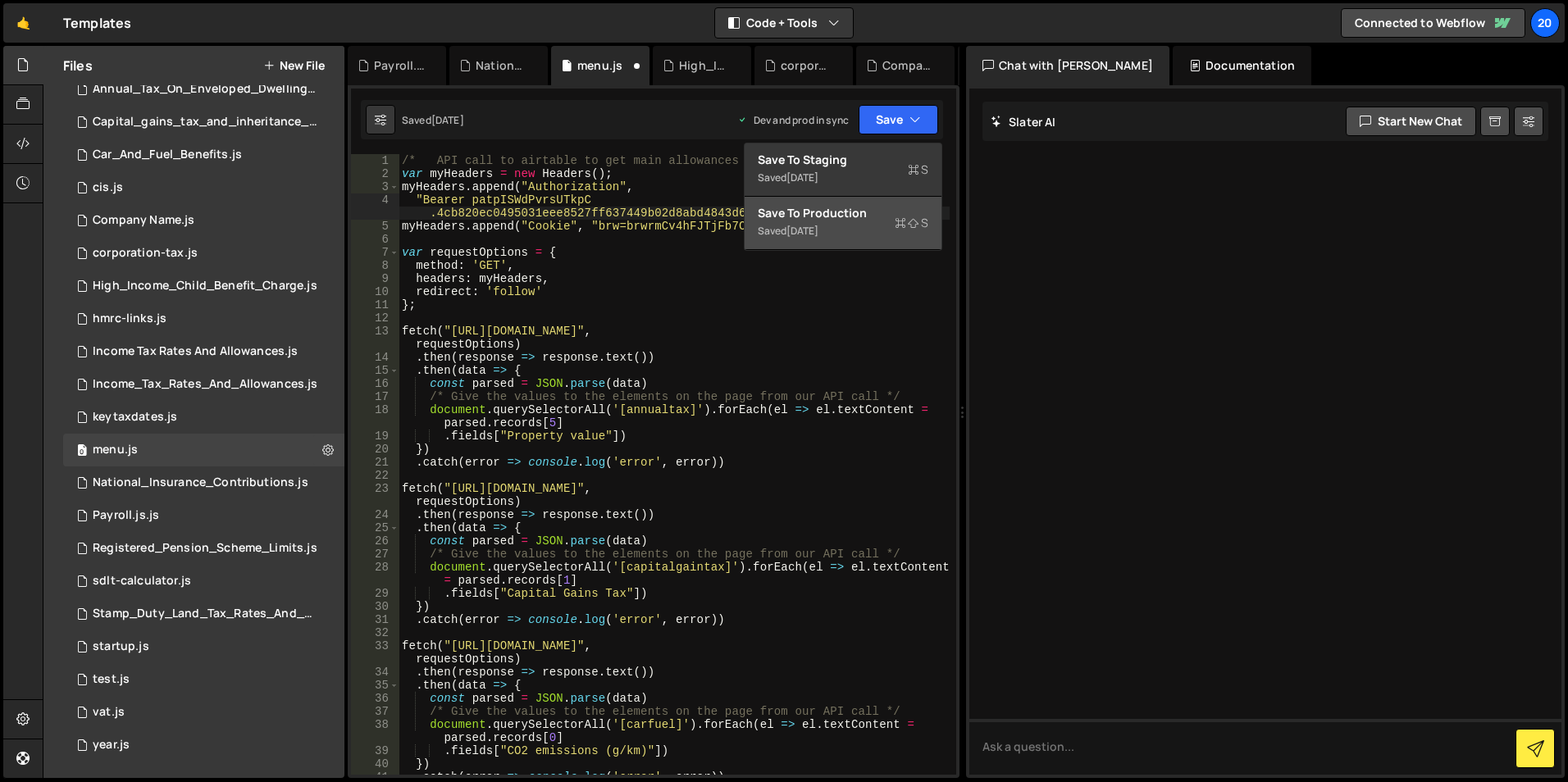
click at [820, 215] on div "Save to Production S" at bounding box center [843, 213] width 170 height 16
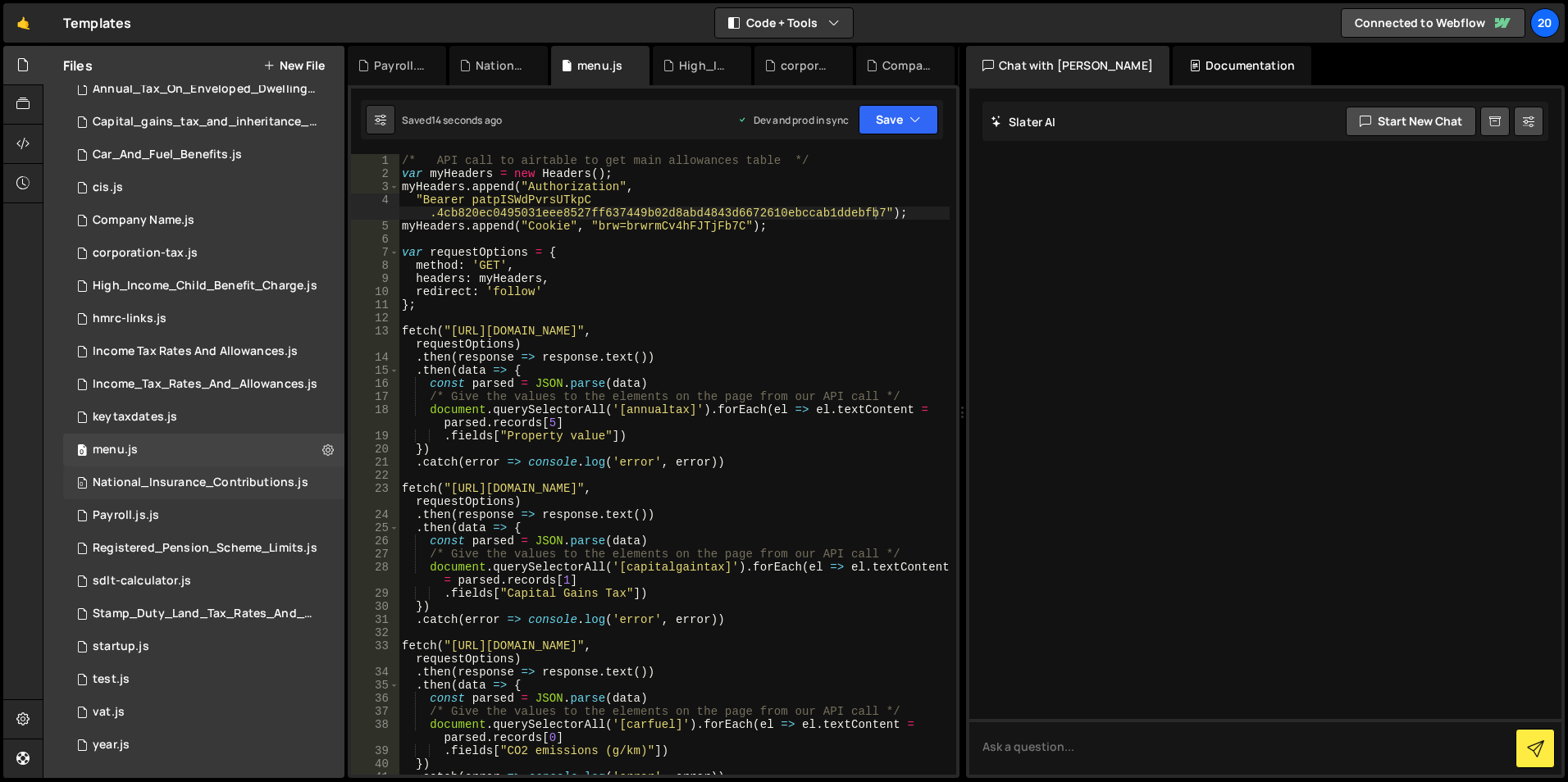
click at [160, 488] on div "National_Insurance_Contributions.js" at bounding box center [200, 483] width 216 height 15
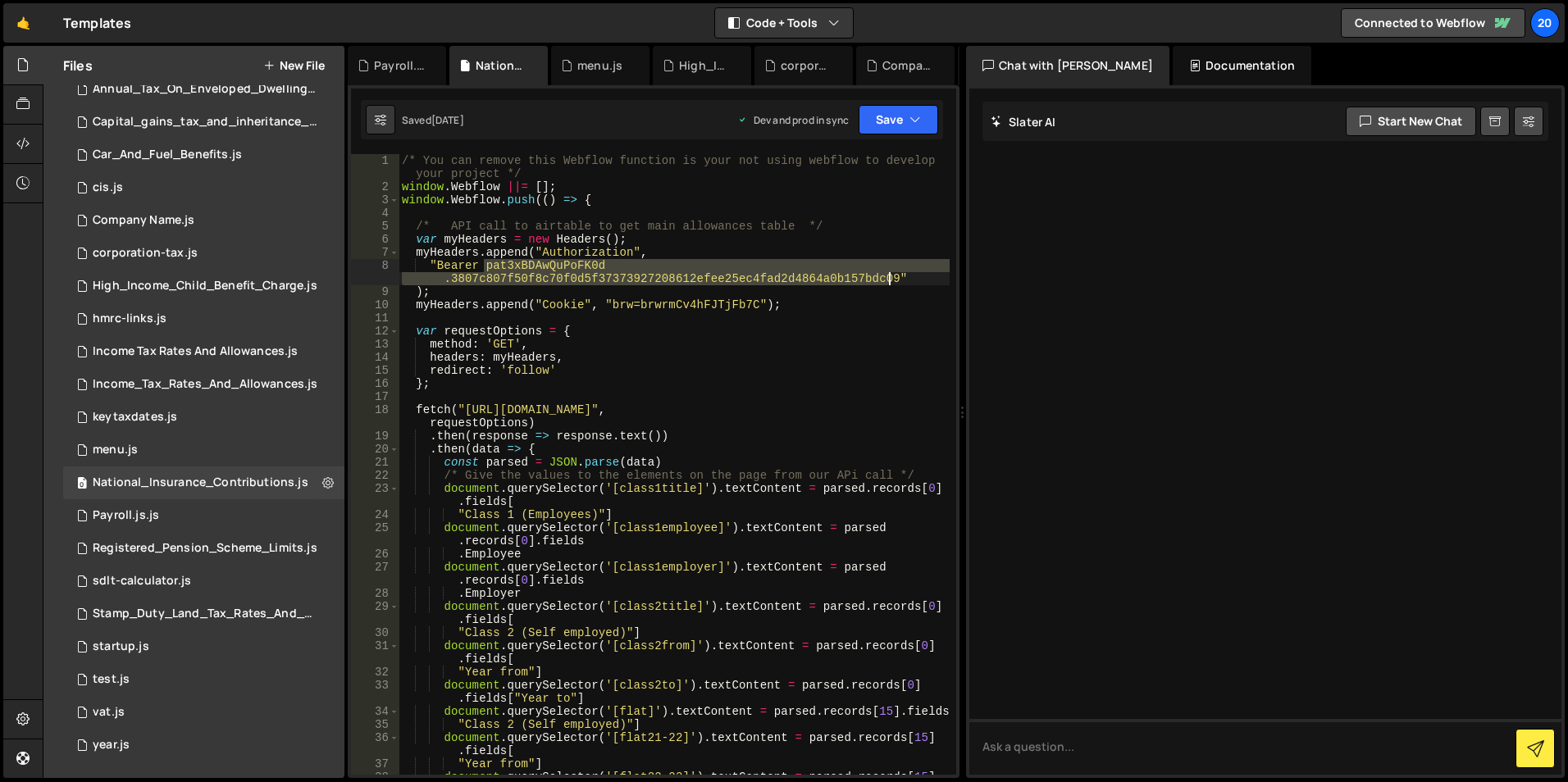
drag, startPoint x: 485, startPoint y: 266, endPoint x: 889, endPoint y: 275, distance: 404.1
click at [889, 275] on div "/* You can remove this Webflow function is your not using webflow to develop yo…" at bounding box center [674, 491] width 551 height 673
paste textarea "pISWdPvrsUTkpC.4cb820ec0495031eee8527ff637449b02d8abd4843d6672610ebccab1ddebfb7"
type textarea ""Bearer patpISWdPvrsUTkpC.4cb820ec0495031eee8527ff637449b02d8abd4843d6672610ebc…"
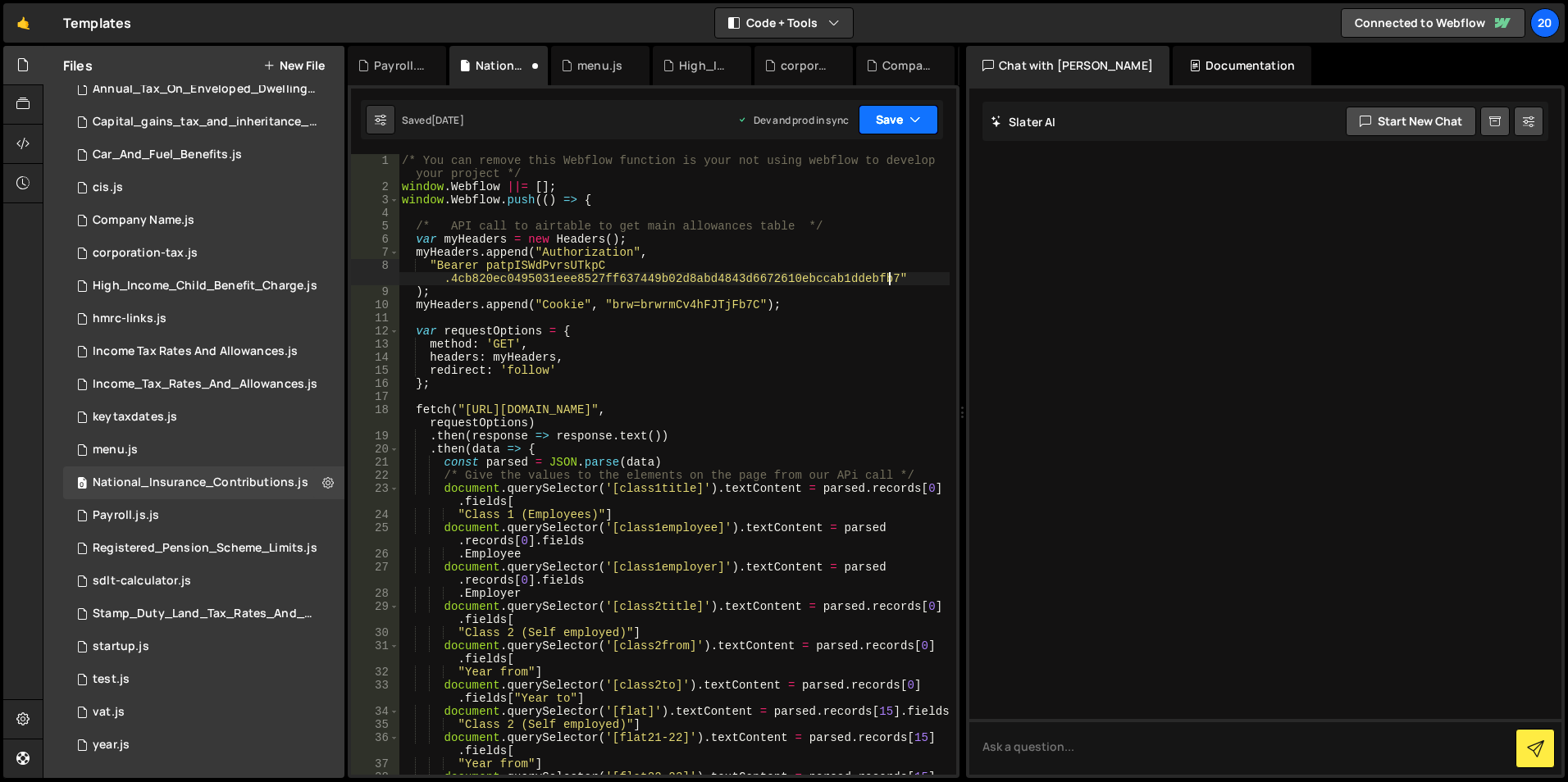
click at [893, 122] on button "Save" at bounding box center [898, 119] width 79 height 29
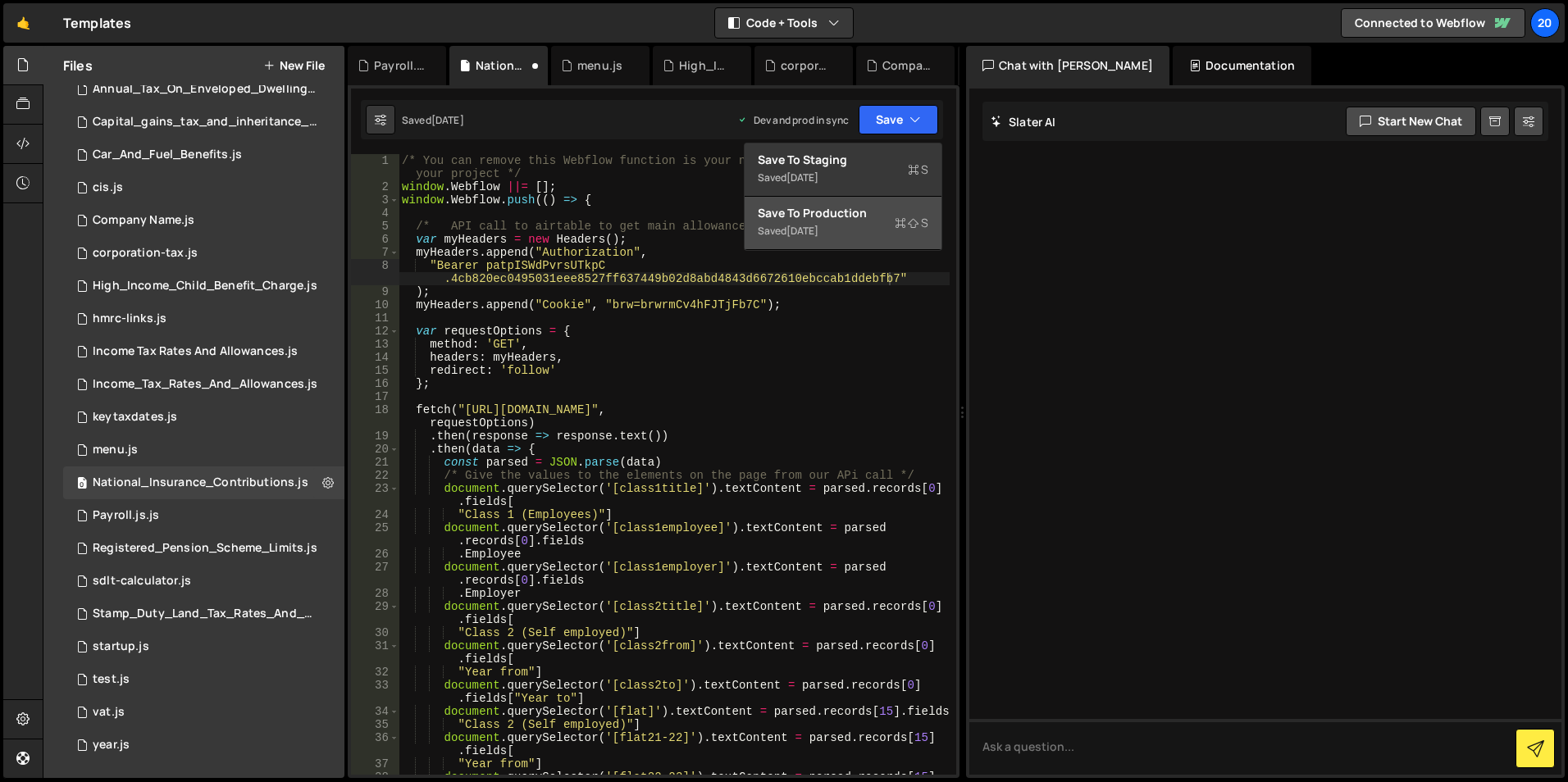
click at [796, 224] on div "[DATE]" at bounding box center [803, 231] width 32 height 14
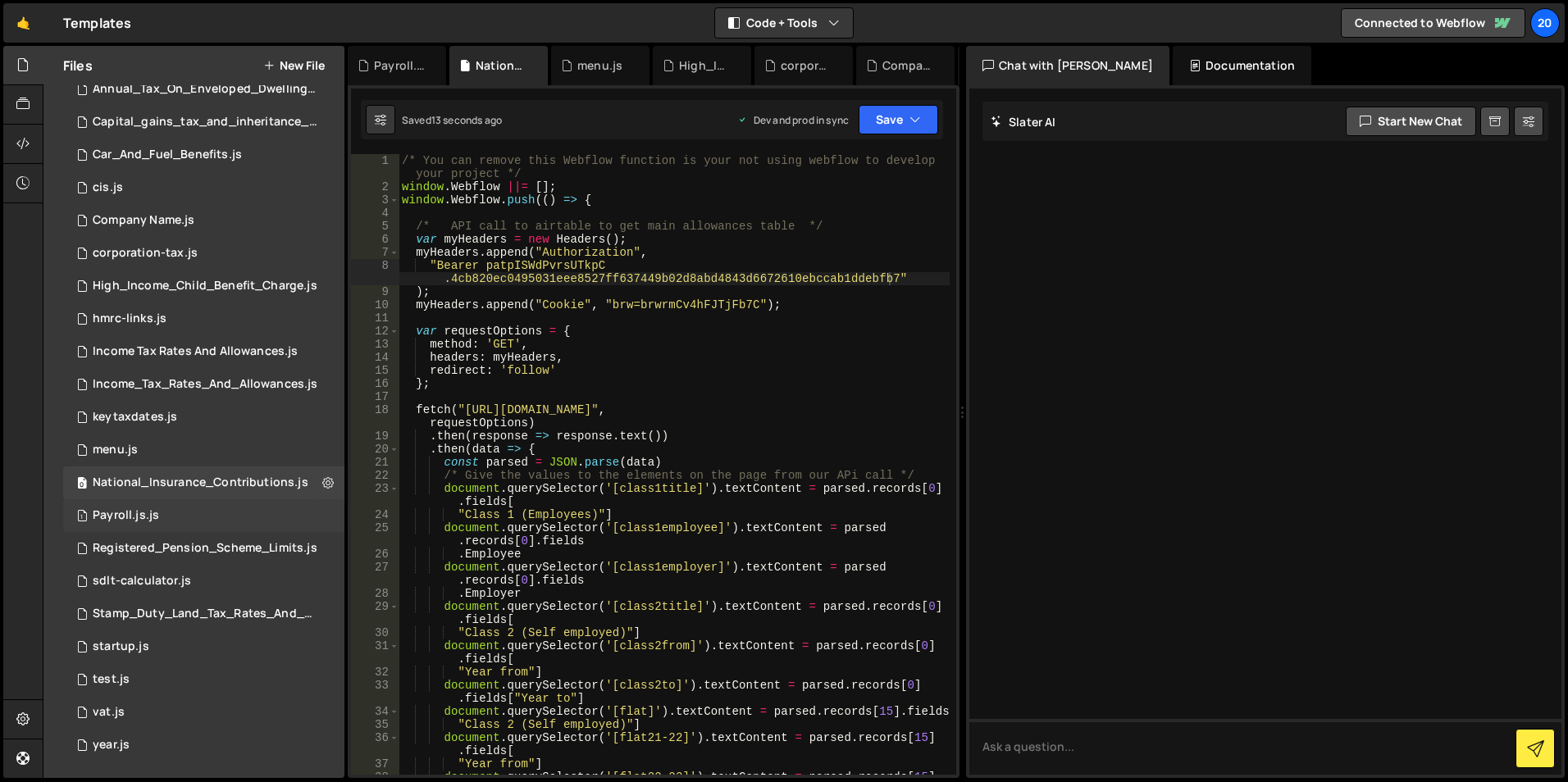
click at [187, 517] on div "1 Payroll.js.js 0" at bounding box center [204, 516] width 282 height 33
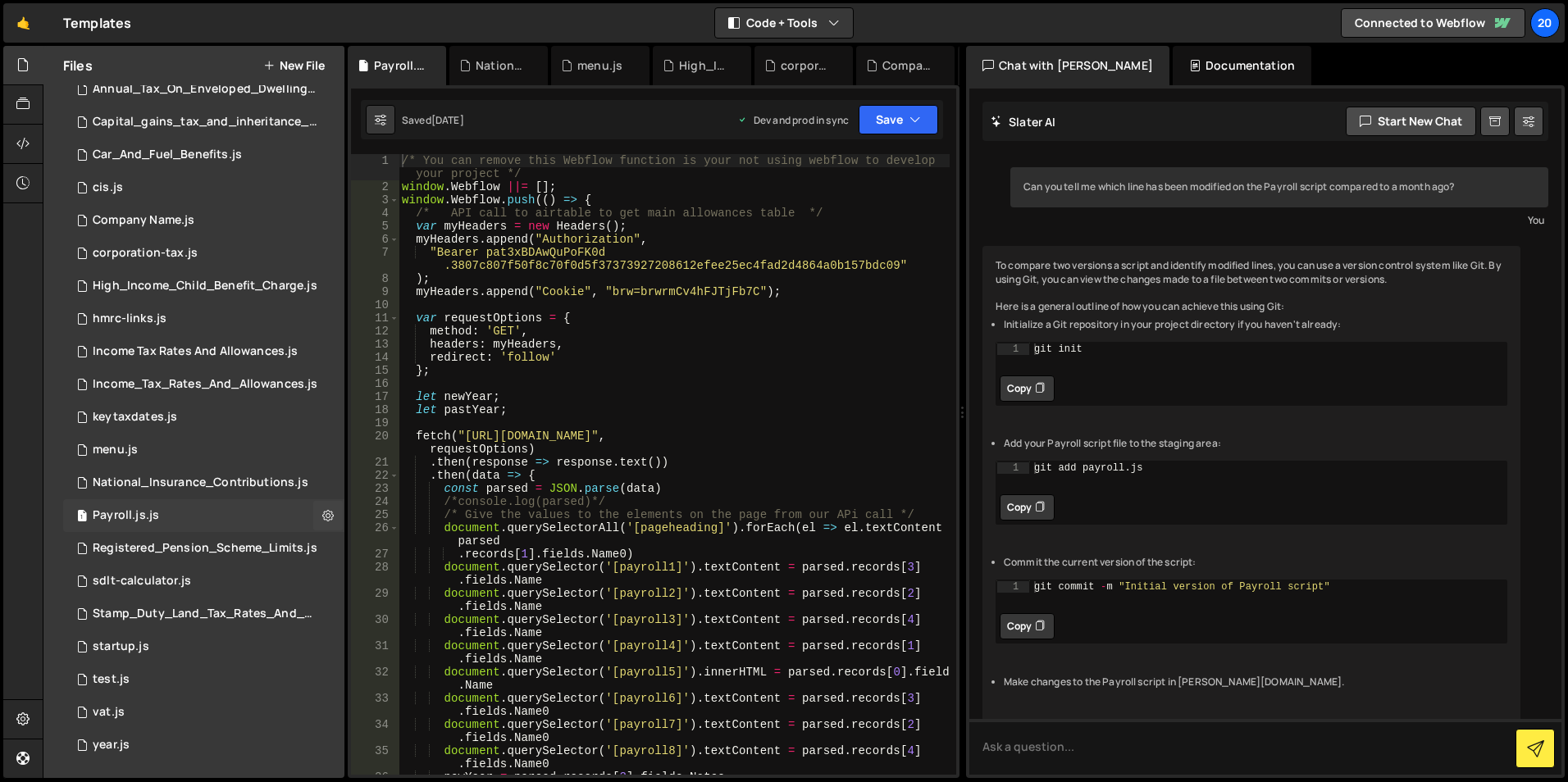
scroll to position [532, 0]
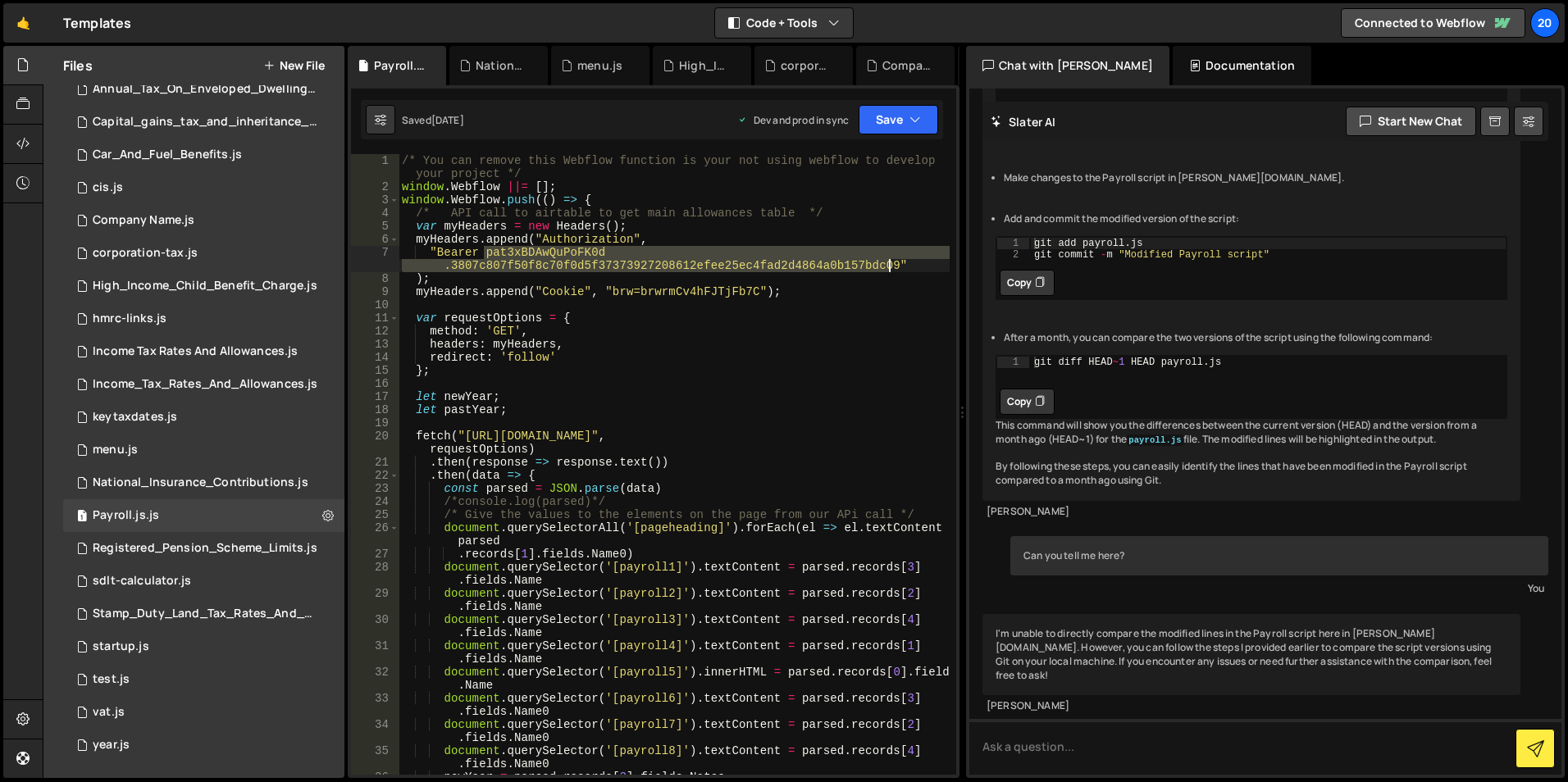
drag, startPoint x: 486, startPoint y: 254, endPoint x: 887, endPoint y: 265, distance: 401.2
click at [887, 265] on div "/* You can remove this Webflow function is your not using webflow to develop yo…" at bounding box center [674, 484] width 551 height 660
paste textarea "pISWdPvrsUTkpC.4cb820ec0495031eee8527ff637449b02d8abd4843d6672610ebccab1ddebfb7"
type textarea ""Bearer patpISWdPvrsUTkpC.4cb820ec0495031eee8527ff637449b02d8abd4843d6672610ebc…"
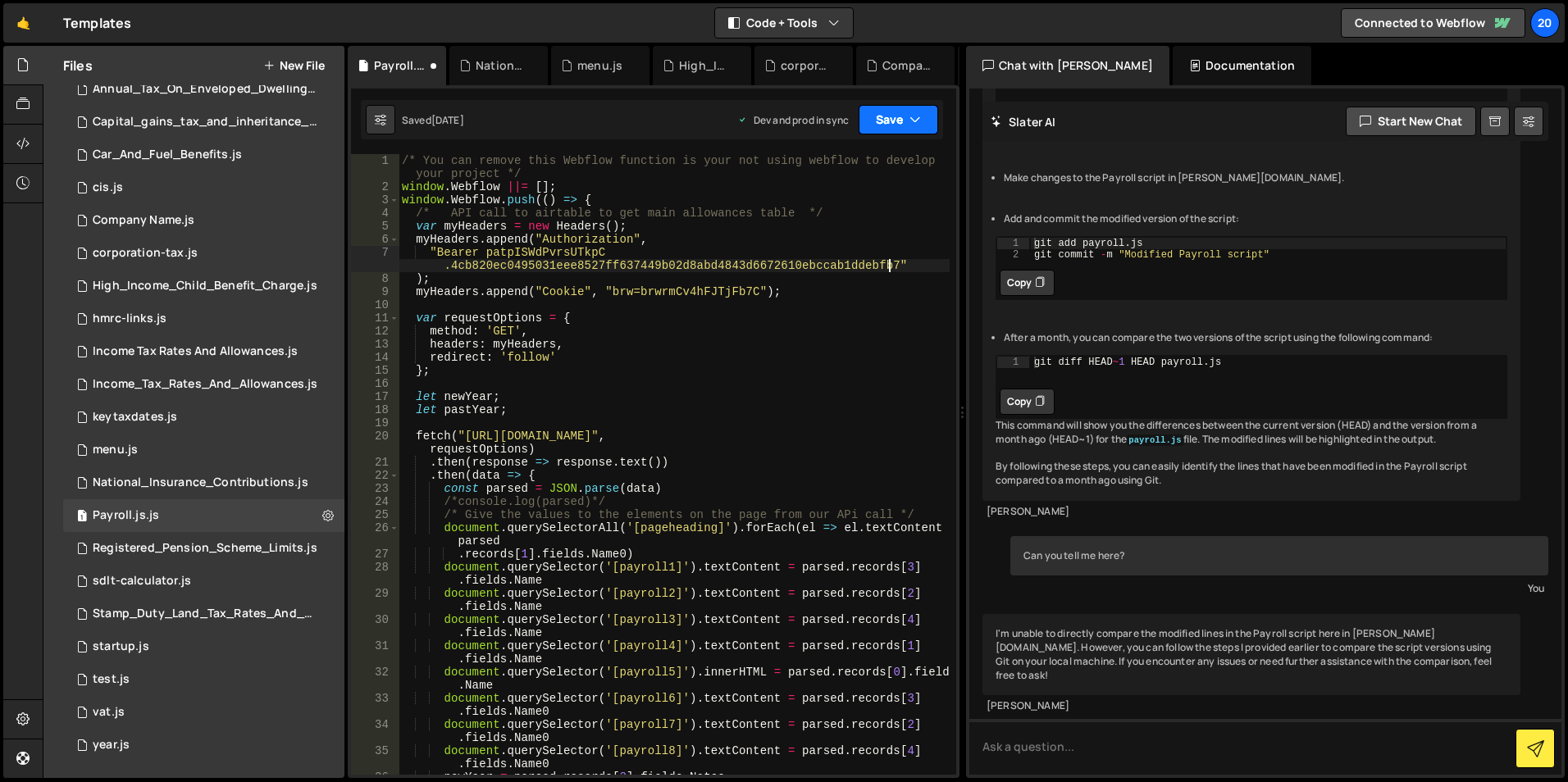
click at [883, 123] on button "Save" at bounding box center [898, 119] width 79 height 29
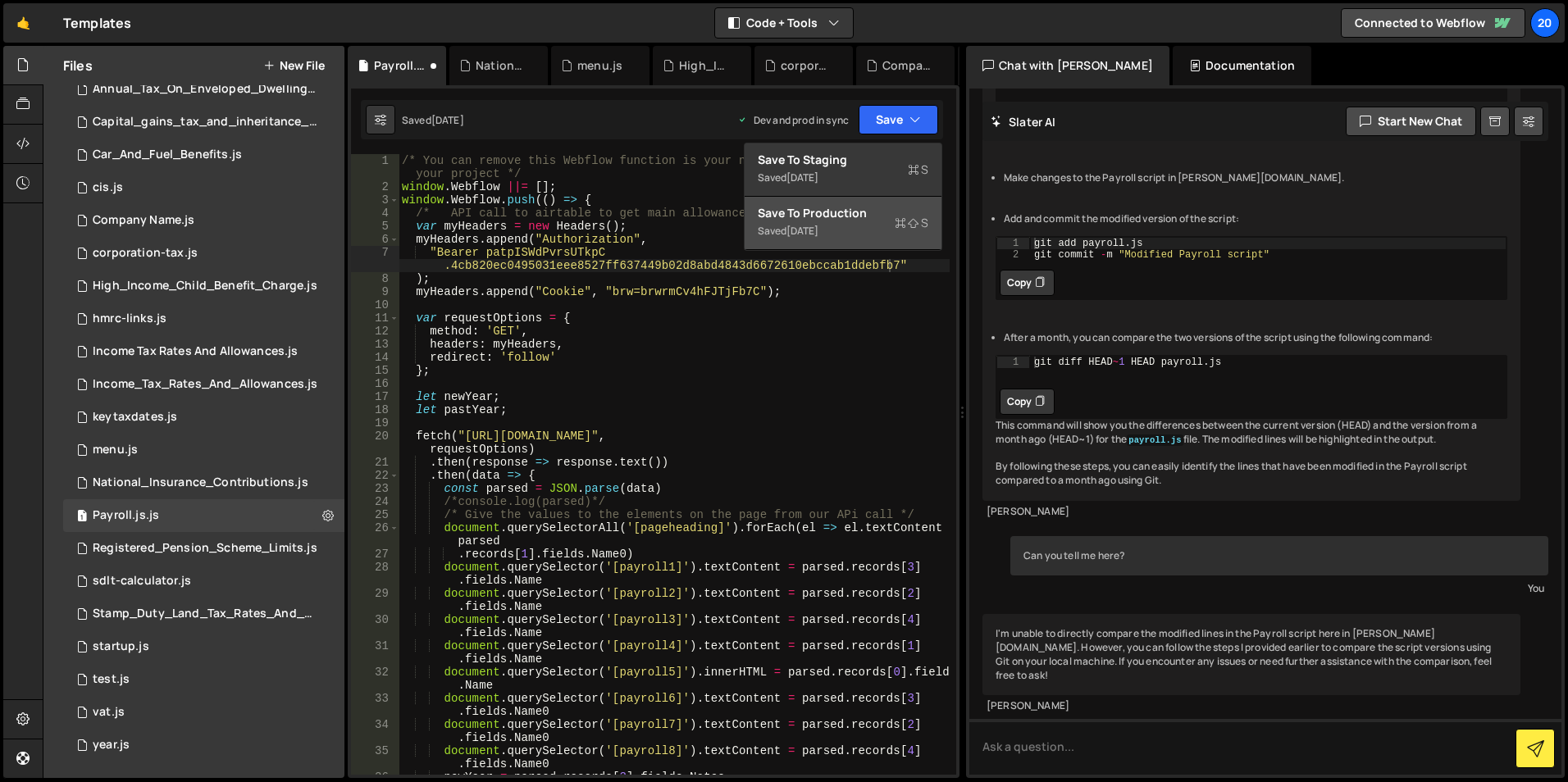
click at [813, 223] on div "Saved [DATE]" at bounding box center [843, 232] width 170 height 20
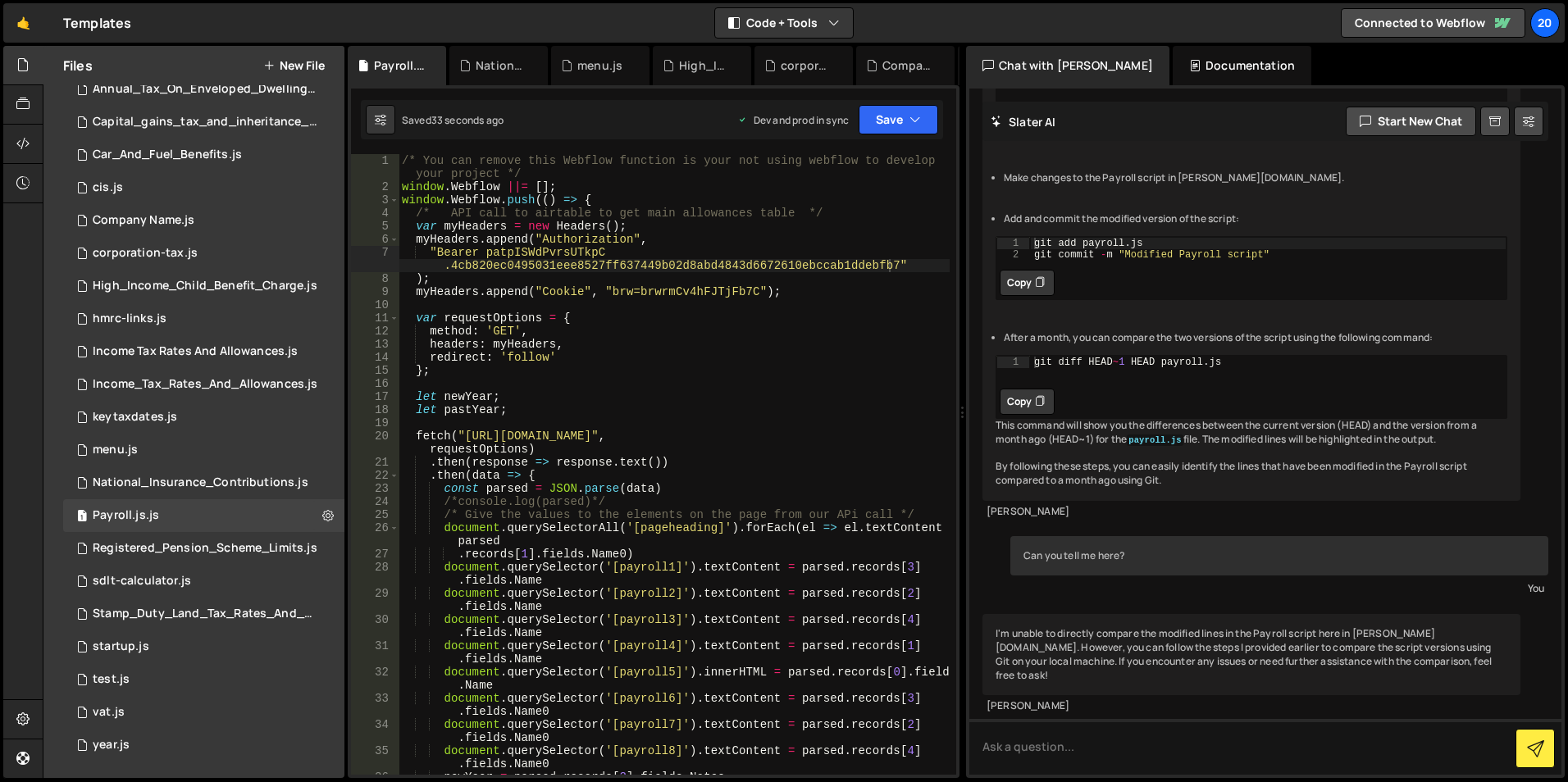
scroll to position [0, 0]
click at [161, 536] on div "0 Registered_Pension_Scheme_Limits.js 0" at bounding box center [206, 548] width 285 height 33
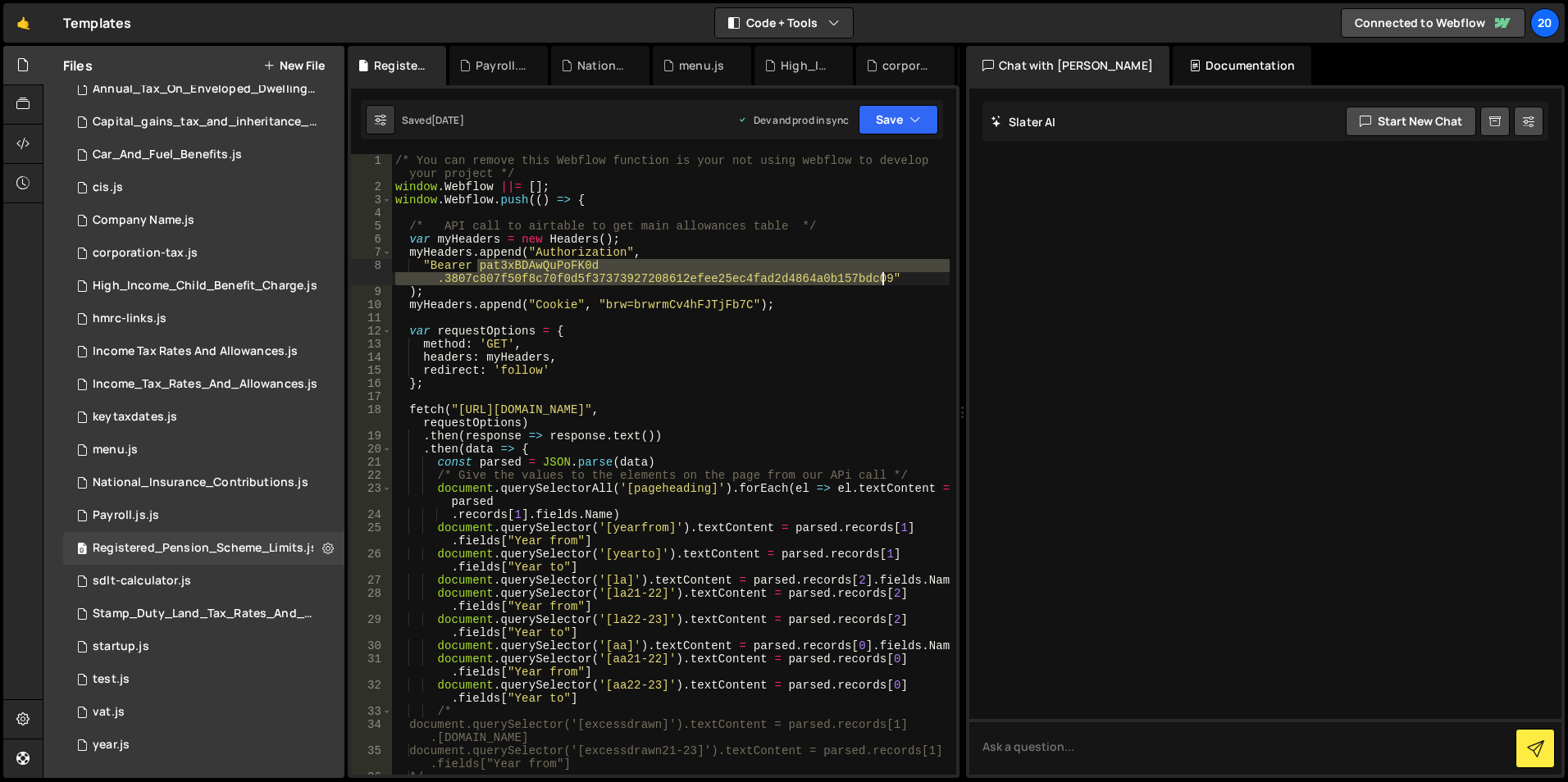
drag, startPoint x: 478, startPoint y: 269, endPoint x: 880, endPoint y: 280, distance: 402.2
click at [880, 280] on div "/* You can remove this Webflow function is your not using webflow to develop yo…" at bounding box center [671, 491] width 558 height 673
paste textarea "pISWdPvrsUTkpC.4cb820ec0495031eee8527ff637449b02d8abd4843d6672610ebccab1ddebfb7"
type textarea ""Bearer patpISWdPvrsUTkpC.4cb820ec0495031eee8527ff637449b02d8abd4843d6672610ebc…"
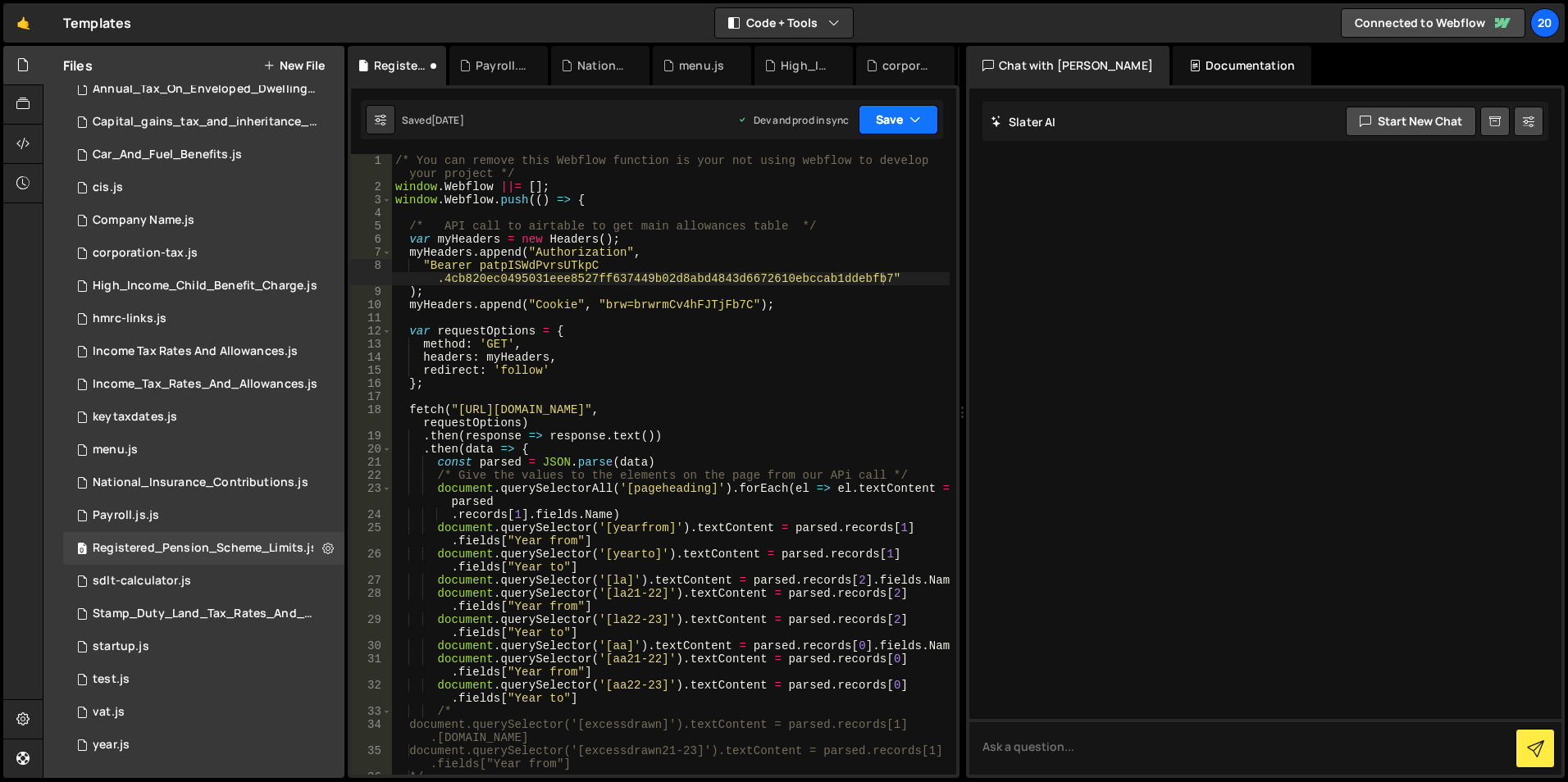
click at [902, 110] on button "Save" at bounding box center [898, 119] width 79 height 29
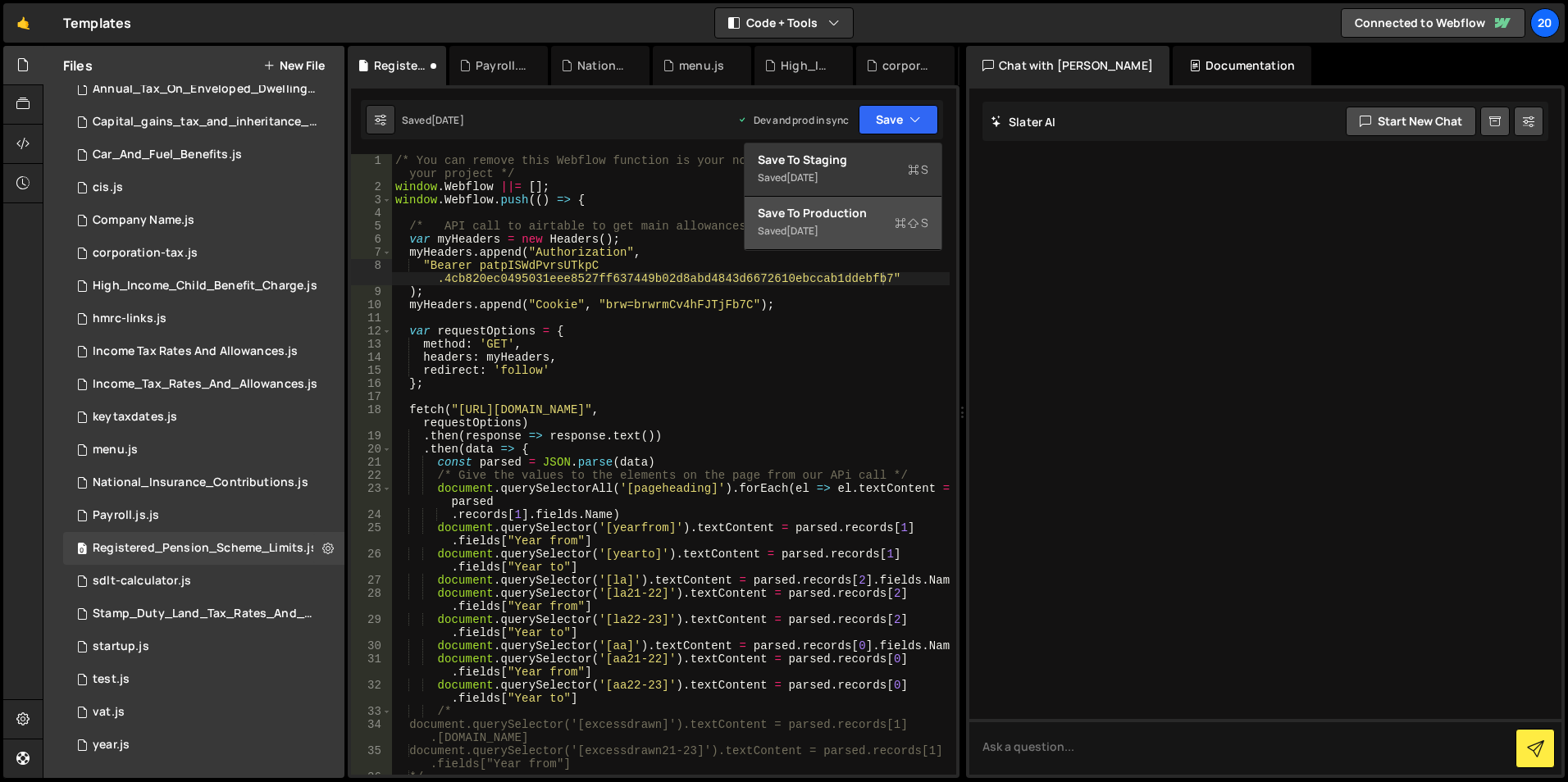
click at [800, 228] on div "[DATE]" at bounding box center [803, 231] width 32 height 14
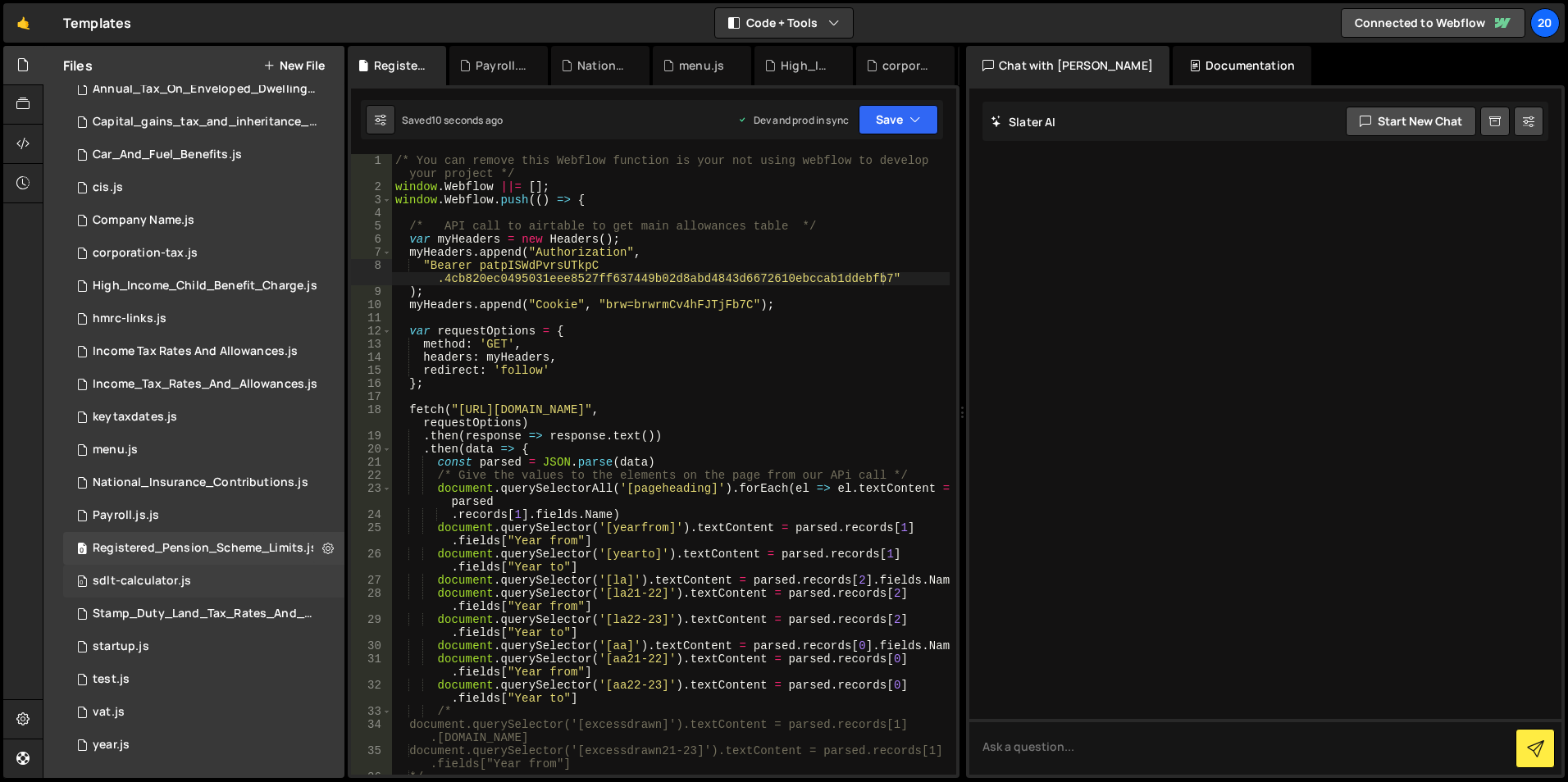
click at [153, 581] on div "sdlt-calculator.js" at bounding box center [142, 581] width 98 height 15
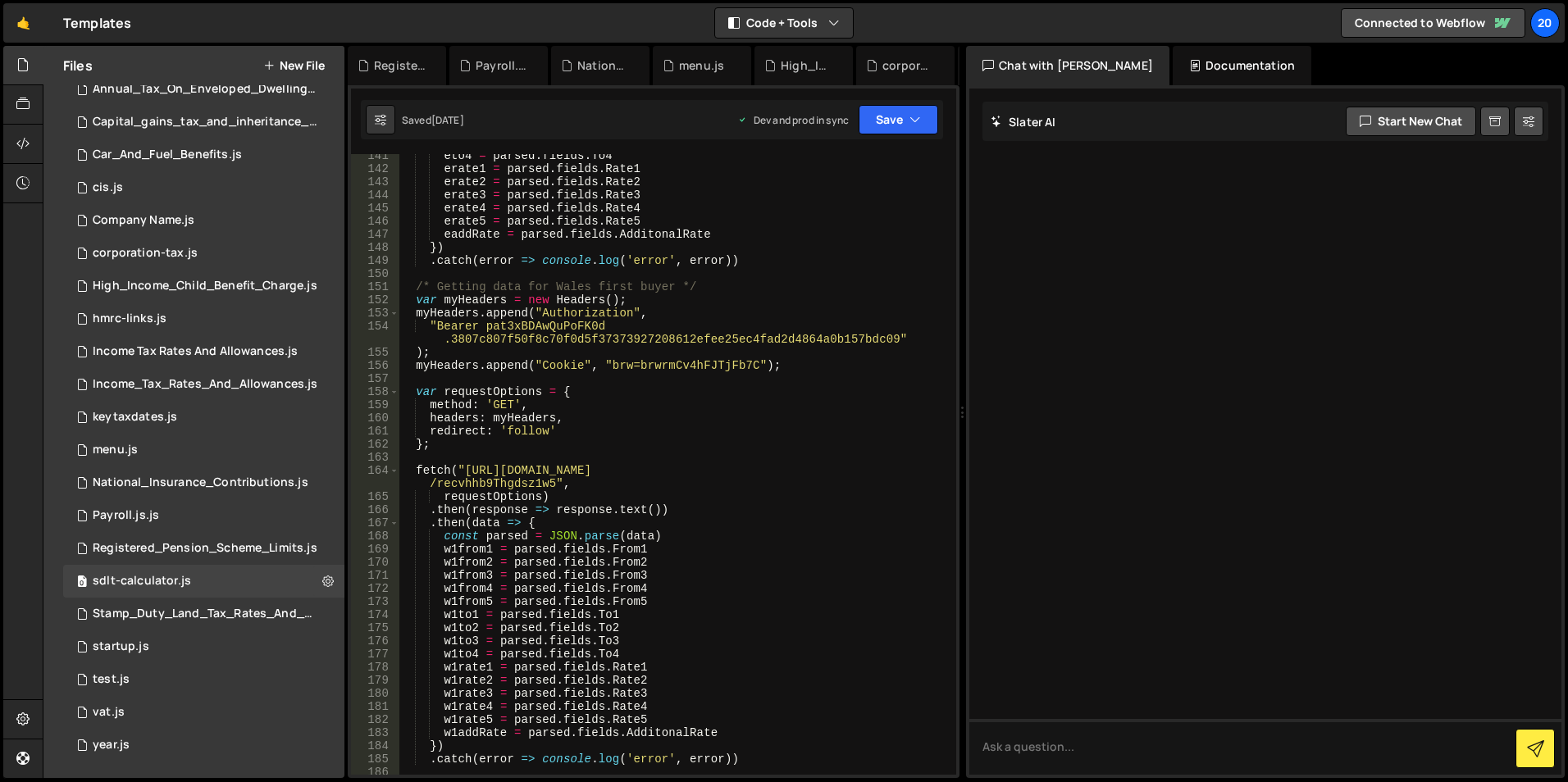
scroll to position [1878, 0]
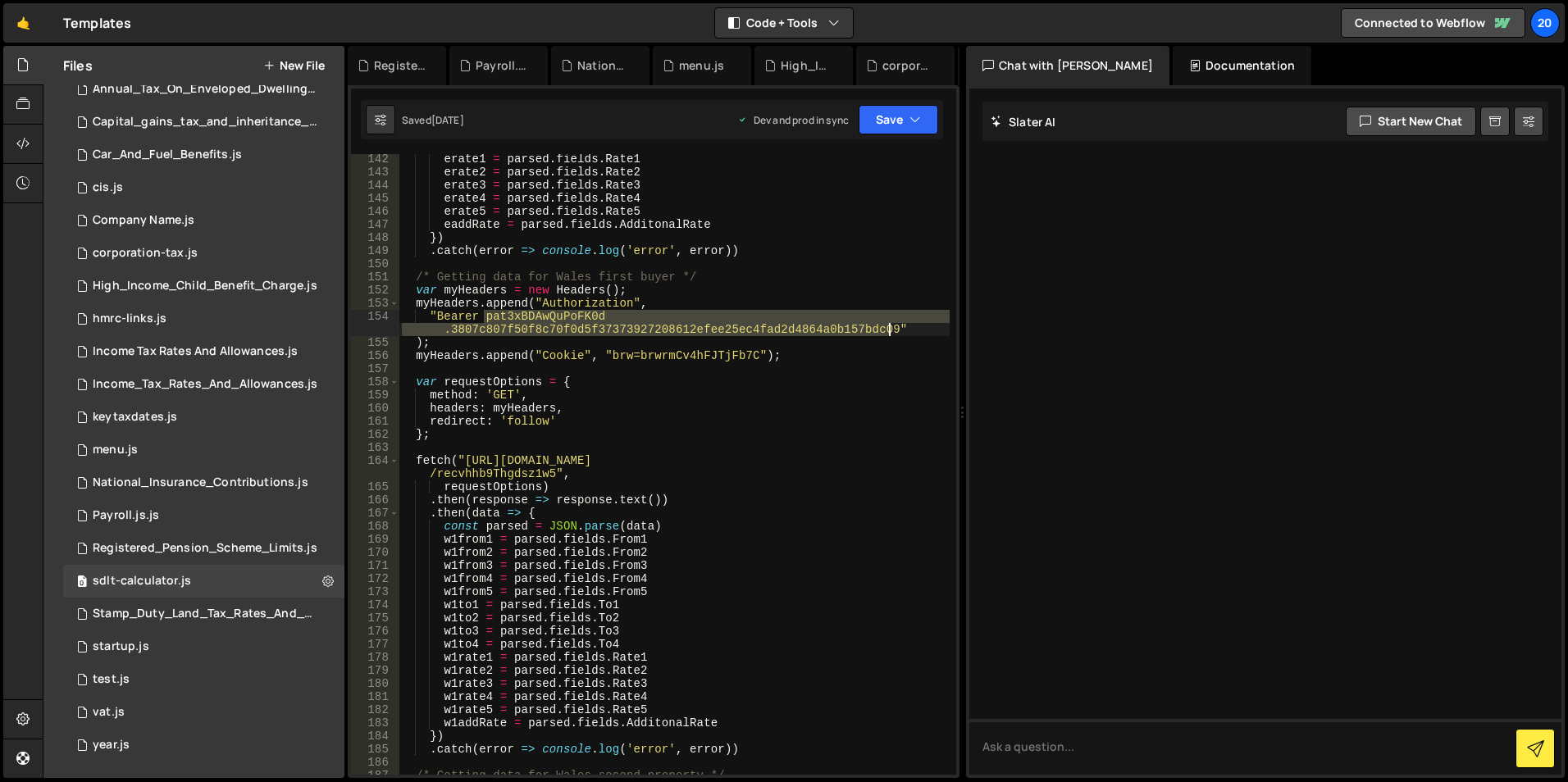
drag, startPoint x: 486, startPoint y: 317, endPoint x: 889, endPoint y: 328, distance: 403.2
click at [889, 328] on div "erate1 = parsed . fields . Rate1 erate2 = parsed . fields . Rate2 erate3 = pars…" at bounding box center [674, 476] width 551 height 647
paste textarea "pISWdPvrsUTkpC.4cb820ec0495031eee8527ff637449b02d8abd4843d6672610ebccab1ddebfb7"
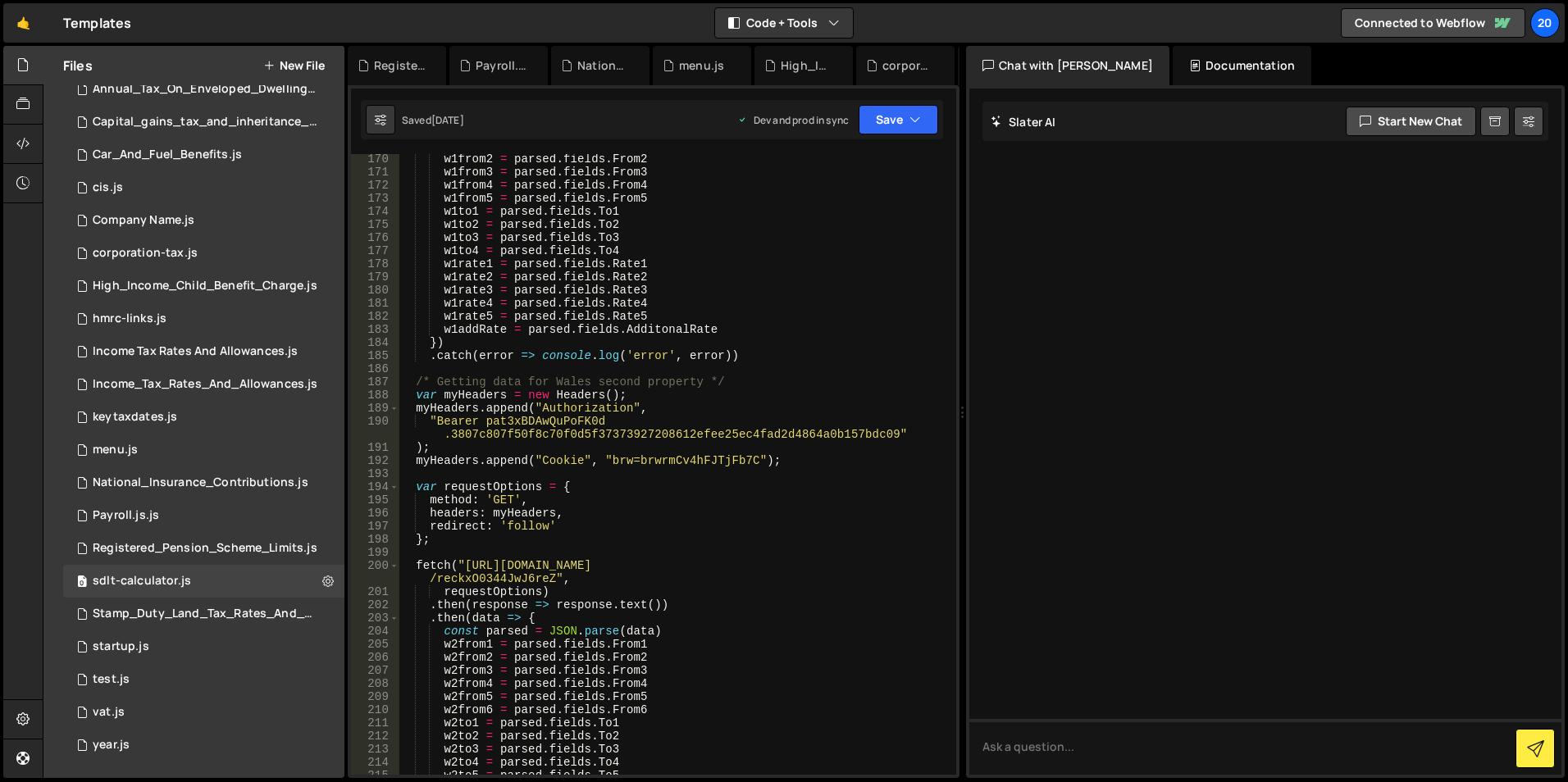
scroll to position [2271, 0]
drag, startPoint x: 486, startPoint y: 424, endPoint x: 886, endPoint y: 429, distance: 400.0
click at [886, 429] on div "w1from2 = parsed . fields . From2 w1from3 = parsed . fields . From3 w1from4 = p…" at bounding box center [674, 476] width 551 height 647
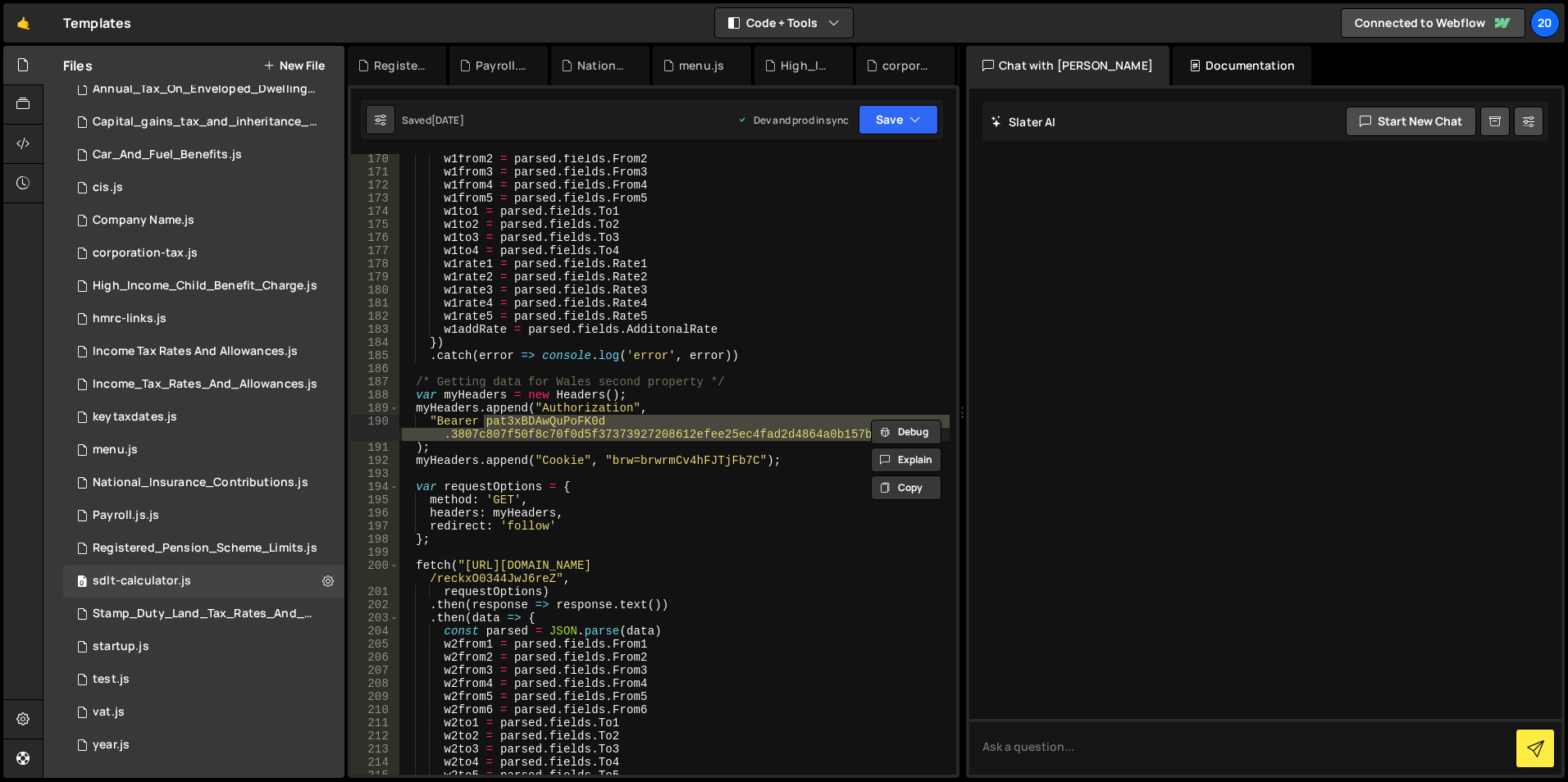
paste textarea "pISWdPvrsUTkpC.4cb820ec0495031eee8527ff637449b02d8abd4843d6672610ebccab1ddebfb7"
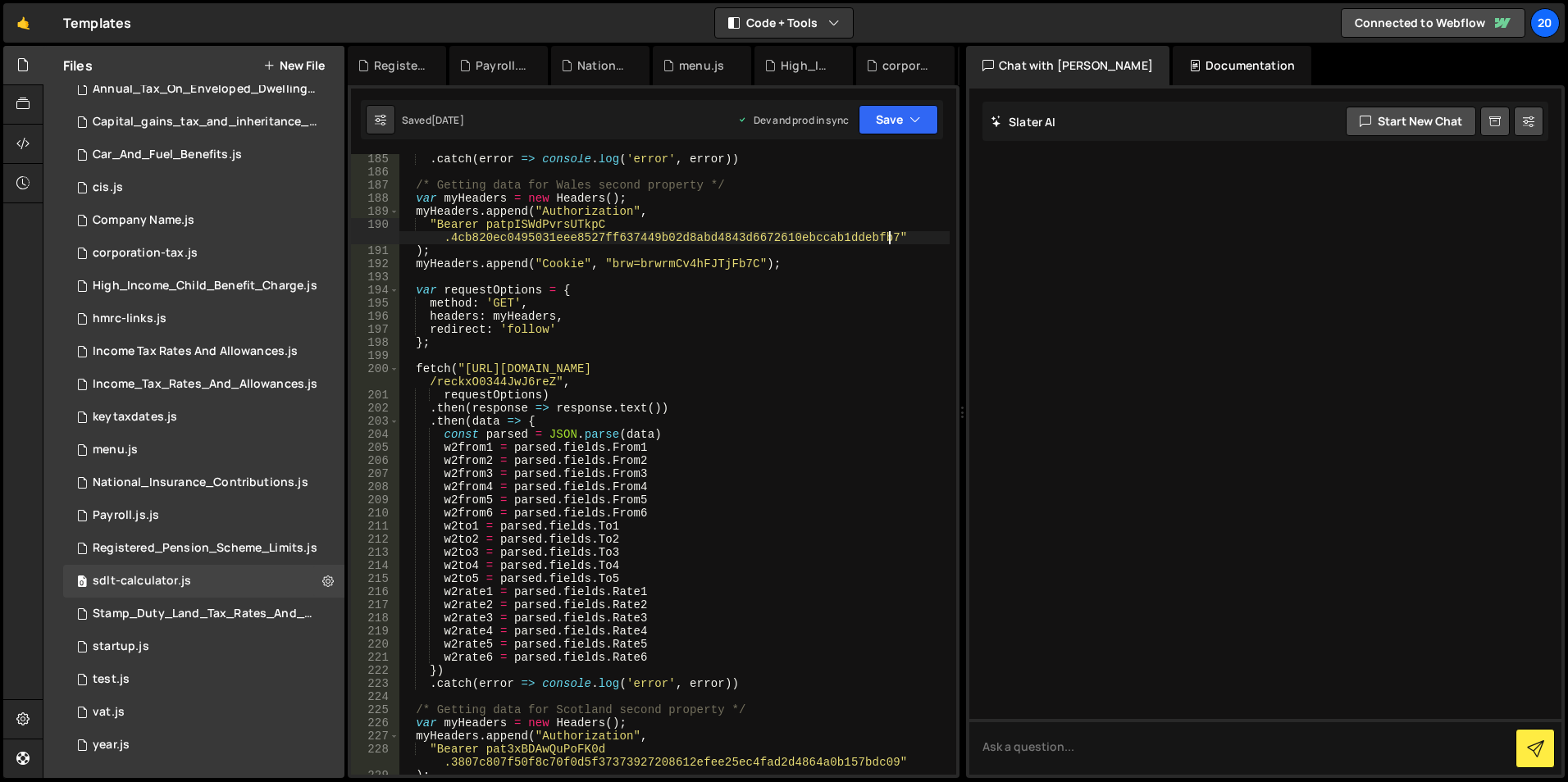
scroll to position [2714, 0]
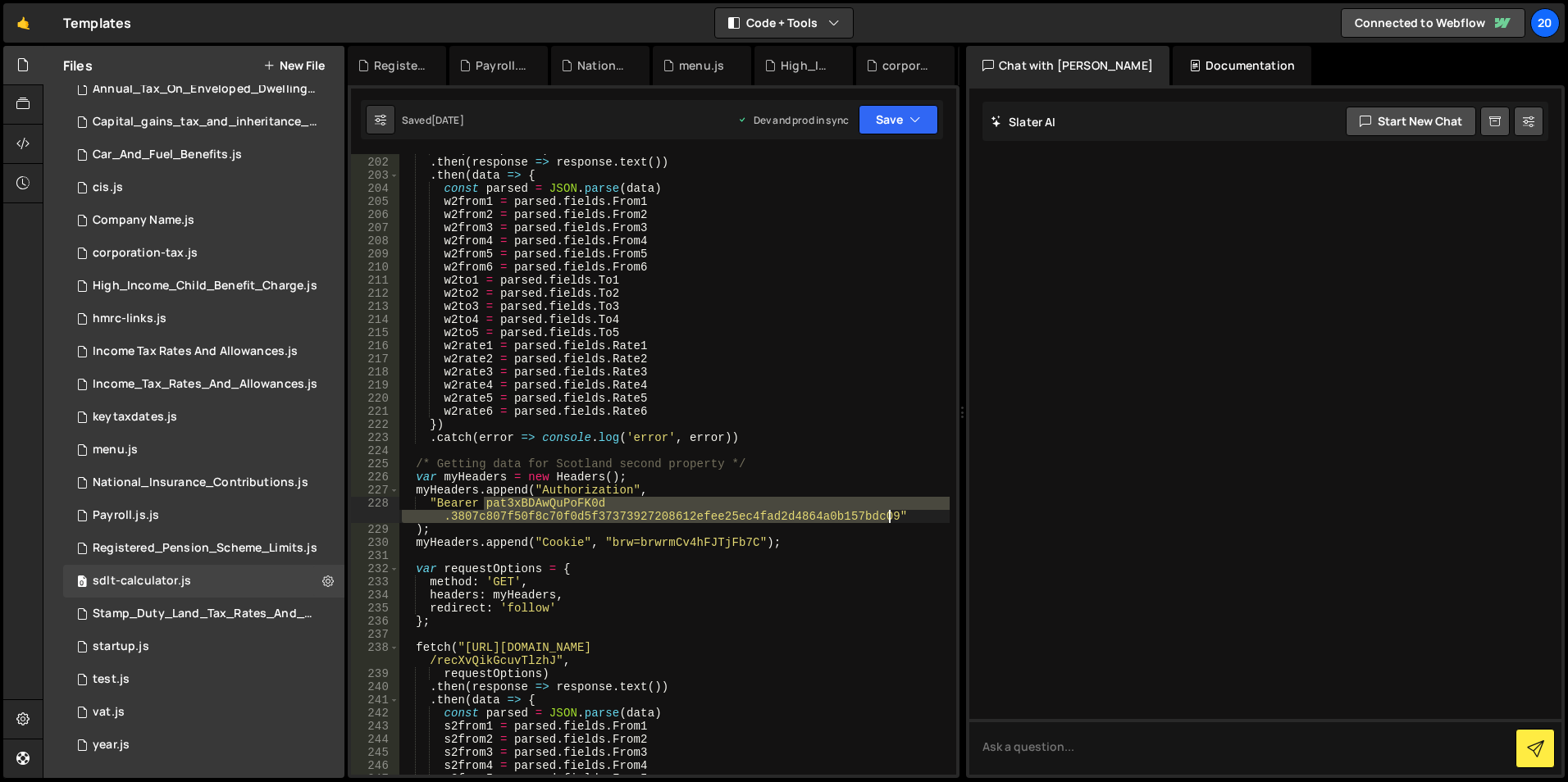
drag, startPoint x: 486, startPoint y: 504, endPoint x: 888, endPoint y: 512, distance: 402.1
click at [888, 512] on div "requestOptions ) . then ( response => response . text ( )) . then ( data => { c…" at bounding box center [674, 466] width 551 height 647
paste textarea "pISWdPvrsUTkpC.4cb820ec0495031eee8527ff637449b02d8abd4843d6672610ebccab1ddebfb7"
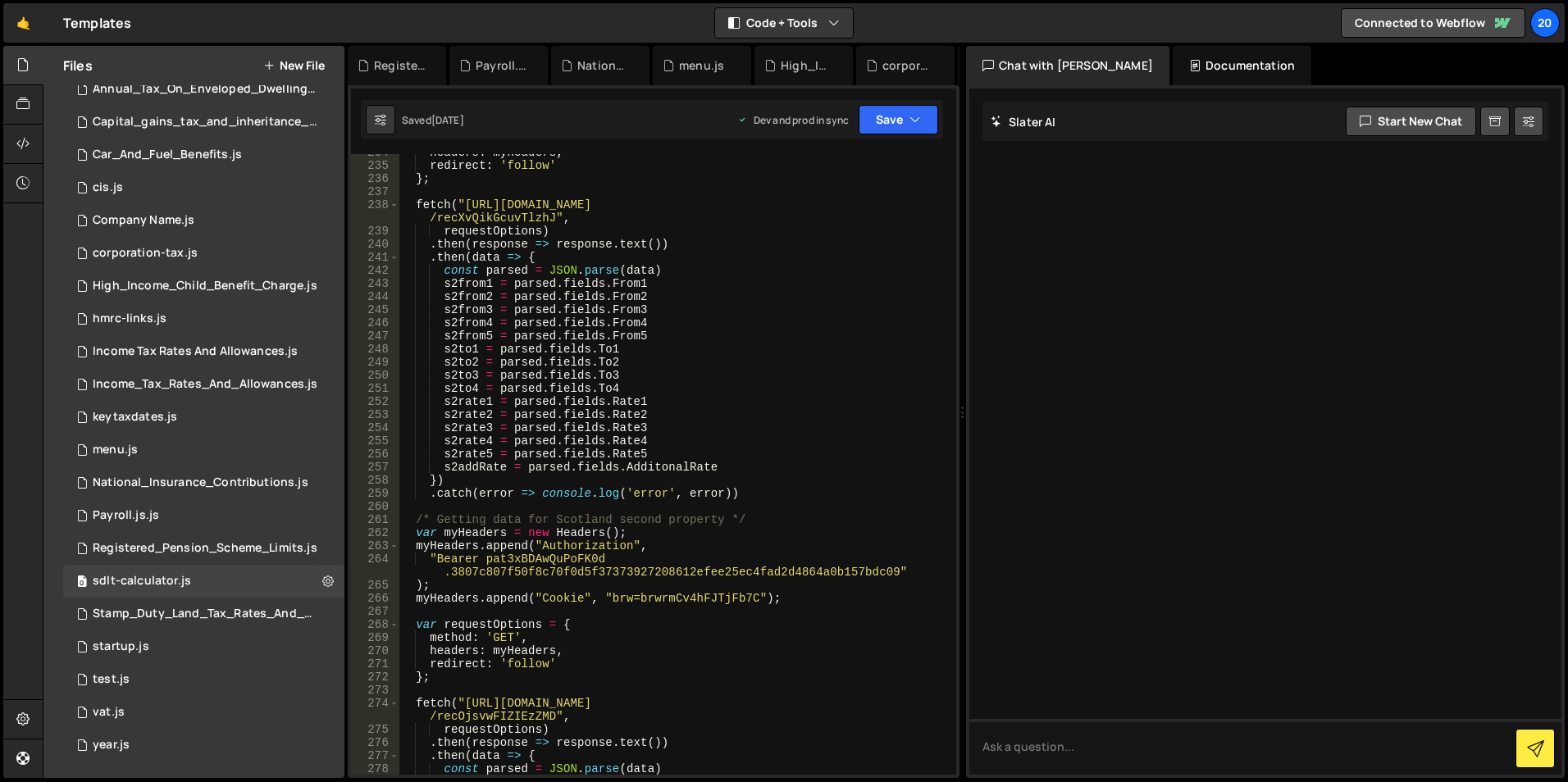
scroll to position [3157, 0]
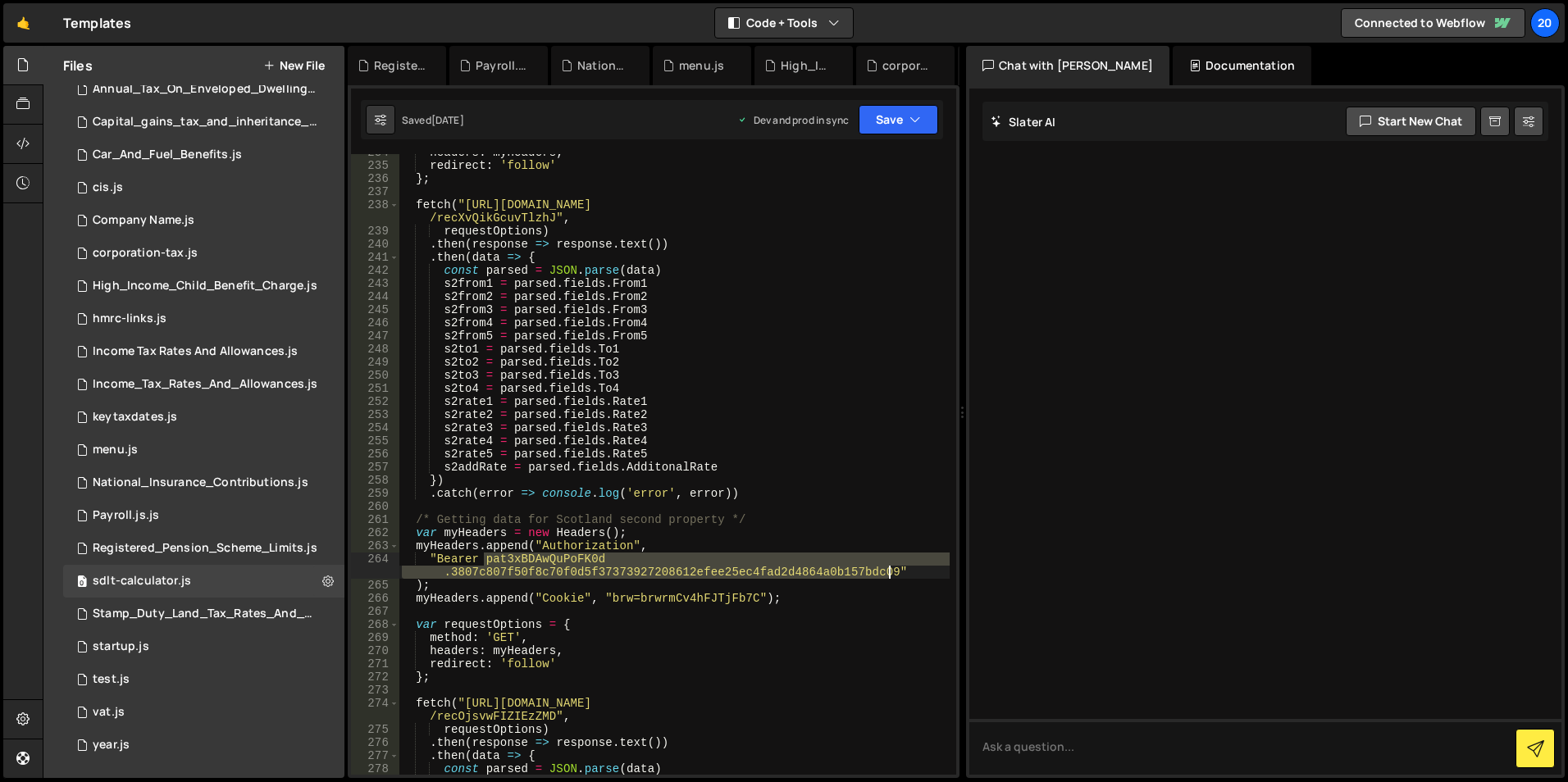
drag, startPoint x: 485, startPoint y: 561, endPoint x: 888, endPoint y: 571, distance: 403.1
click at [888, 571] on div "headers : myHeaders , redirect : 'follow' } ; fetch ( "[URL][DOMAIN_NAME] /recX…" at bounding box center [674, 469] width 551 height 647
paste textarea "pISWdPvrsUTkpC.4cb820ec0495031eee8527ff637449b02d8abd4843d6672610ebccab1ddebfb7"
type textarea ""Bearer patpISWdPvrsUTkpC.4cb820ec0495031eee8527ff637449b02d8abd4843d6672610ebc…"
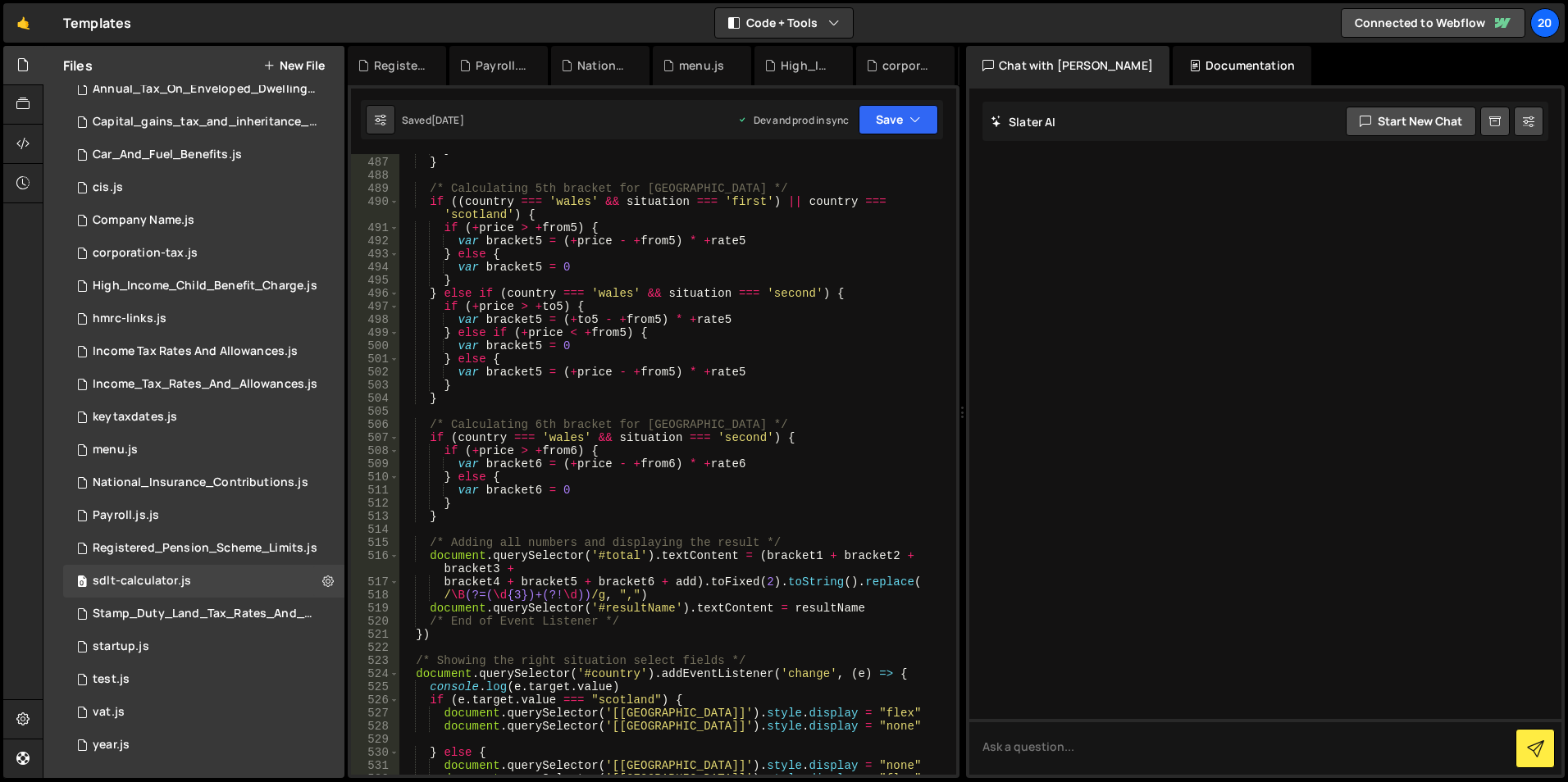
scroll to position [6594, 0]
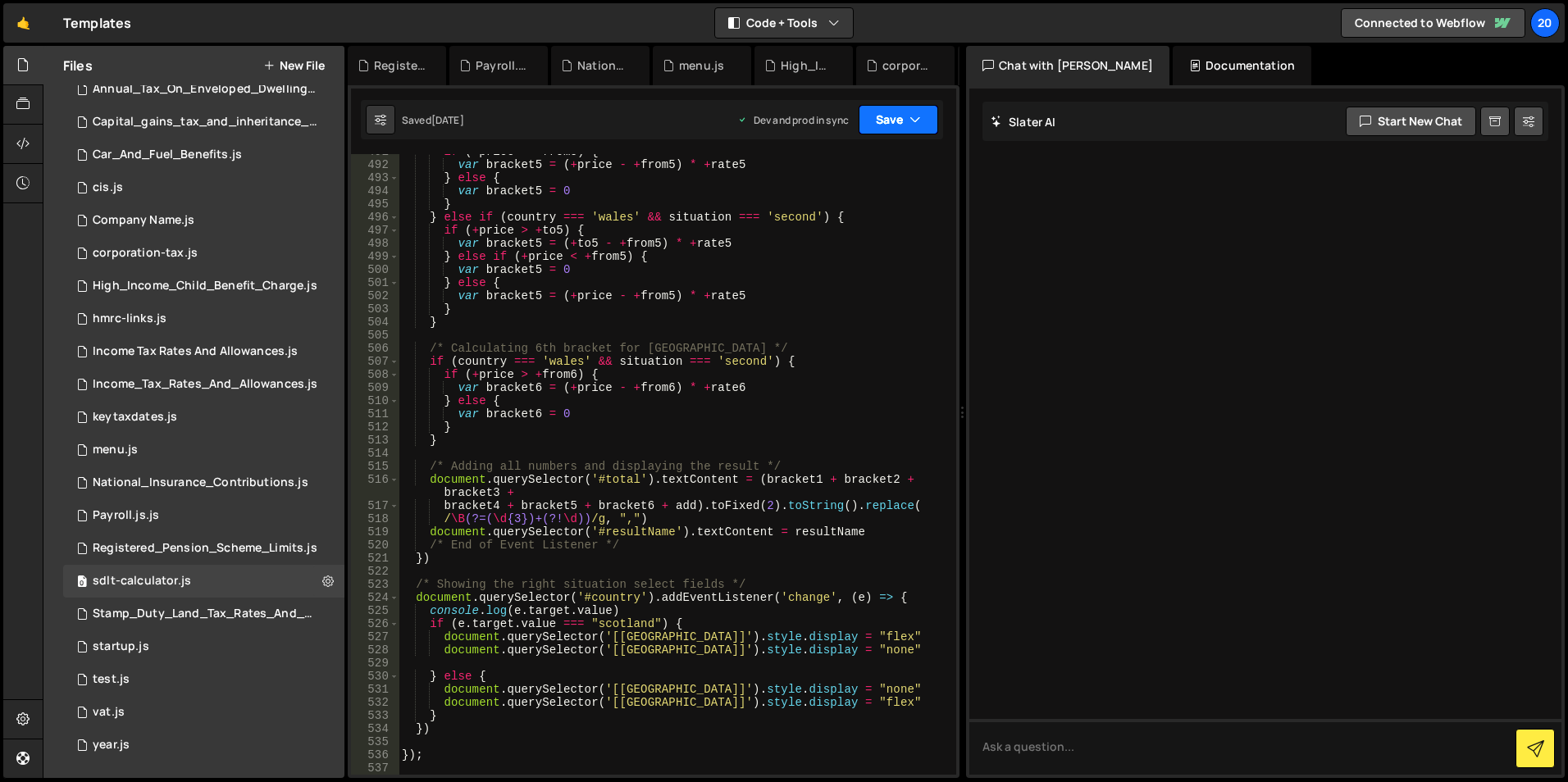
click at [894, 121] on button "Save" at bounding box center [898, 119] width 79 height 29
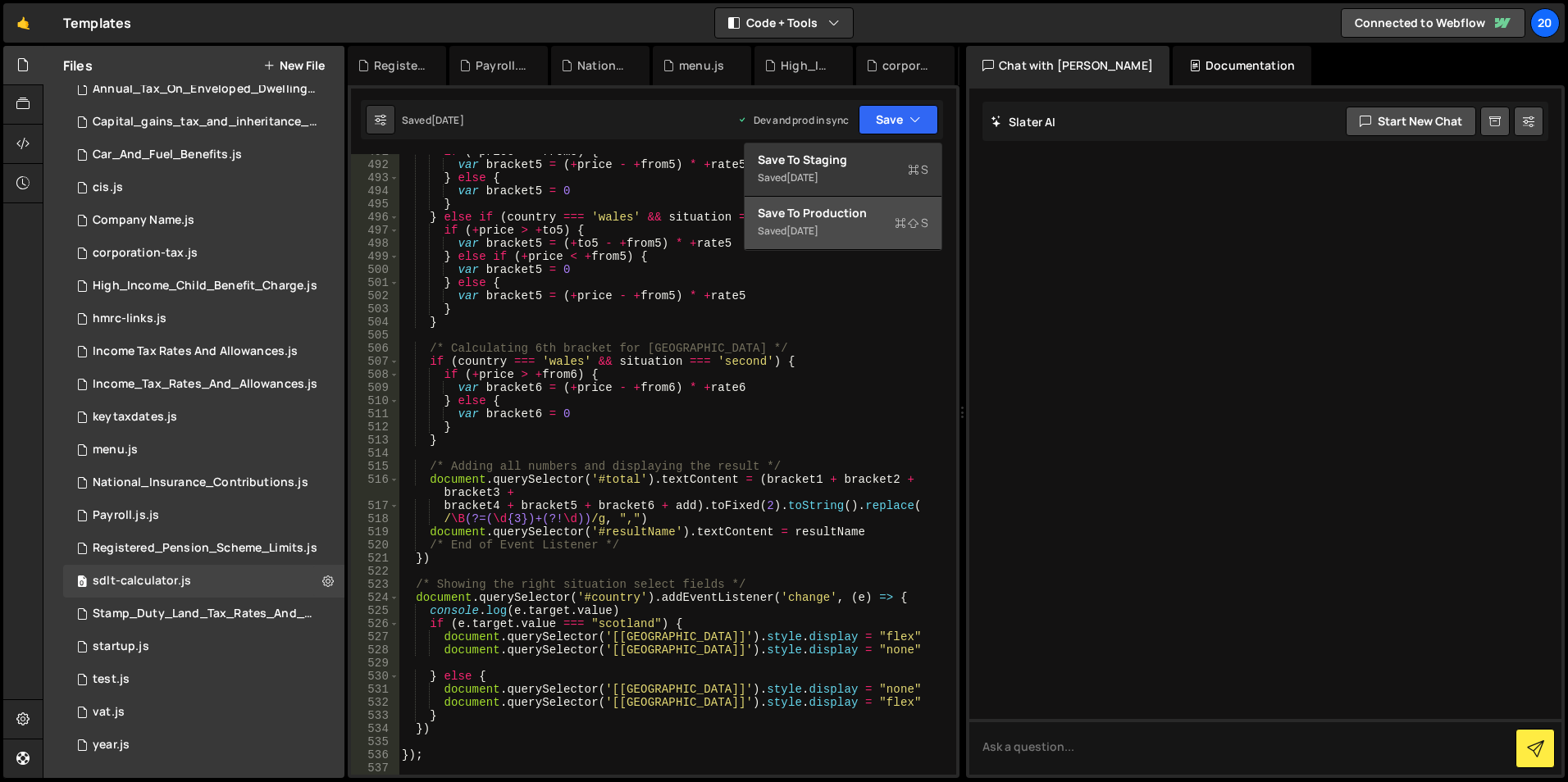
click at [831, 216] on div "Save to Production S" at bounding box center [843, 213] width 170 height 16
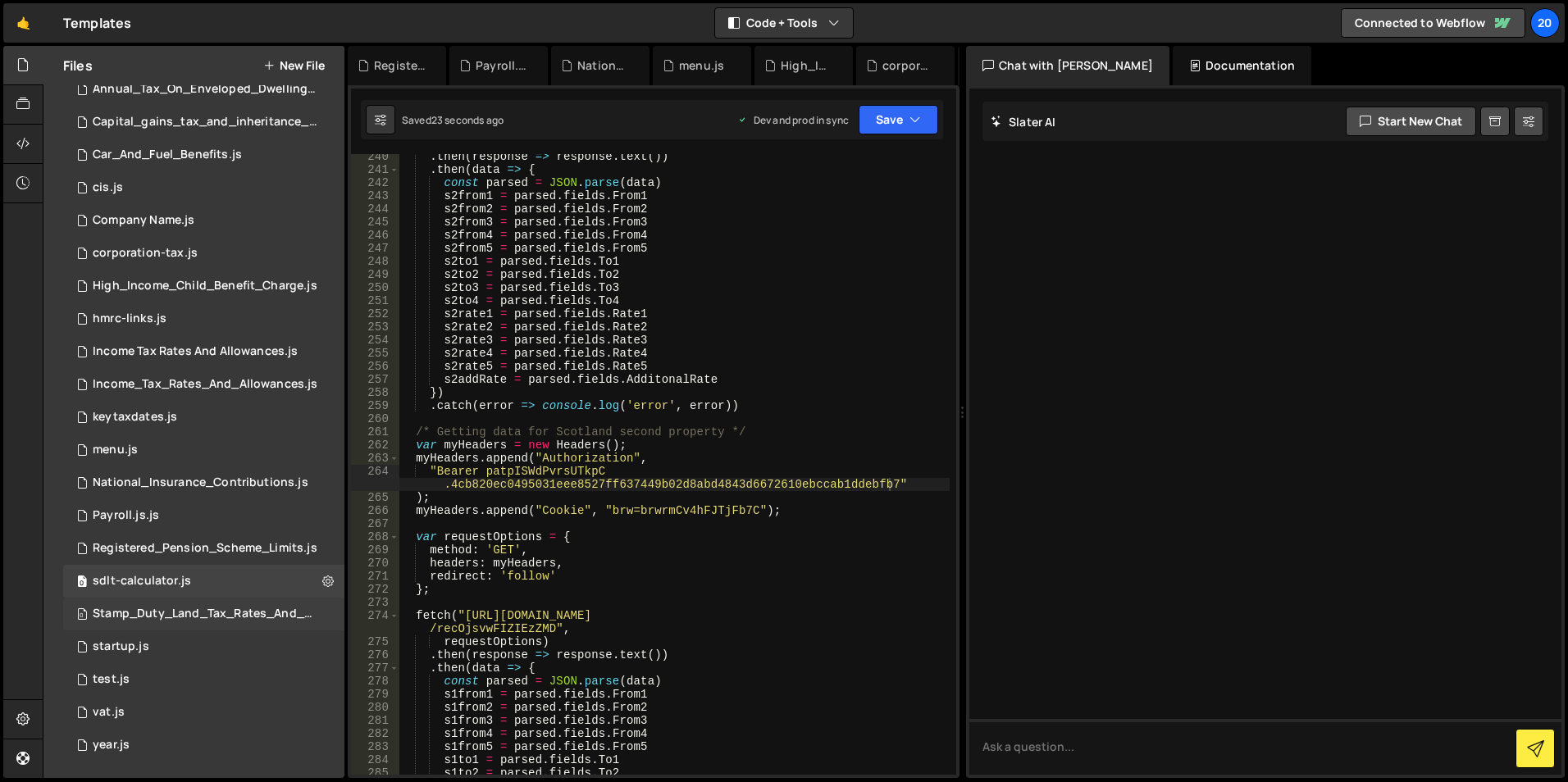
click at [155, 603] on div "0 Stamp_Duty_Land_Tax_Rates_And_Bandings.js 0" at bounding box center [207, 614] width 287 height 33
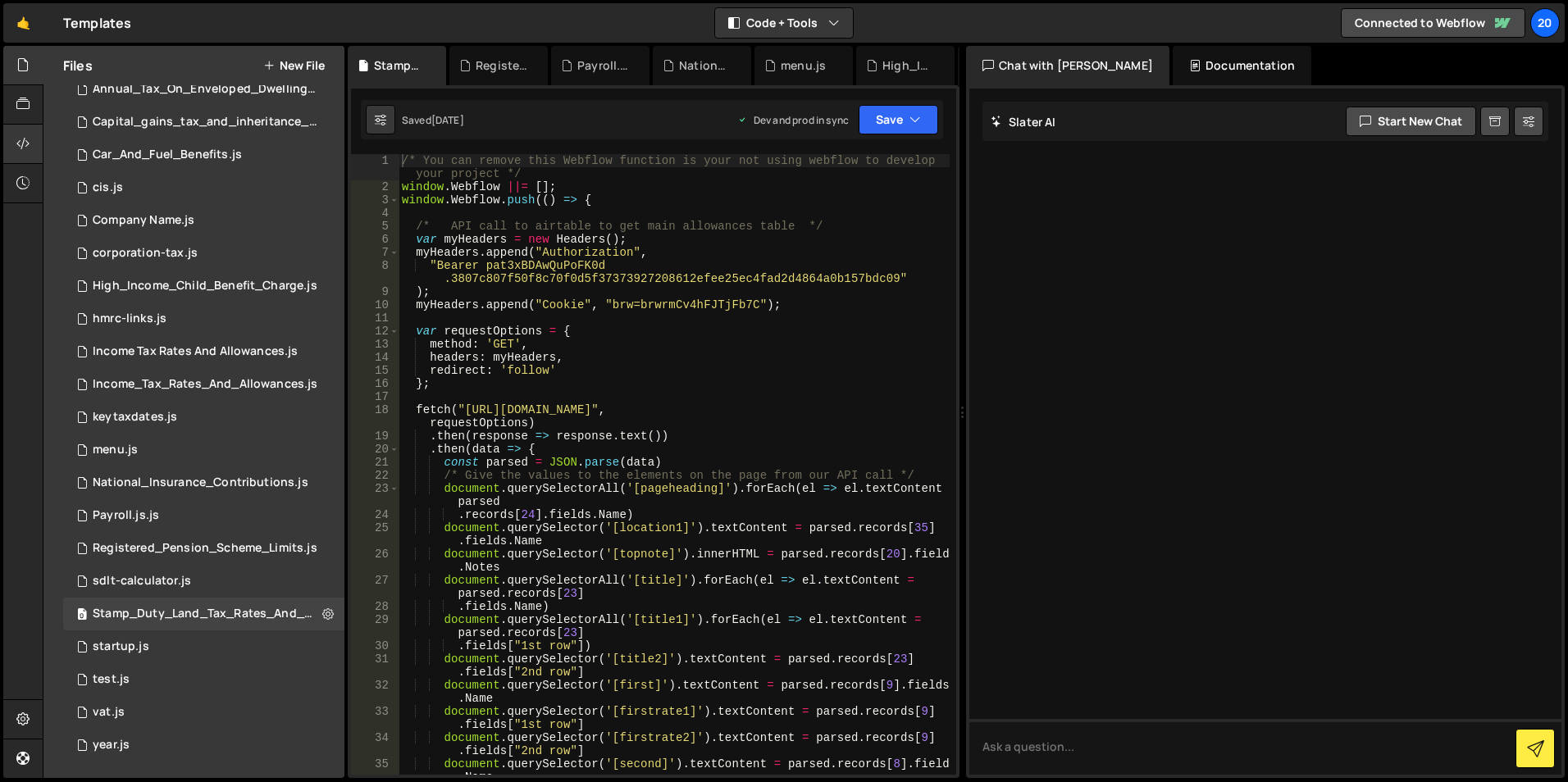
scroll to position [0, 0]
drag, startPoint x: 560, startPoint y: 273, endPoint x: 527, endPoint y: 273, distance: 33.0
click at [560, 273] on div "/* You can remove this Webflow function is your not using webflow to develop yo…" at bounding box center [674, 491] width 551 height 673
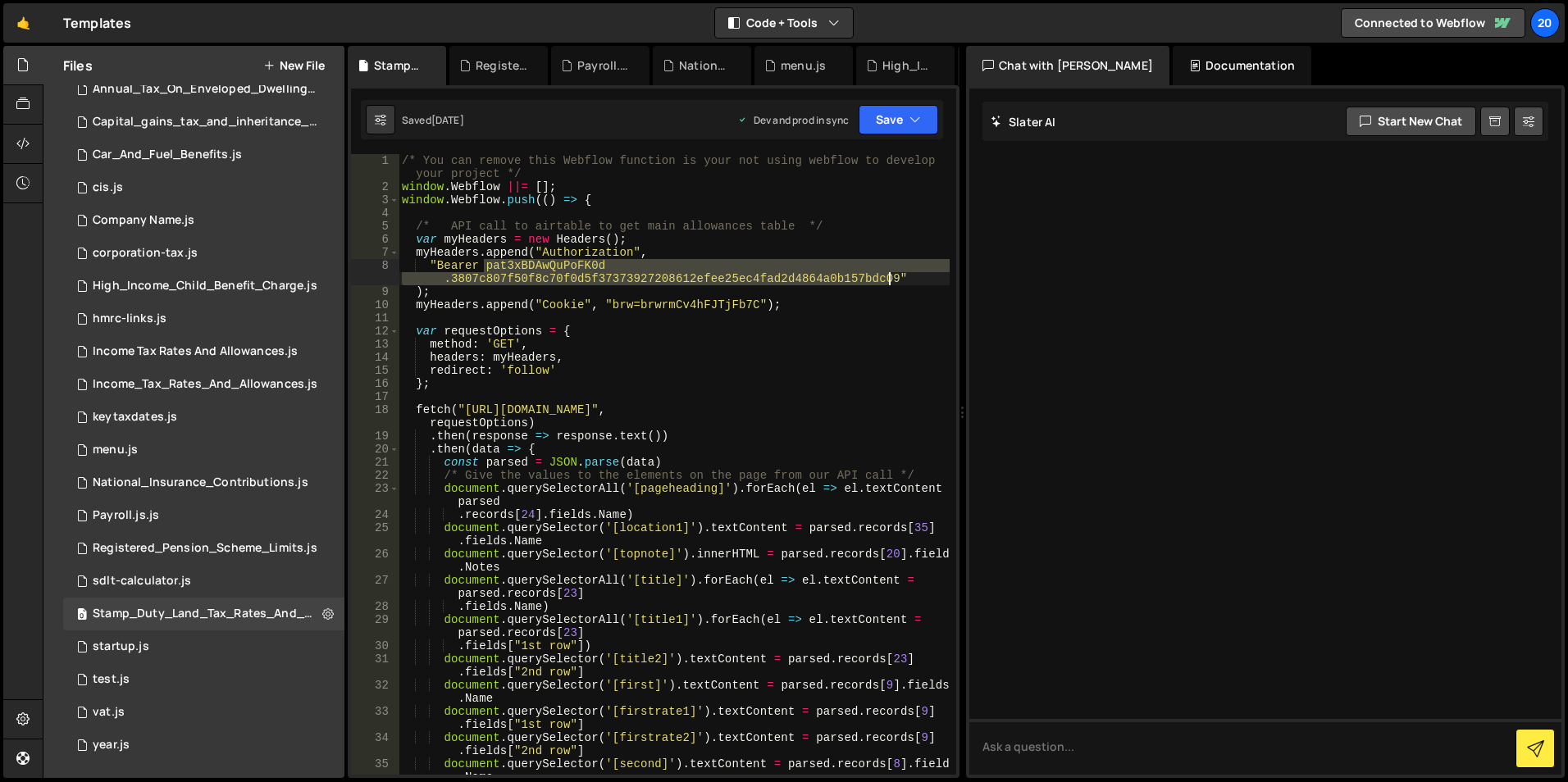
drag, startPoint x: 486, startPoint y: 269, endPoint x: 887, endPoint y: 277, distance: 401.1
click at [887, 277] on div "/* You can remove this Webflow function is your not using webflow to develop yo…" at bounding box center [674, 491] width 551 height 673
paste textarea "pISWdPvrsUTkpC.4cb820ec0495031eee8527ff637449b02d8abd4843d6672610ebccab1ddebfb7"
type textarea ""Bearer patpISWdPvrsUTkpC.4cb820ec0495031eee8527ff637449b02d8abd4843d6672610ebc…"
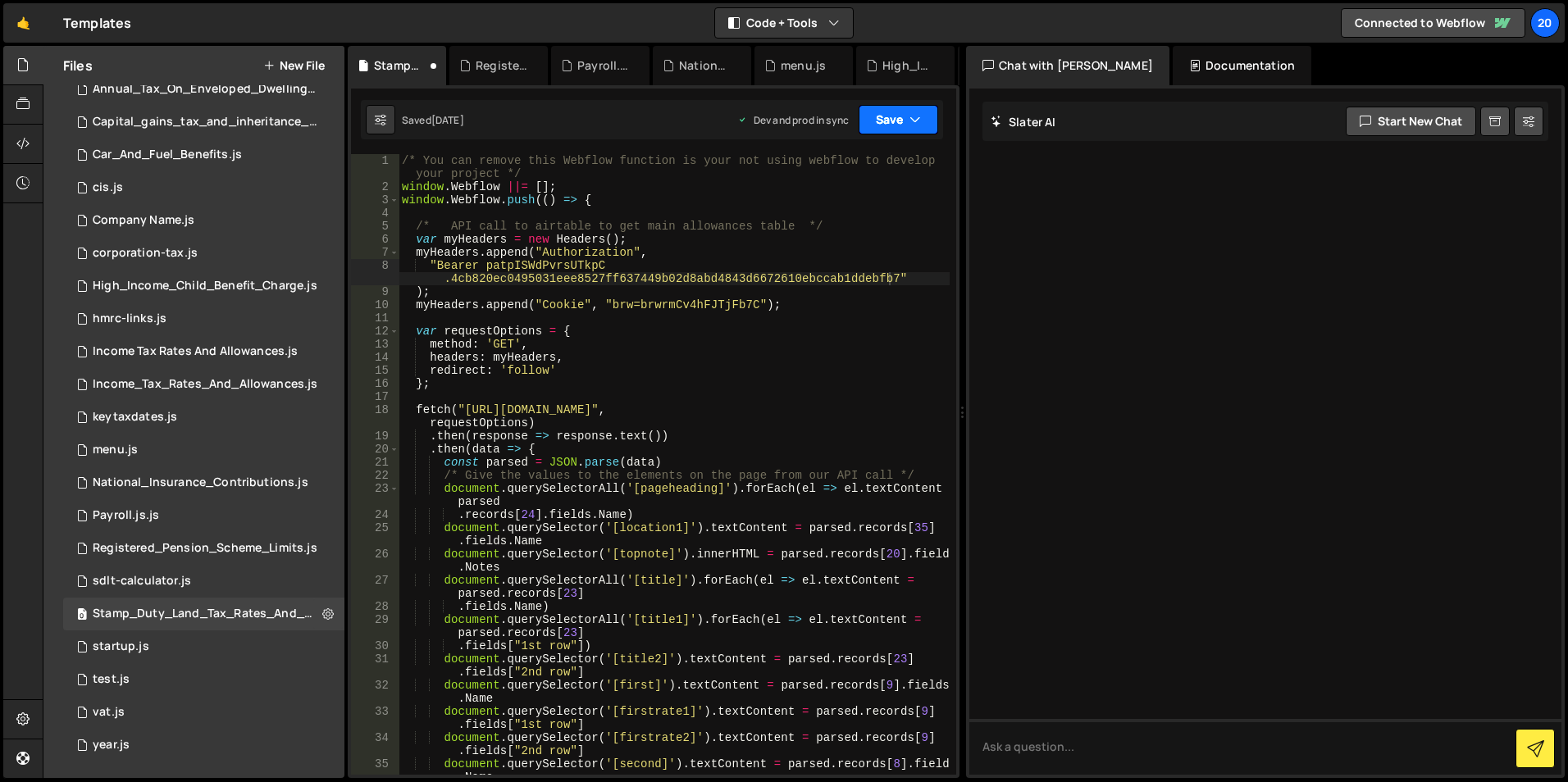
click at [890, 126] on button "Save" at bounding box center [898, 119] width 79 height 29
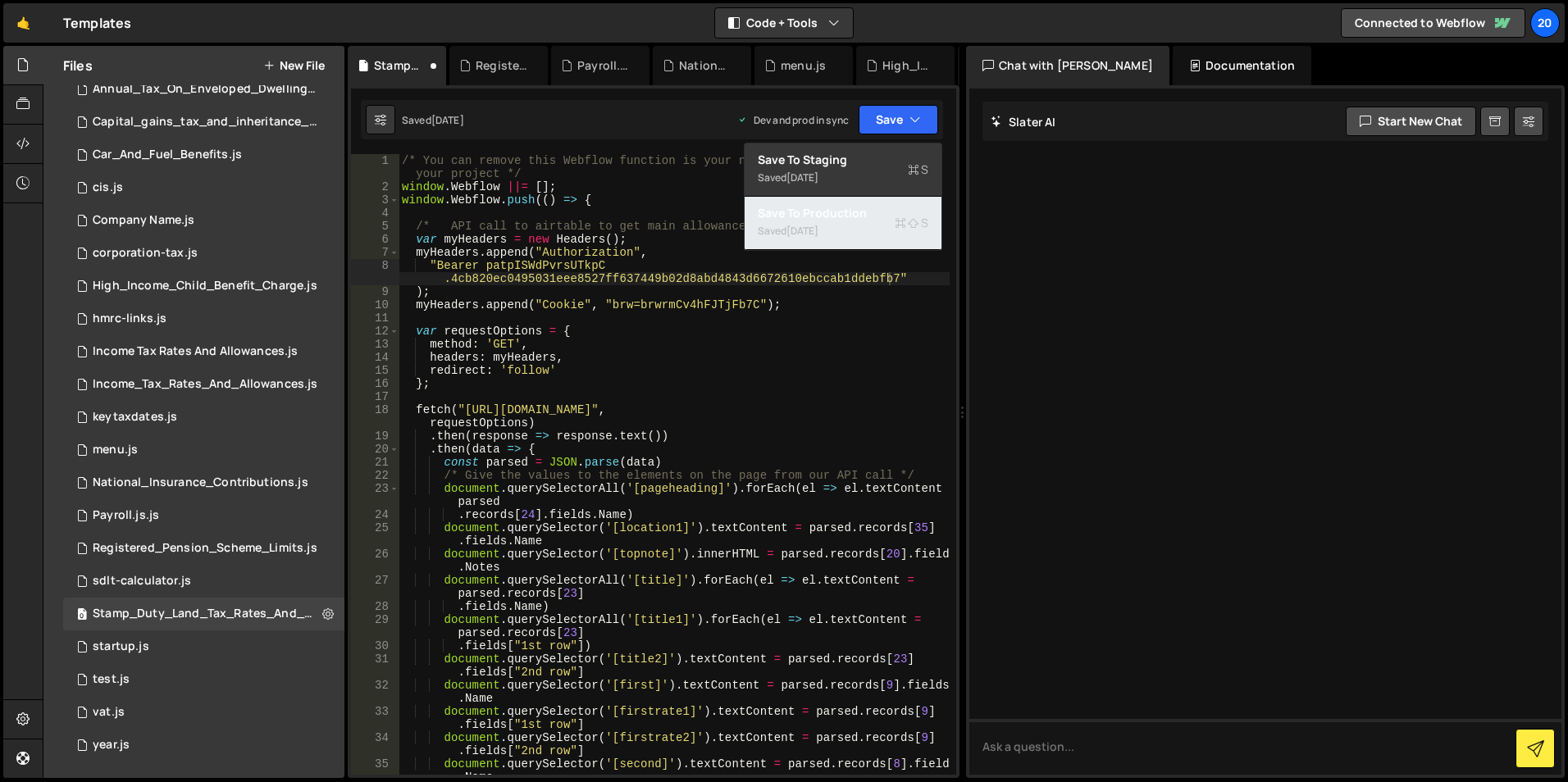
click at [800, 227] on div "[DATE]" at bounding box center [803, 231] width 32 height 14
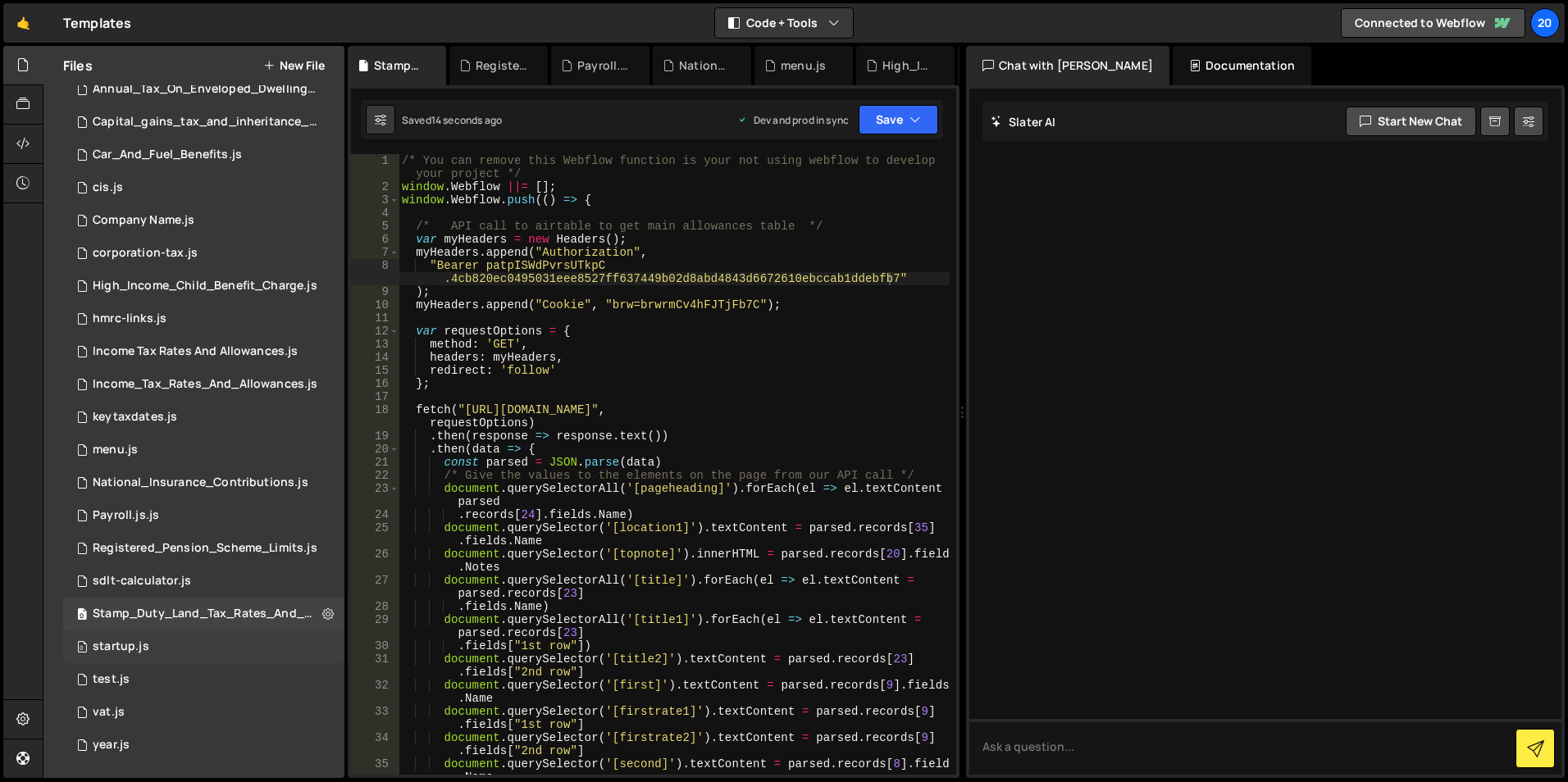
click at [173, 647] on div "0 startup.js 0" at bounding box center [204, 647] width 282 height 33
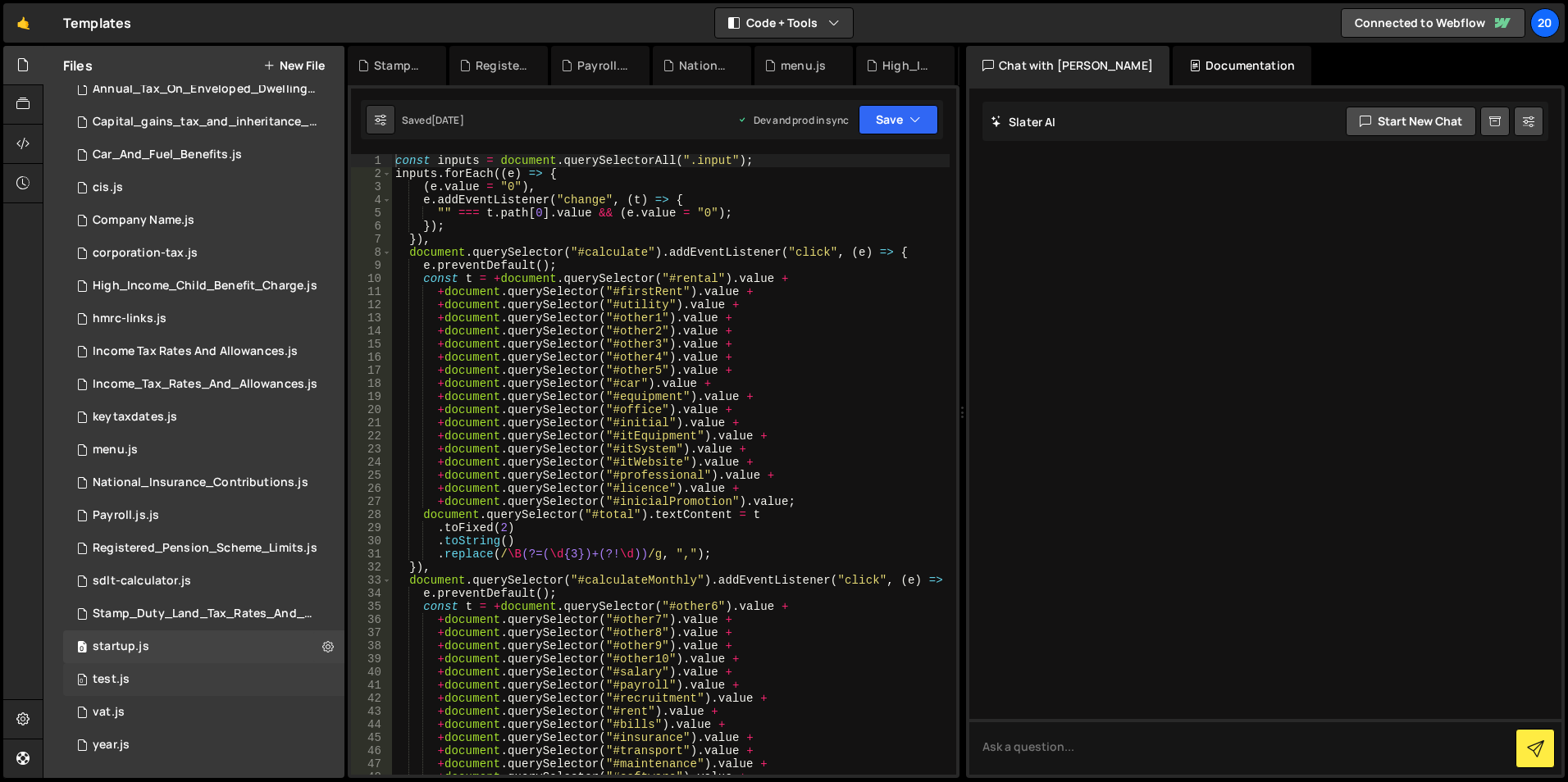
click at [174, 690] on div "0 test.js 0" at bounding box center [204, 680] width 282 height 33
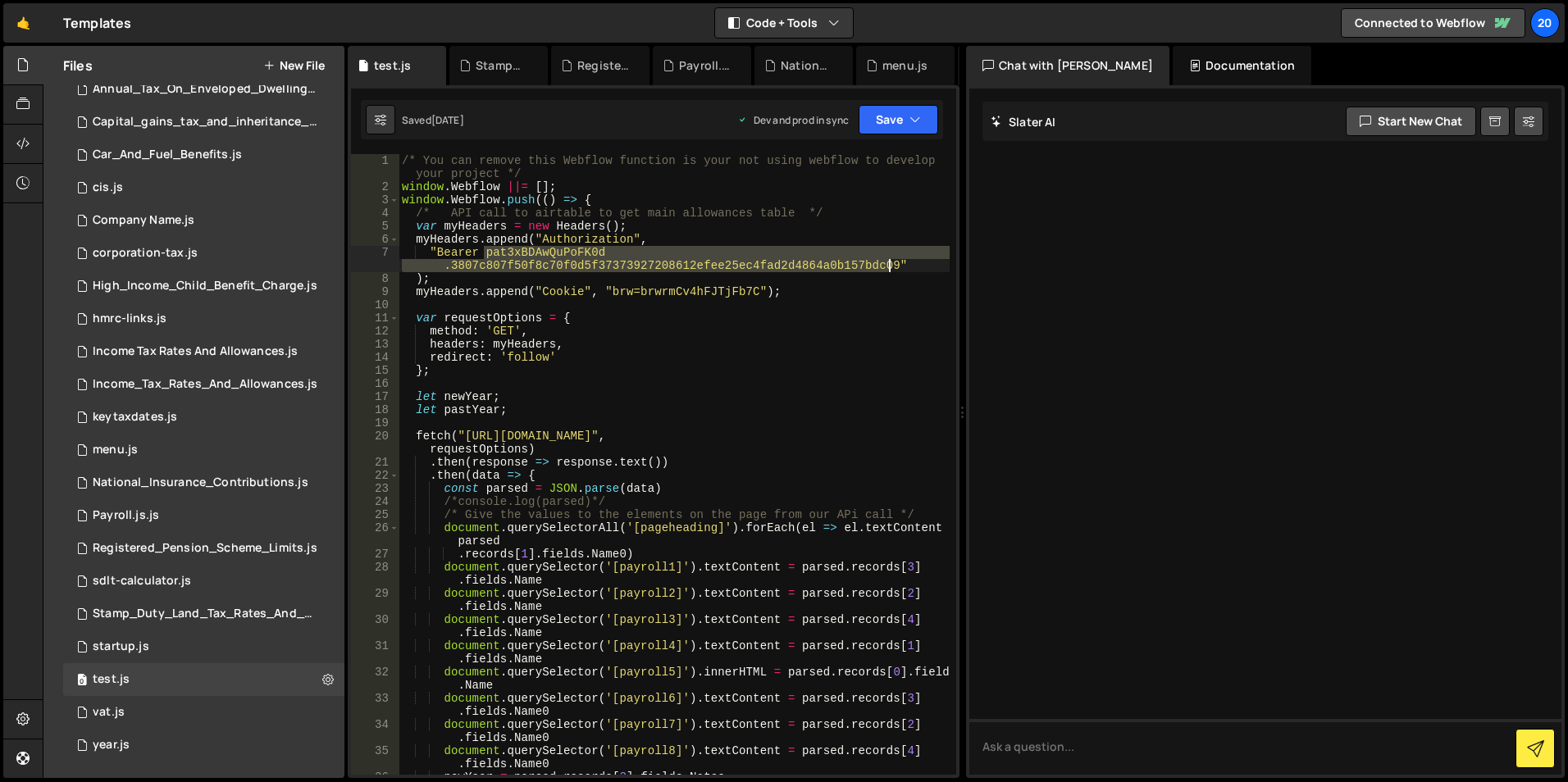
drag, startPoint x: 486, startPoint y: 254, endPoint x: 891, endPoint y: 264, distance: 405.1
click at [891, 264] on div "/* You can remove this Webflow function is your not using webflow to develop yo…" at bounding box center [674, 484] width 551 height 660
paste textarea "pISWdPvrsUTkpC.4cb820ec0495031eee8527ff637449b02d8abd4843d6672610ebccab1ddebfb7"
click at [747, 346] on div "/* You can remove this Webflow function is your not using webflow to develop yo…" at bounding box center [674, 484] width 551 height 660
type textarea "headers: myHeaders,"
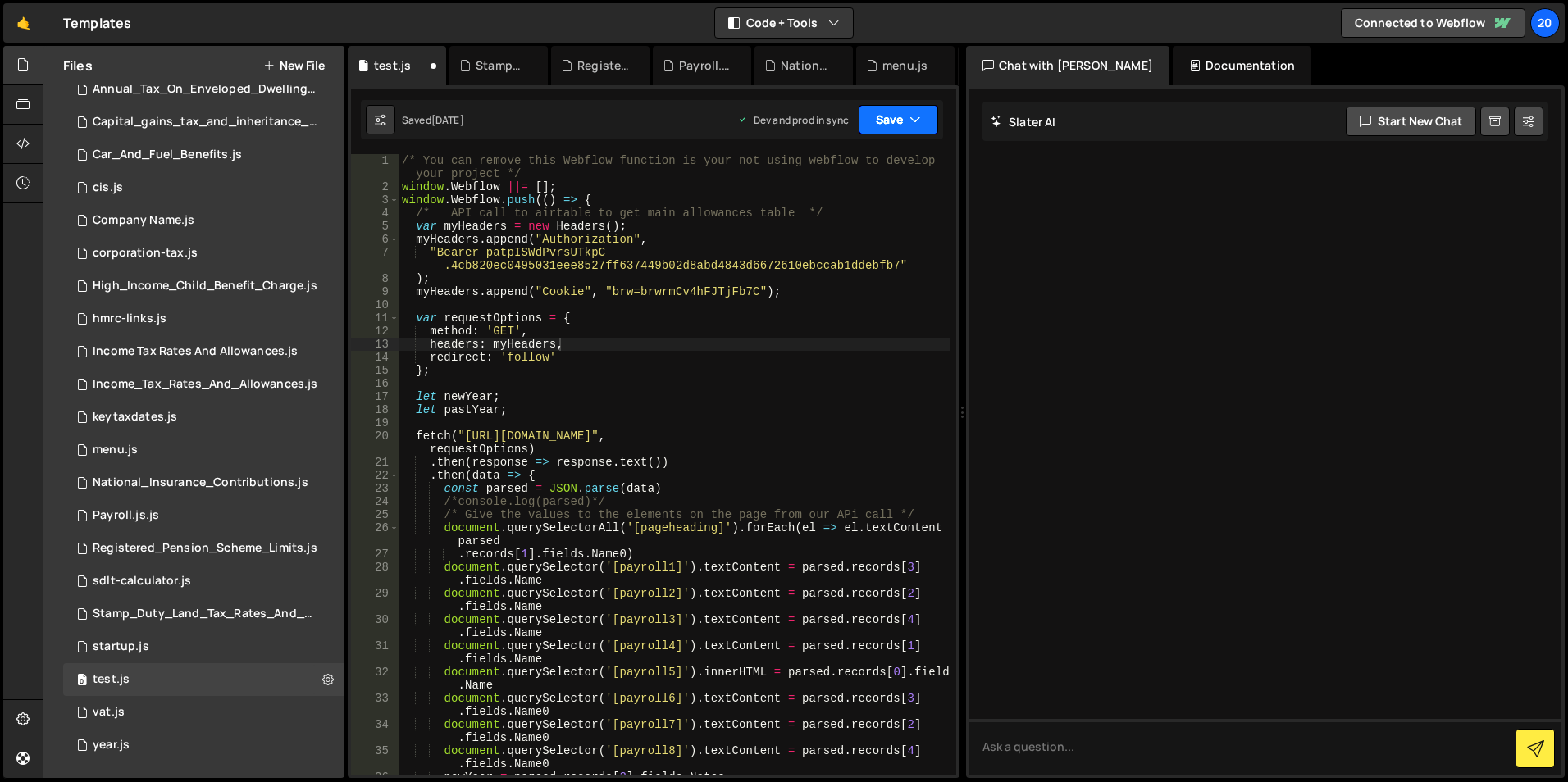
drag, startPoint x: 877, startPoint y: 118, endPoint x: 925, endPoint y: 132, distance: 50.0
click at [877, 118] on button "Save" at bounding box center [898, 119] width 79 height 29
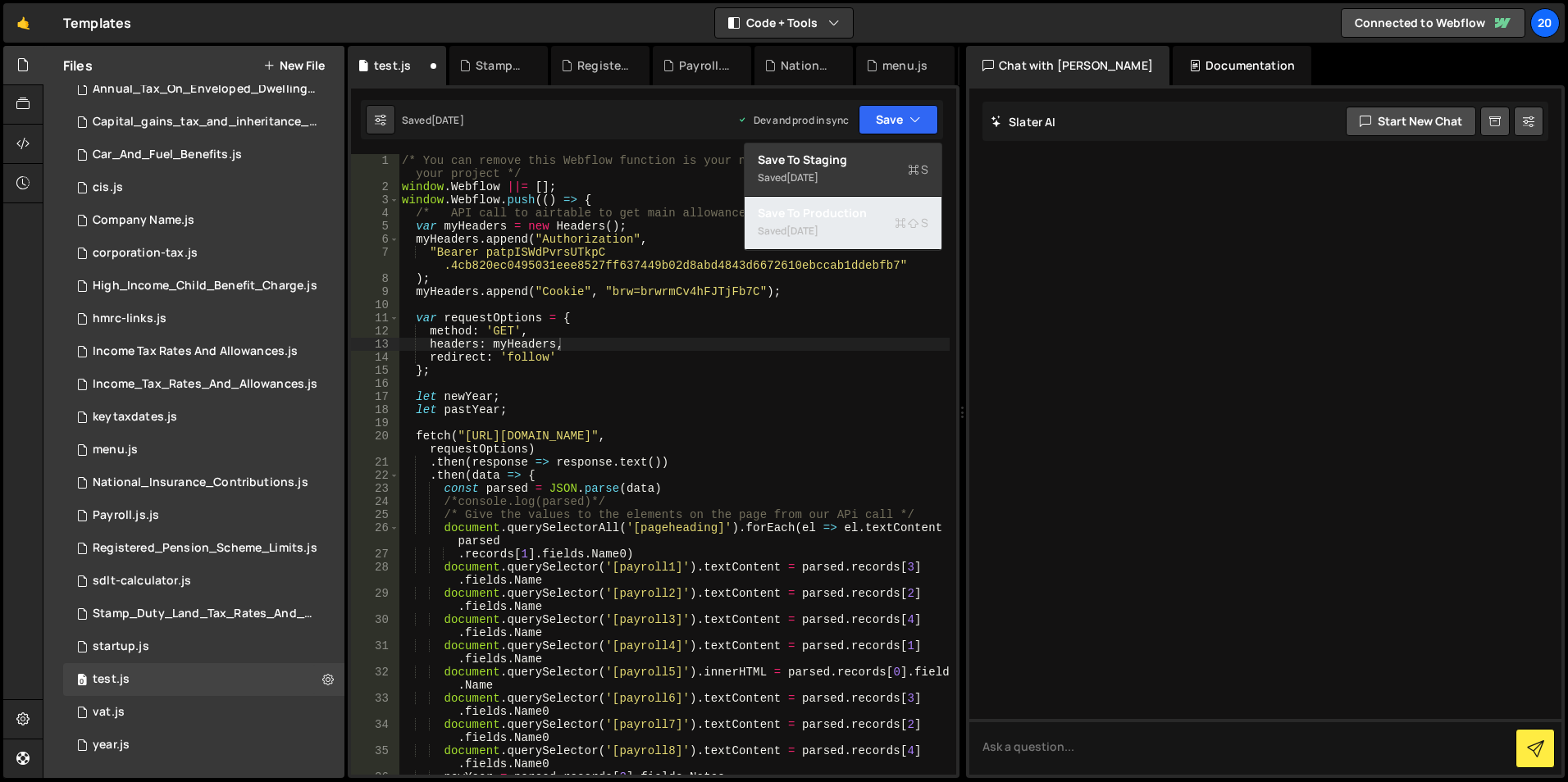
click at [819, 235] on div "[DATE]" at bounding box center [803, 231] width 32 height 14
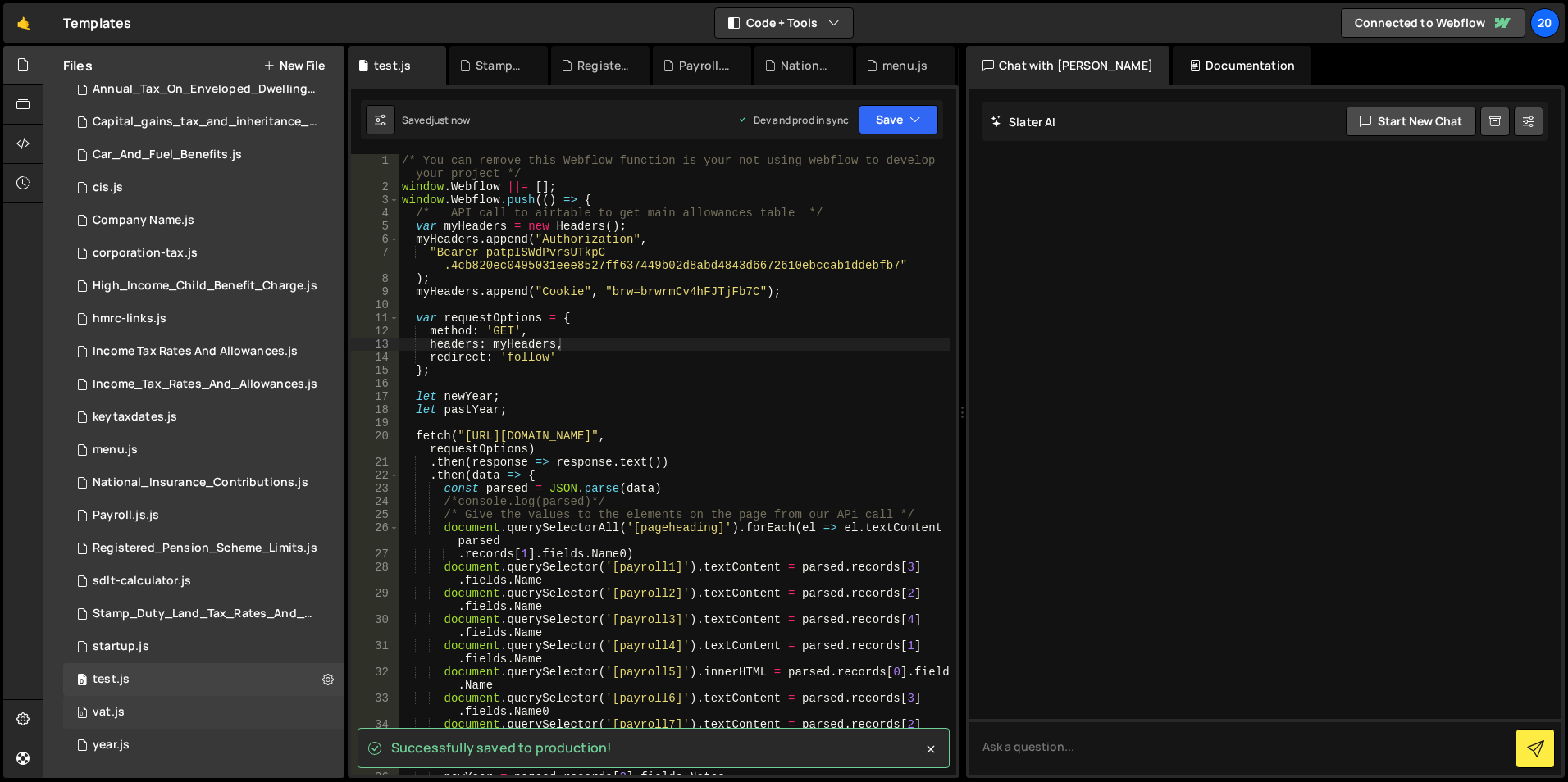
click at [127, 719] on div "0 vat.js 0" at bounding box center [204, 713] width 282 height 33
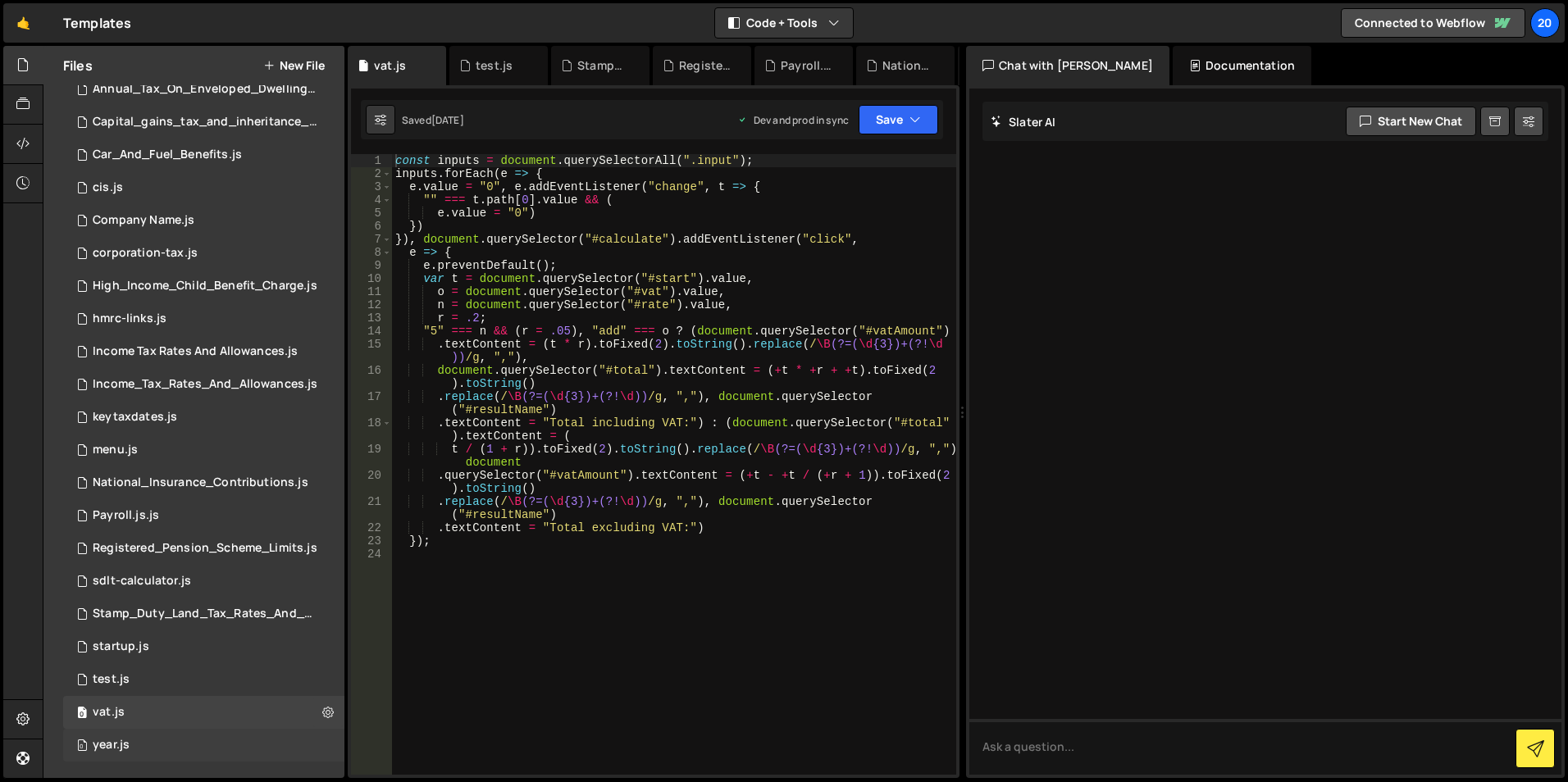
click at [148, 753] on div "0 year.js 0" at bounding box center [204, 745] width 282 height 33
